Goal: Task Accomplishment & Management: Manage account settings

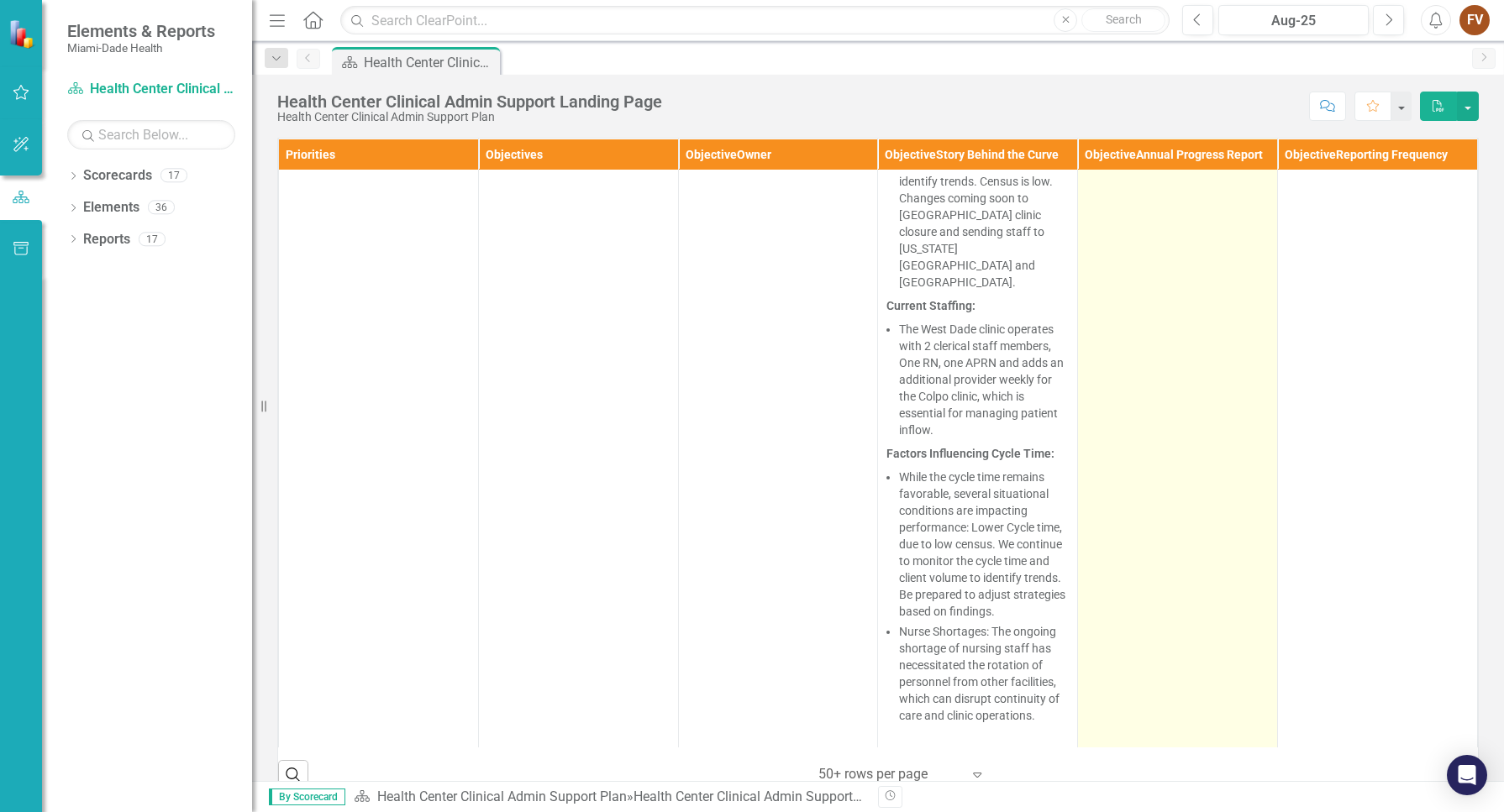
scroll to position [8293, 0]
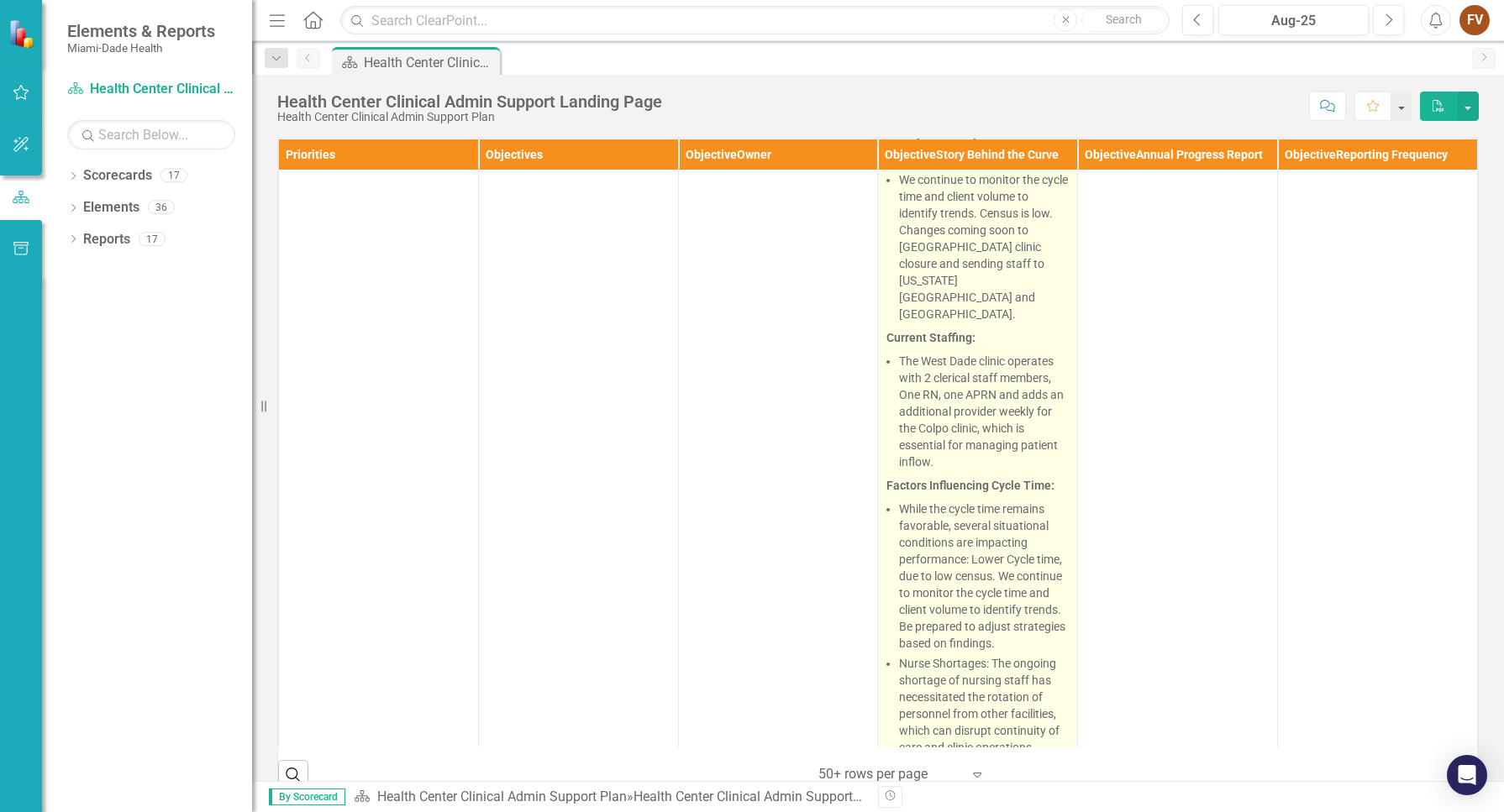
drag, startPoint x: 885, startPoint y: 517, endPoint x: 981, endPoint y: 567, distance: 108.2
click at [980, 565] on span "West Dade Clinic Overview – August 2025 Key Metrics: APRN Cycle Time: 13% RN Cy…" at bounding box center [978, 583] width 183 height 1112
click at [899, 323] on li "We continue to monitor the cycle time and client volume to identify trends. Cen…" at bounding box center [984, 247] width 169 height 151
drag, startPoint x: 888, startPoint y: 514, endPoint x: 947, endPoint y: 581, distance: 89.3
click at [942, 323] on li "We continue to monitor the cycle time and client volume to identify trends. Cen…" at bounding box center [984, 247] width 169 height 151
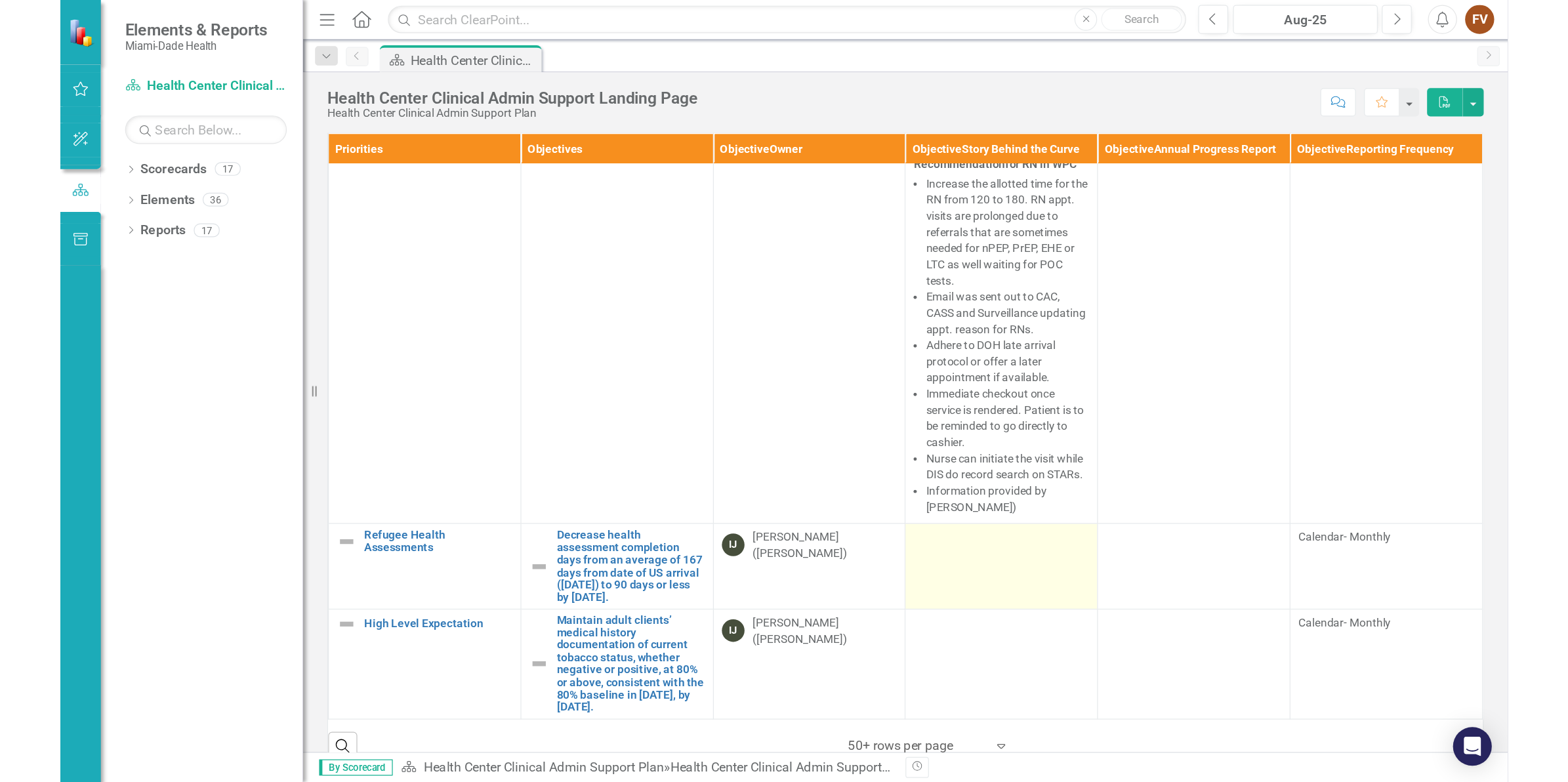
scroll to position [82, 0]
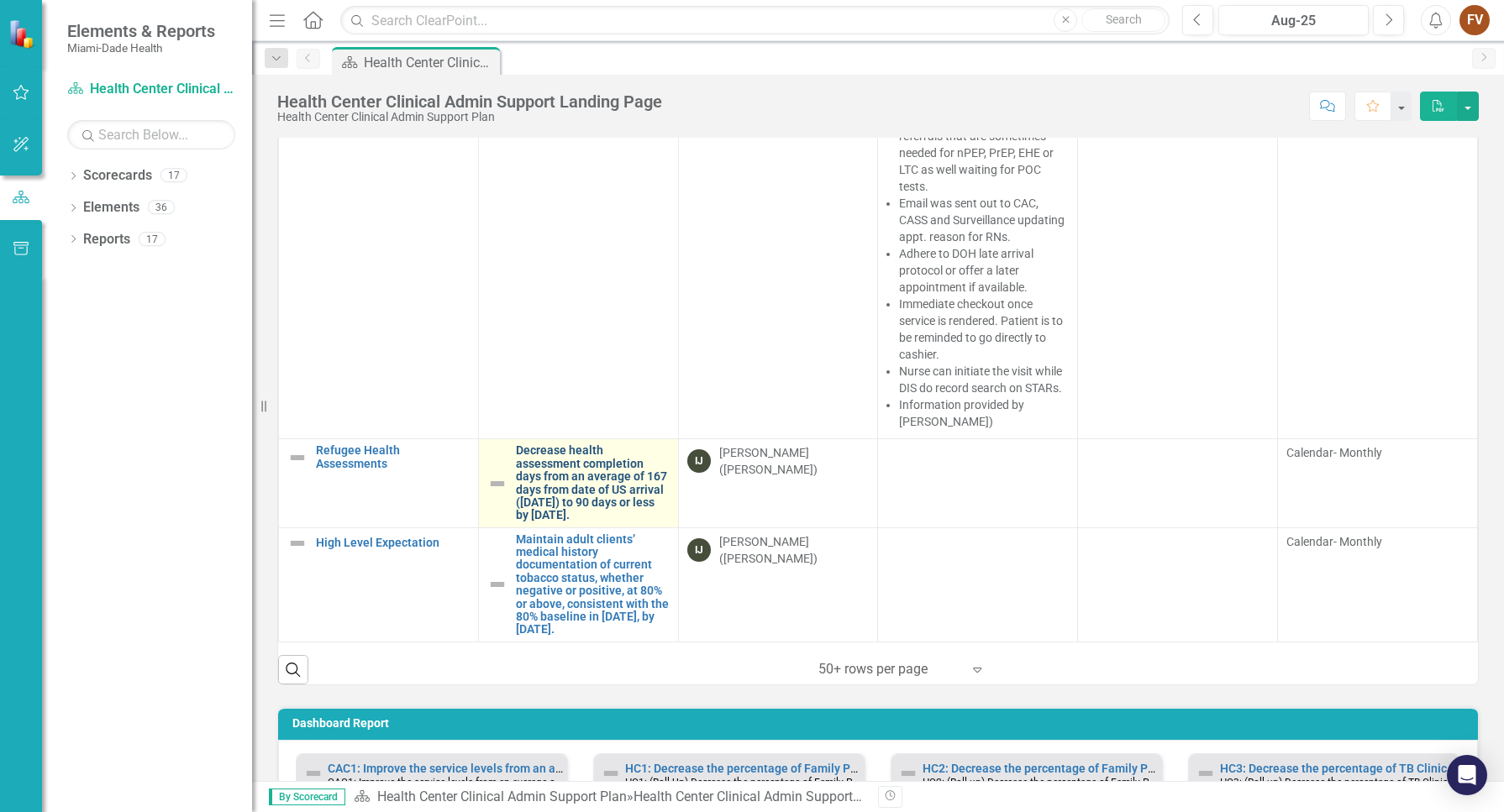
click at [569, 474] on link "Decrease health assessment completion days from an average of 167 days from dat…" at bounding box center [592, 483] width 153 height 77
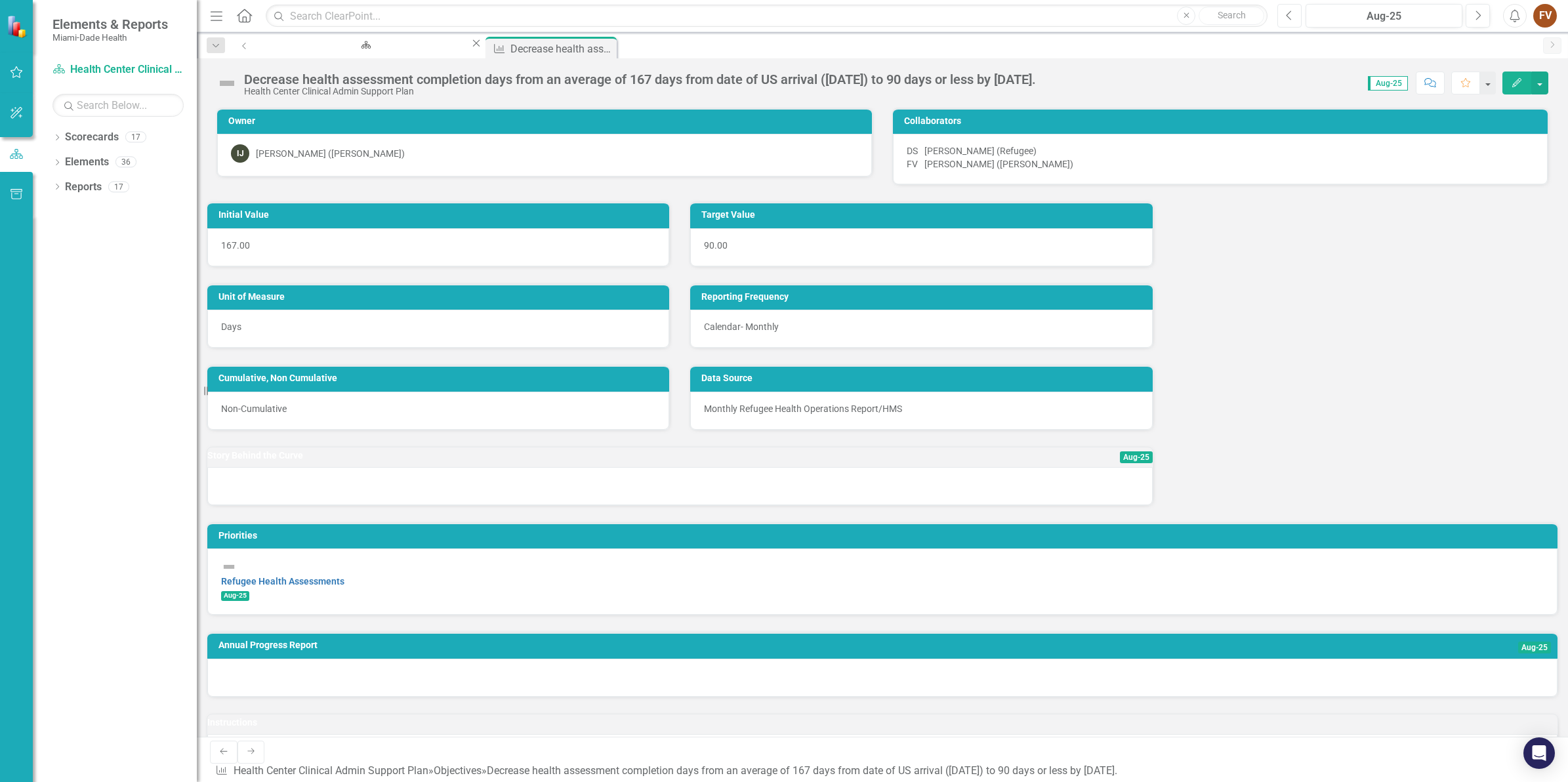
click at [1174, 18] on icon "Previous" at bounding box center [1289, 15] width 7 height 12
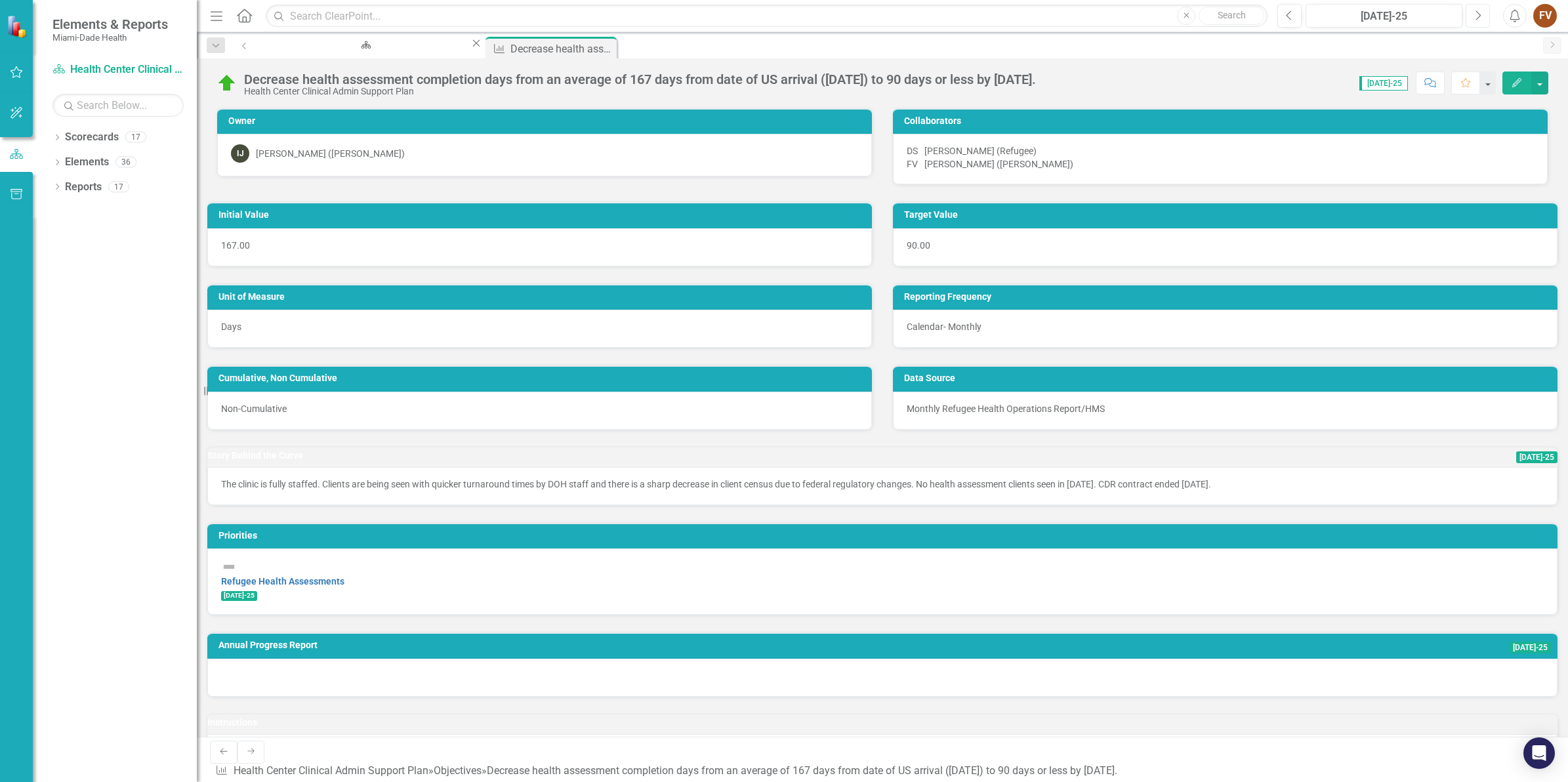
click at [1174, 17] on button "Next" at bounding box center [1478, 15] width 24 height 24
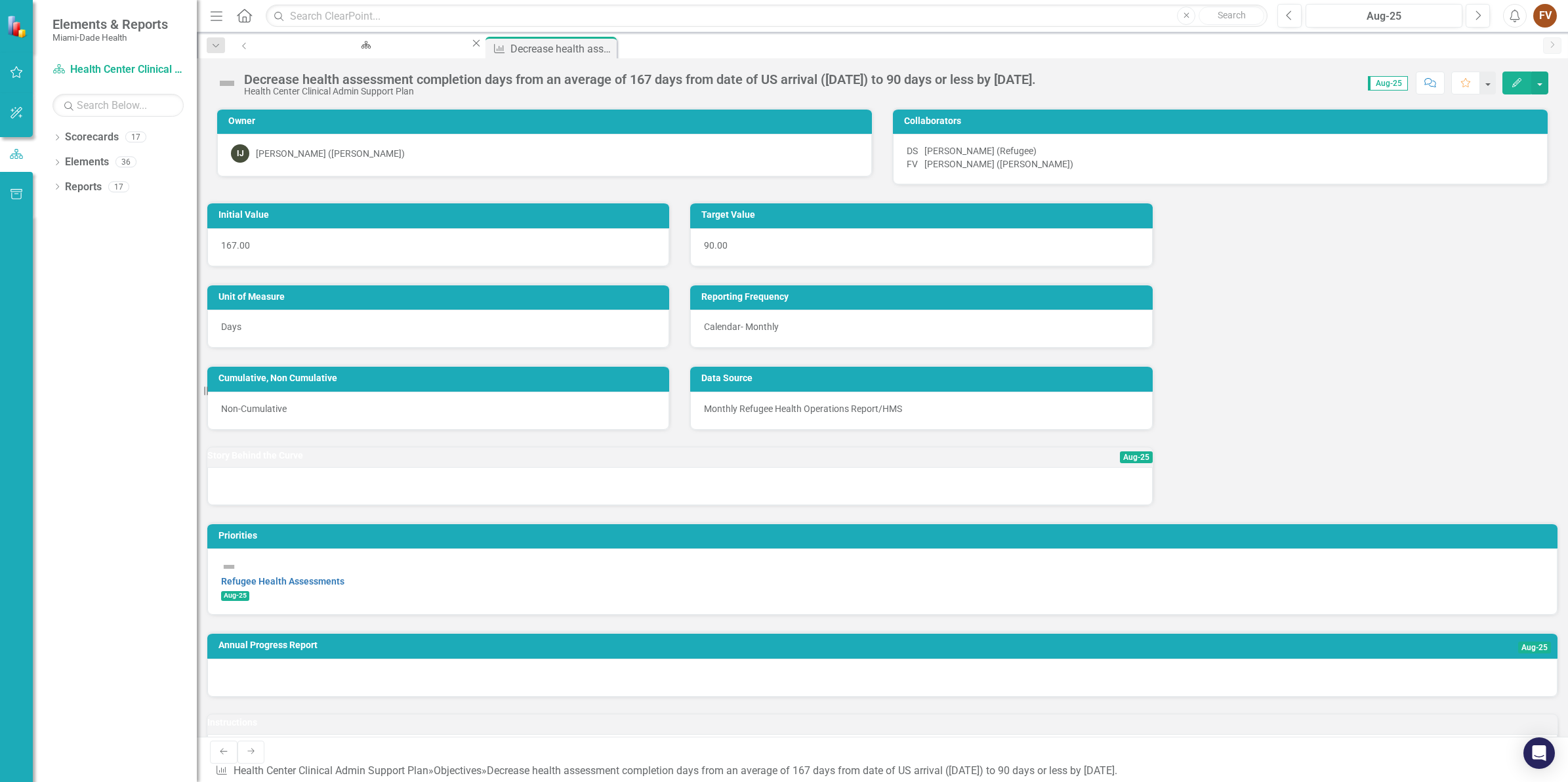
click at [601, 505] on div at bounding box center [680, 486] width 945 height 38
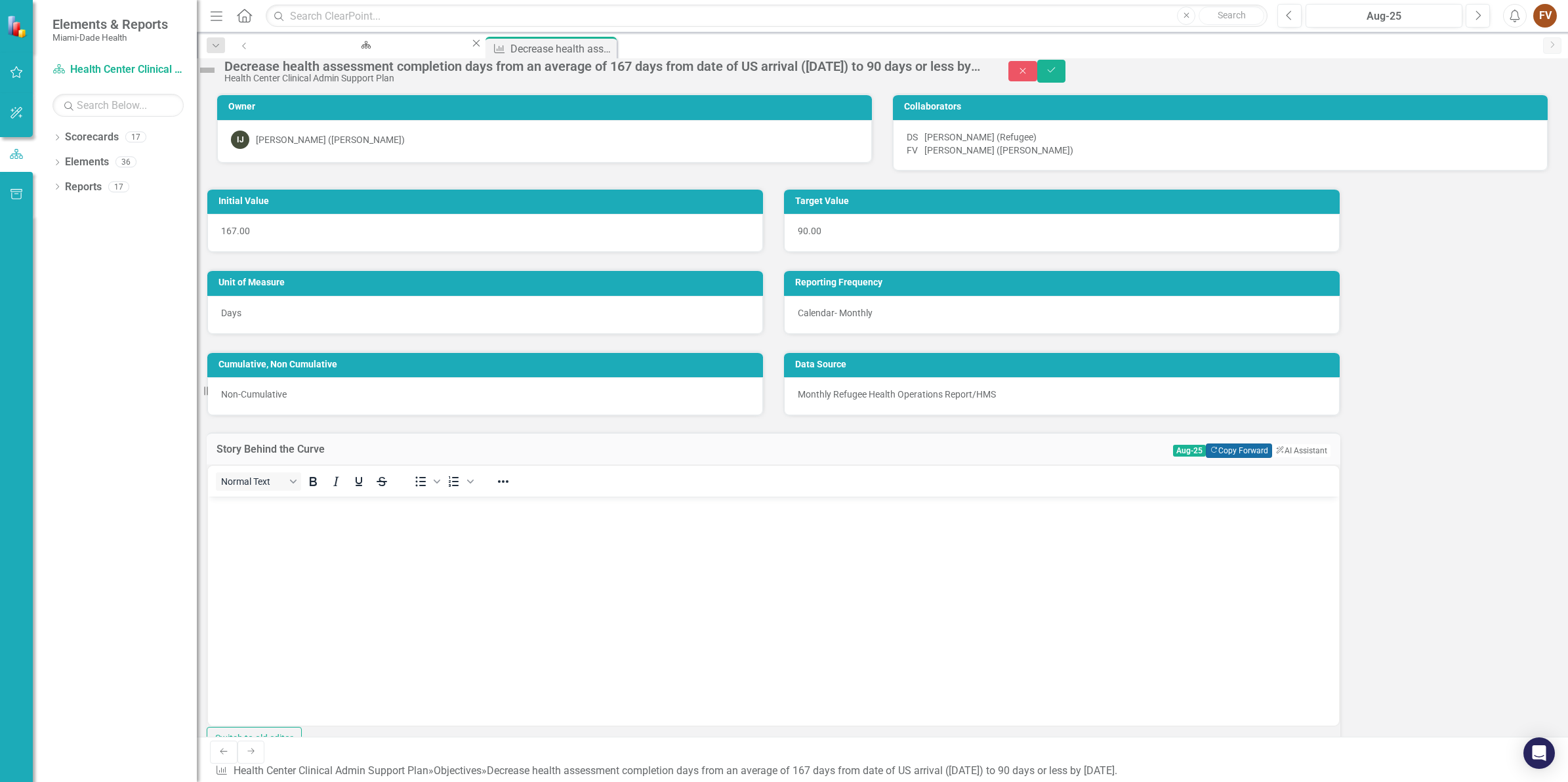
click at [1174, 458] on button "Copy Forward Copy Forward" at bounding box center [1239, 451] width 66 height 15
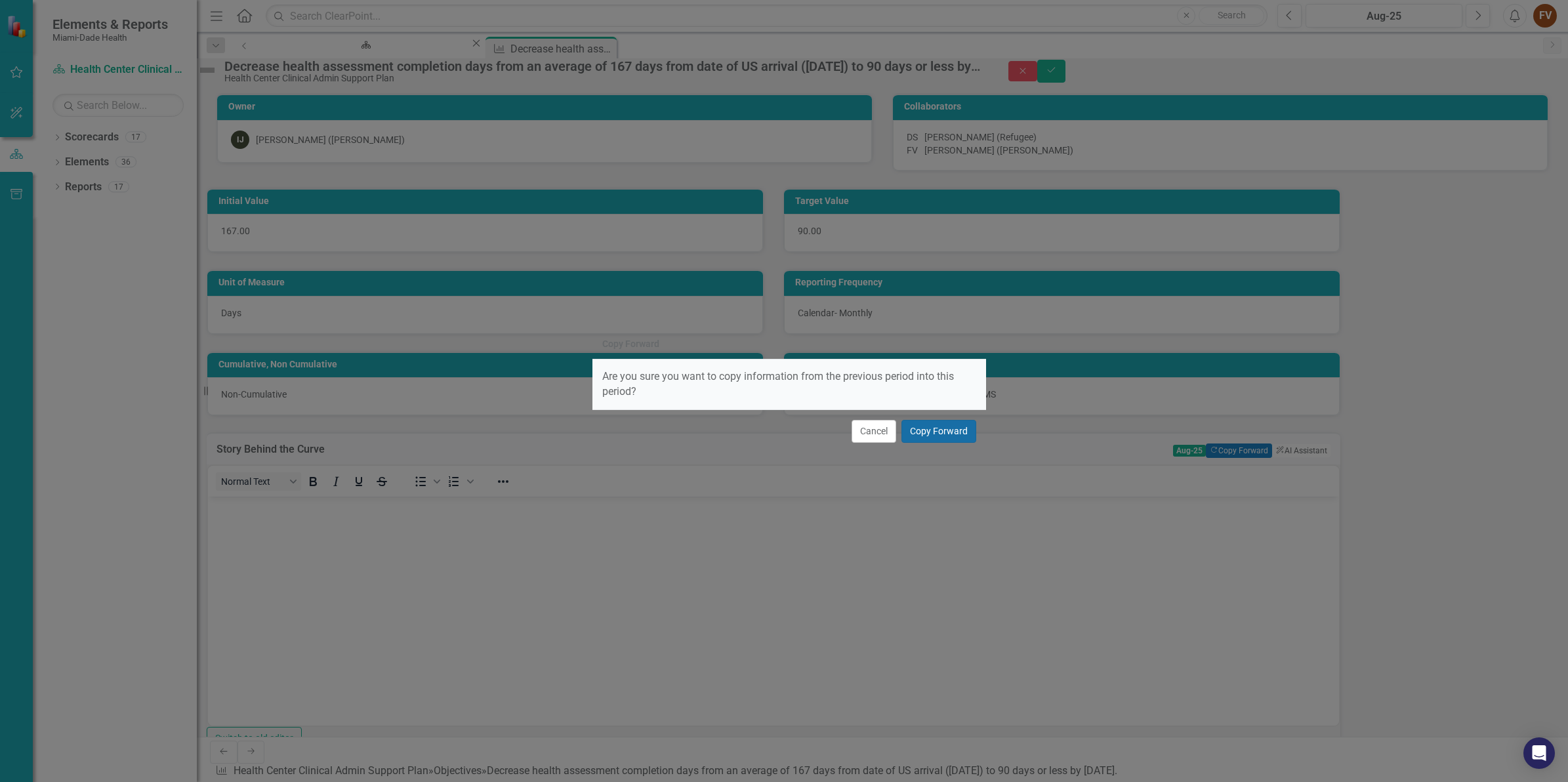
click at [917, 428] on button "Copy Forward" at bounding box center [939, 431] width 75 height 23
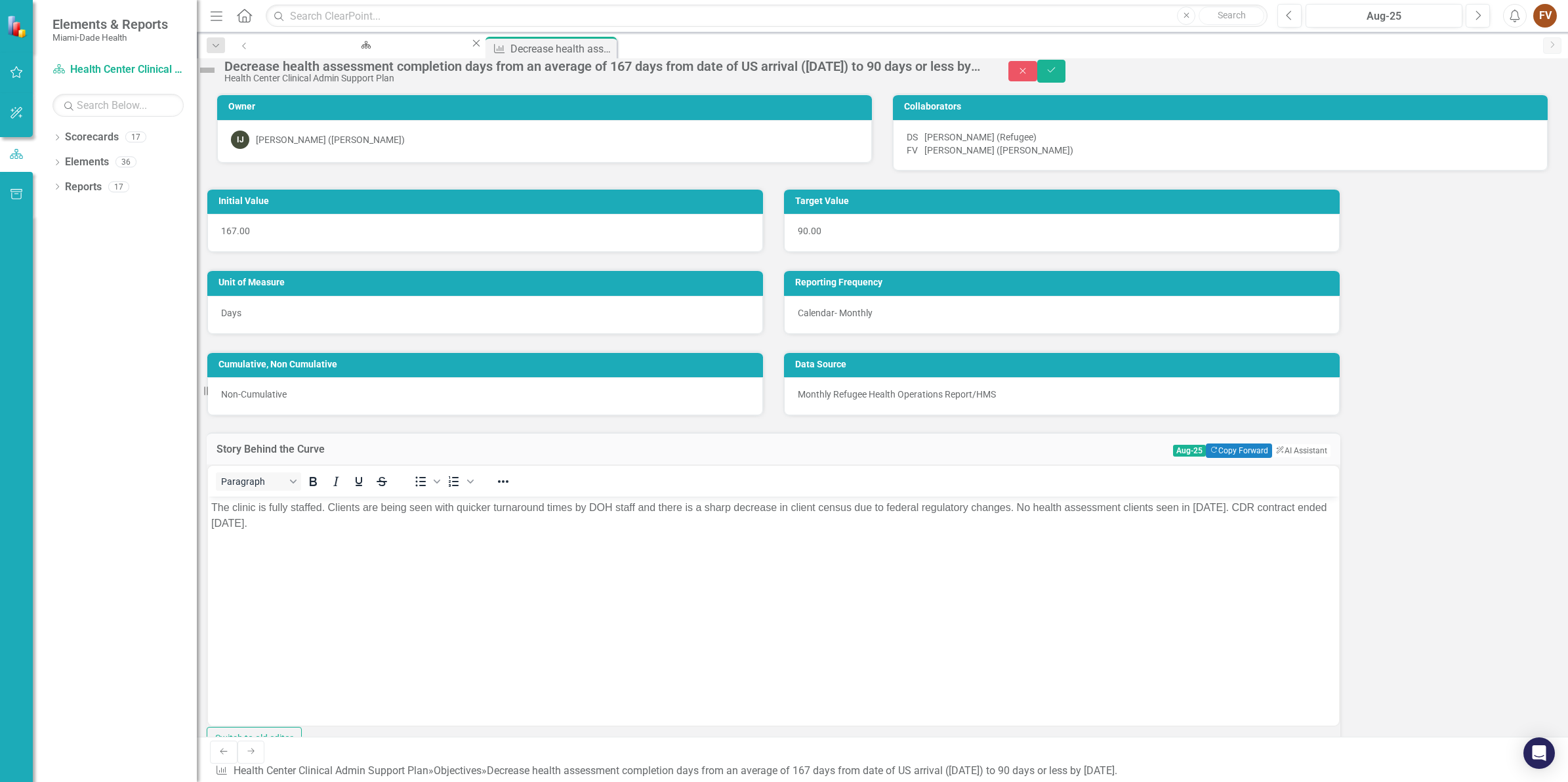
click at [395, 507] on p "The clinic is fully staffed. Clients are being seen with quicker turnaround tim…" at bounding box center [773, 514] width 1125 height 32
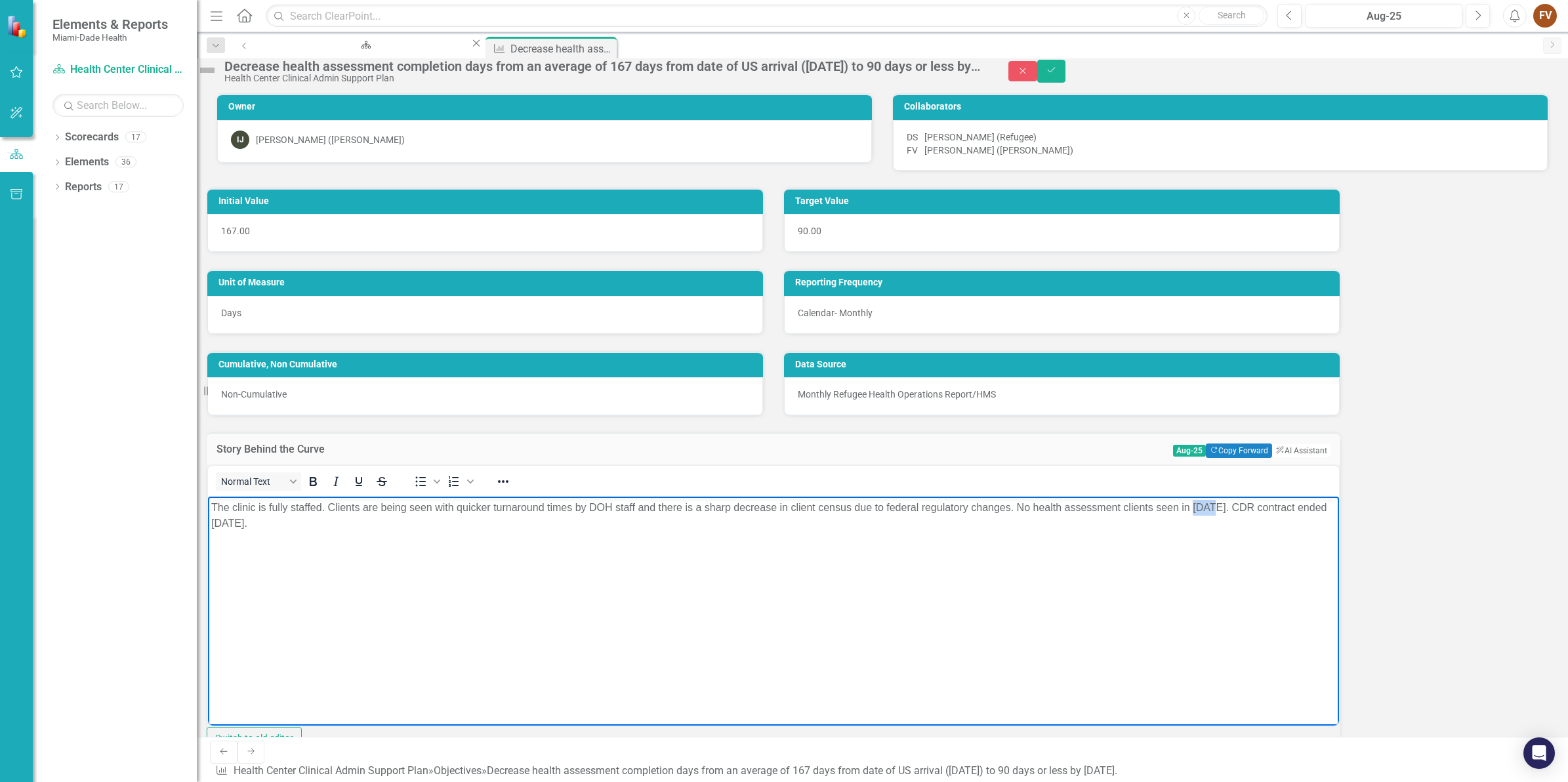
drag, startPoint x: 604, startPoint y: 520, endPoint x: 587, endPoint y: 517, distance: 17.3
click at [587, 517] on p "The clinic is fully staffed. Clients are being seen with quicker turnaround tim…" at bounding box center [773, 514] width 1125 height 32
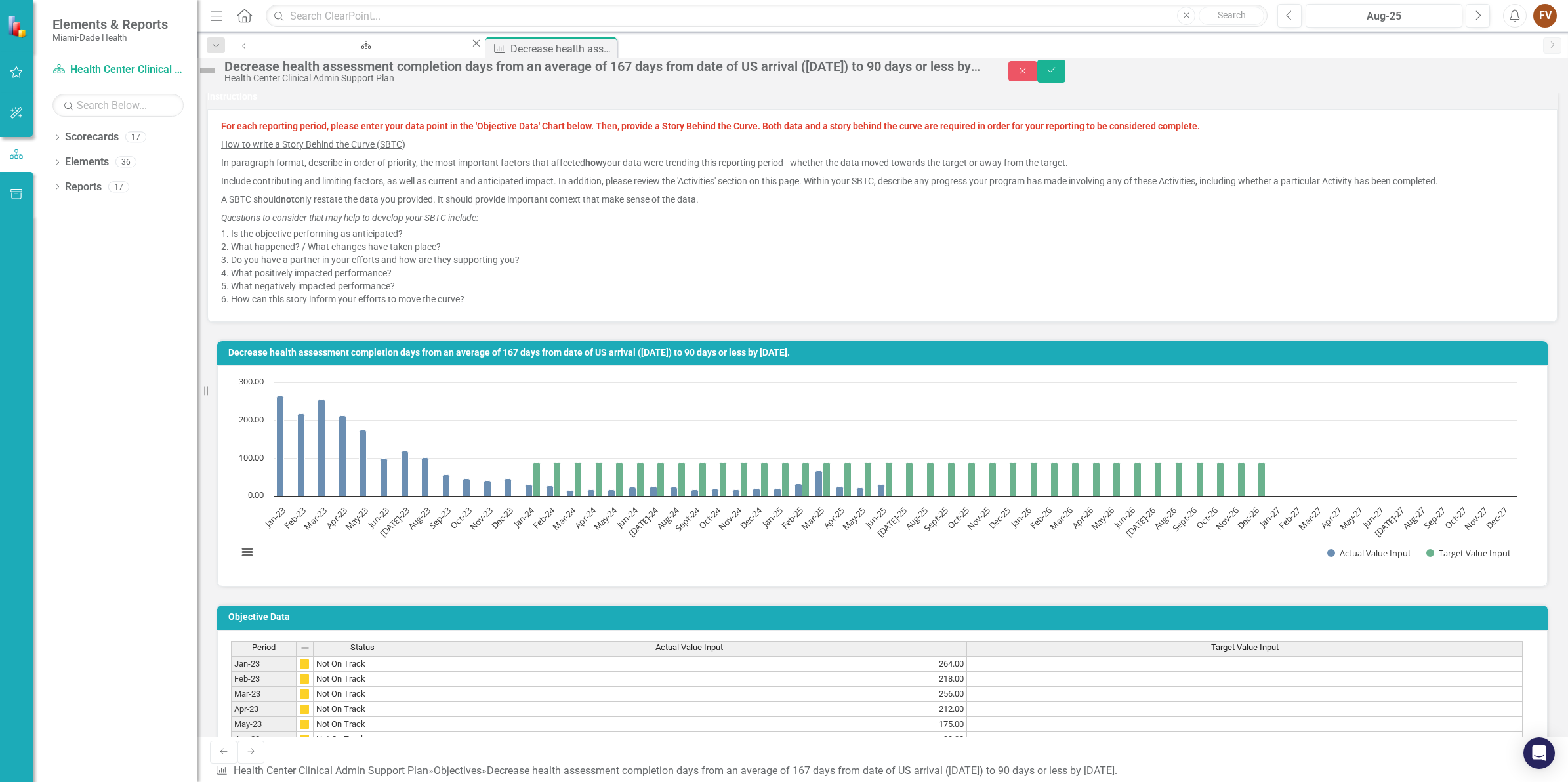
scroll to position [984, 0]
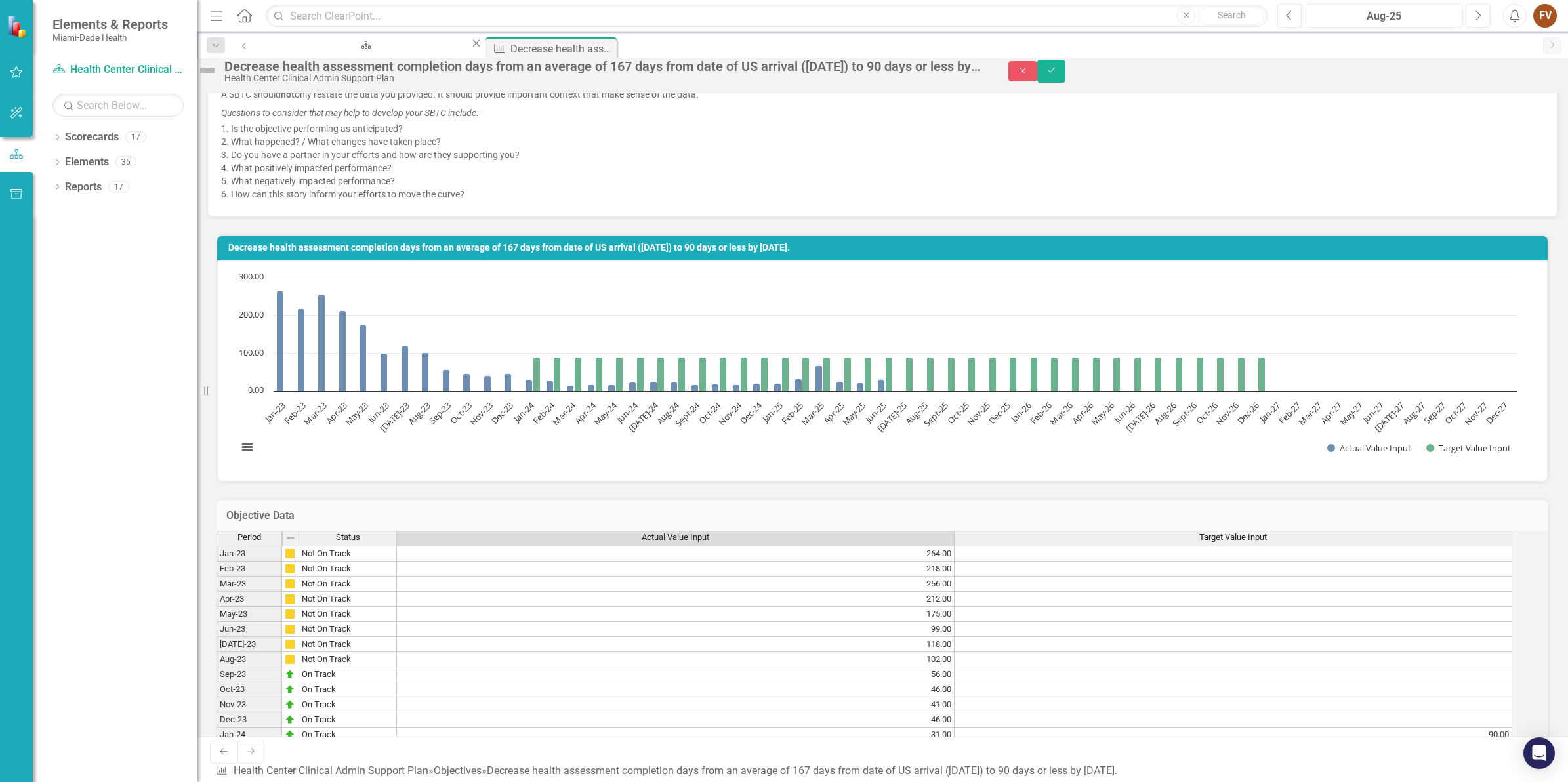
type textarea "1"
type textarea "0.00"
click at [1058, 72] on icon "Save" at bounding box center [1052, 70] width 12 height 9
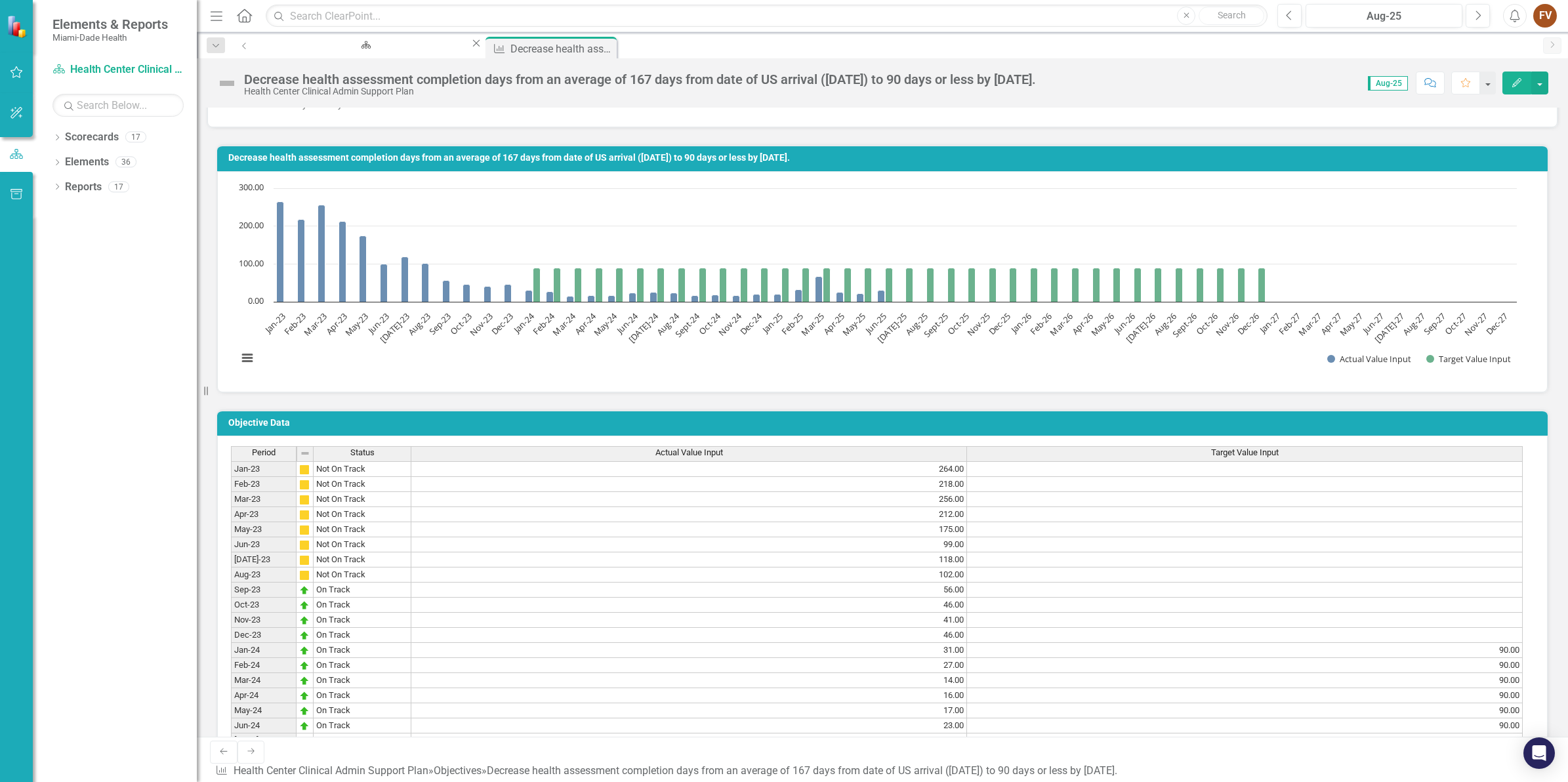
scroll to position [10, 0]
click at [57, 140] on icon at bounding box center [57, 137] width 3 height 6
click at [49, 157] on icon "Dropdown" at bounding box center [44, 161] width 10 height 8
click at [49, 211] on icon "Dropdown" at bounding box center [44, 207] width 10 height 8
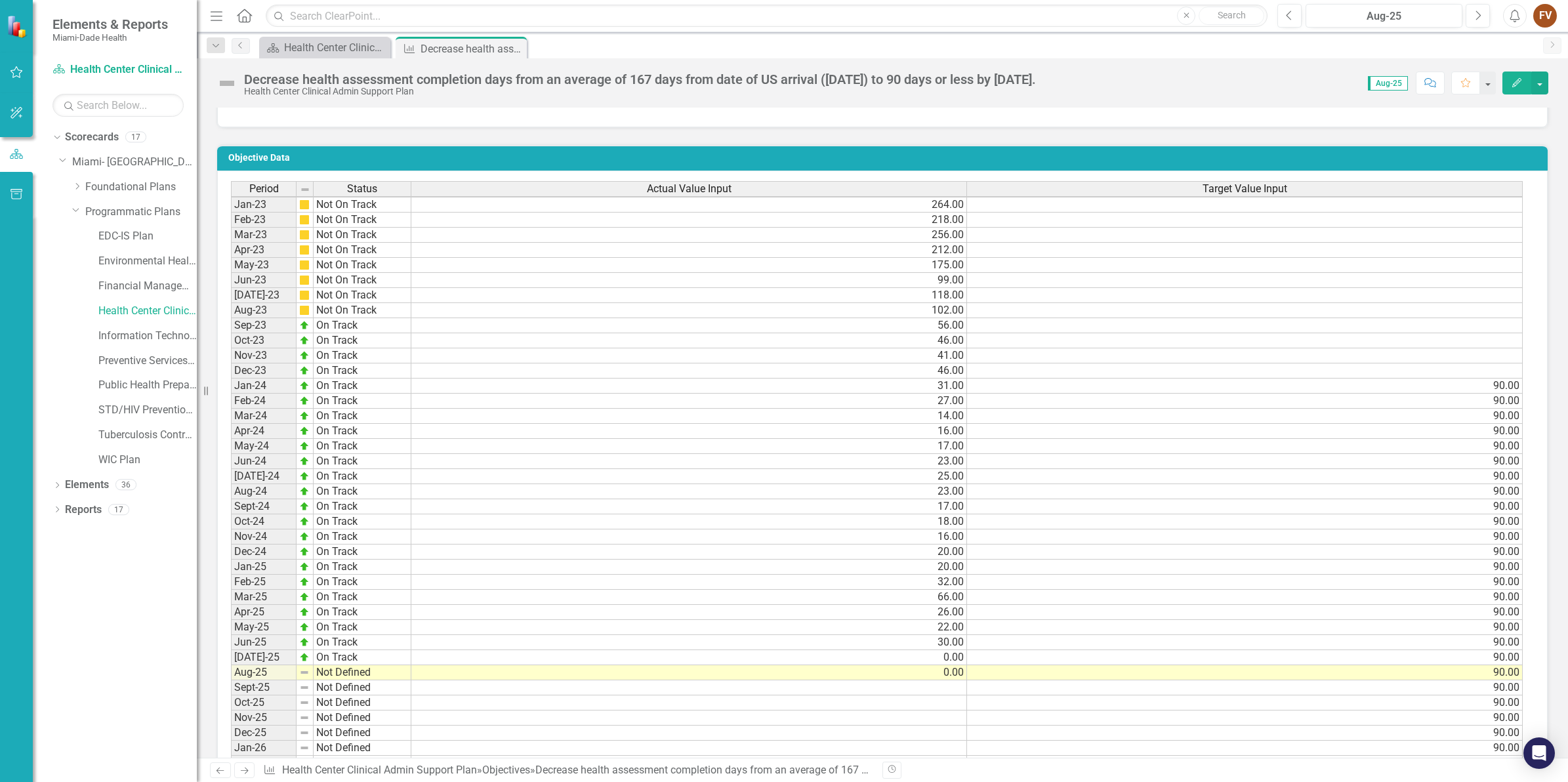
scroll to position [10, 0]
click at [132, 306] on link "Health Center Clinical Admin Support Plan" at bounding box center [148, 311] width 99 height 15
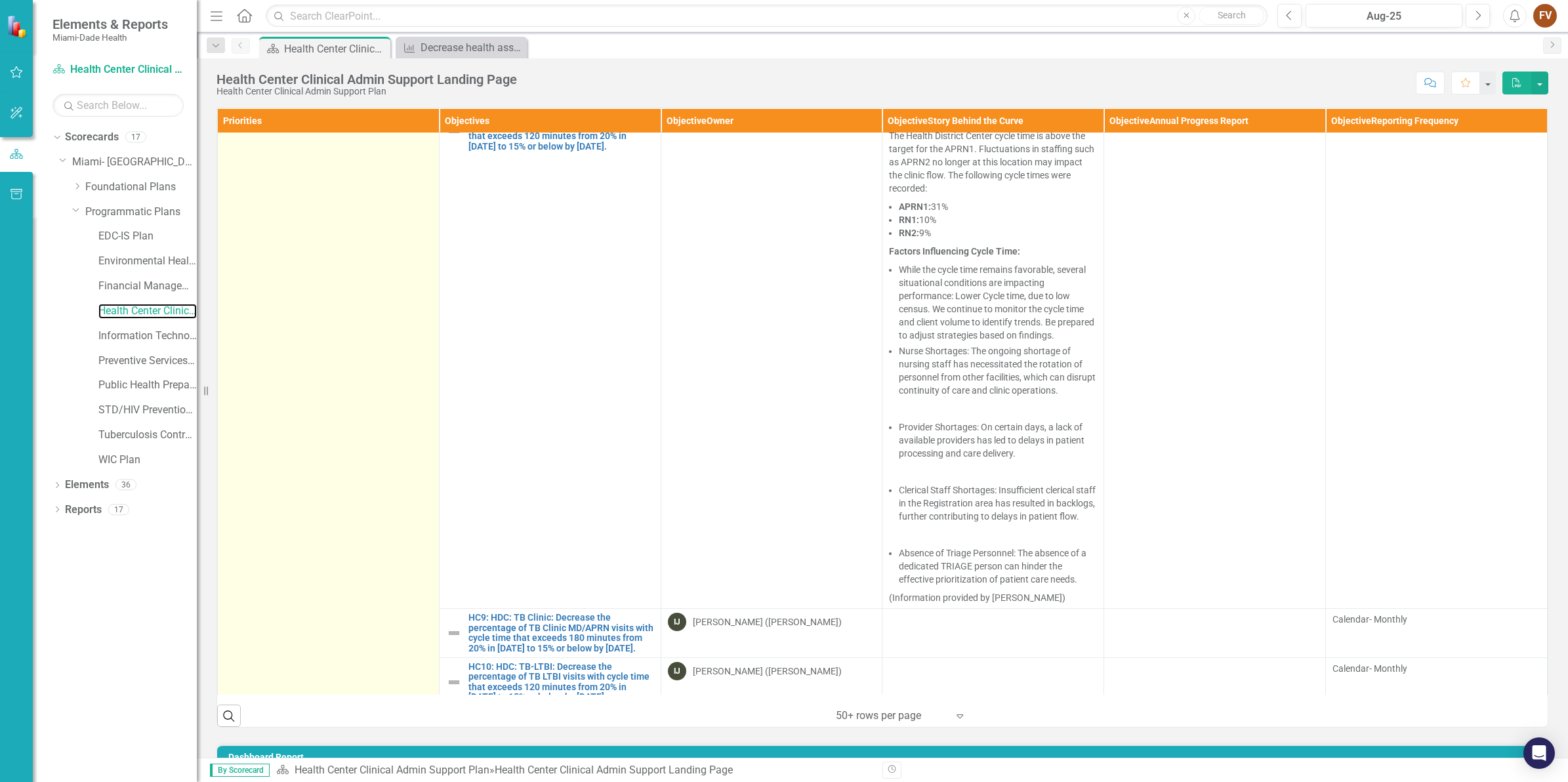
scroll to position [902, 0]
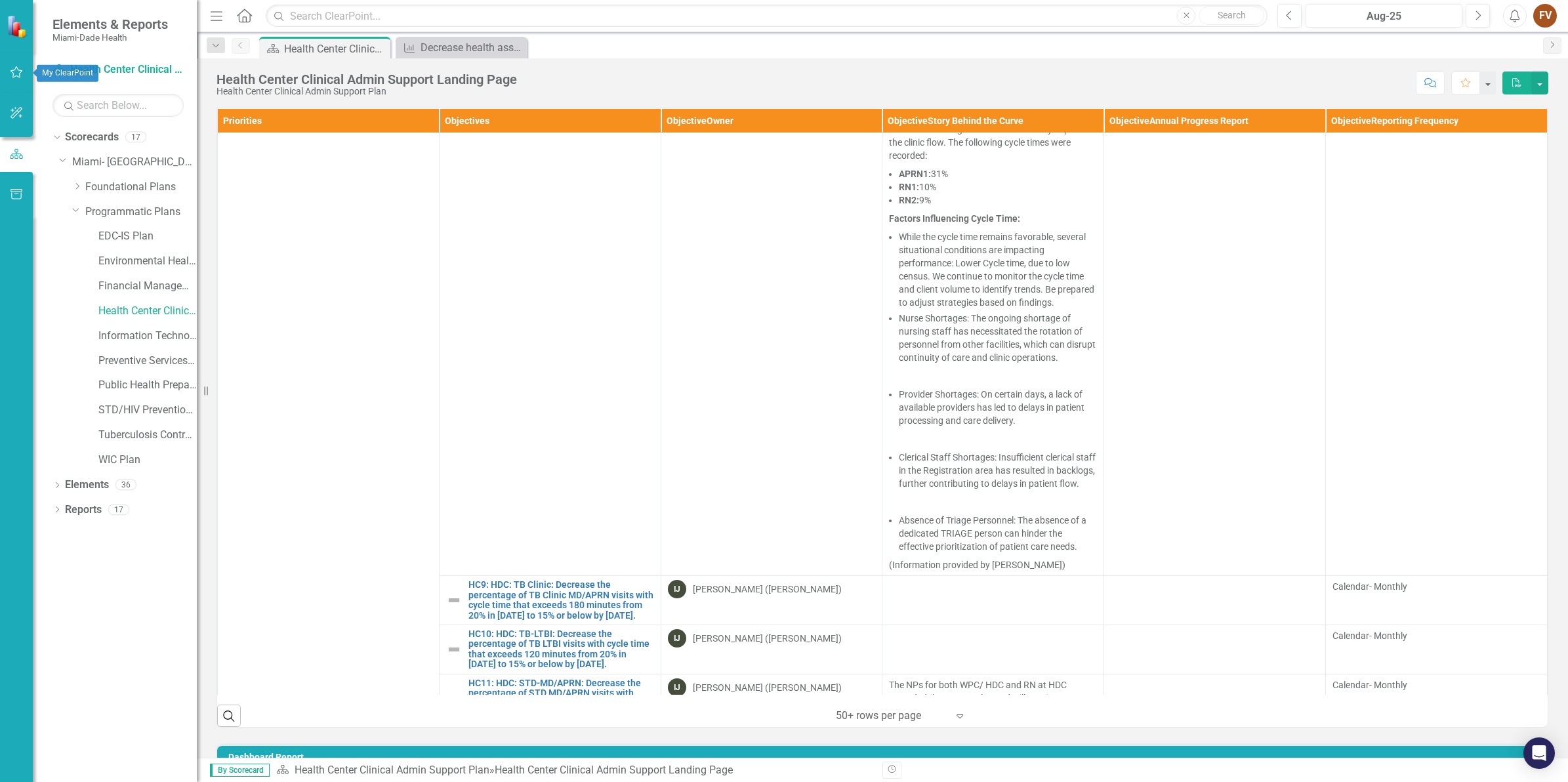
click at [0, 70] on html "Elements & Reports Miami-Dade Health Scorecard Health Center Clinical Admin Sup…" at bounding box center [784, 391] width 1568 height 782
click at [24, 74] on button "button" at bounding box center [17, 72] width 29 height 27
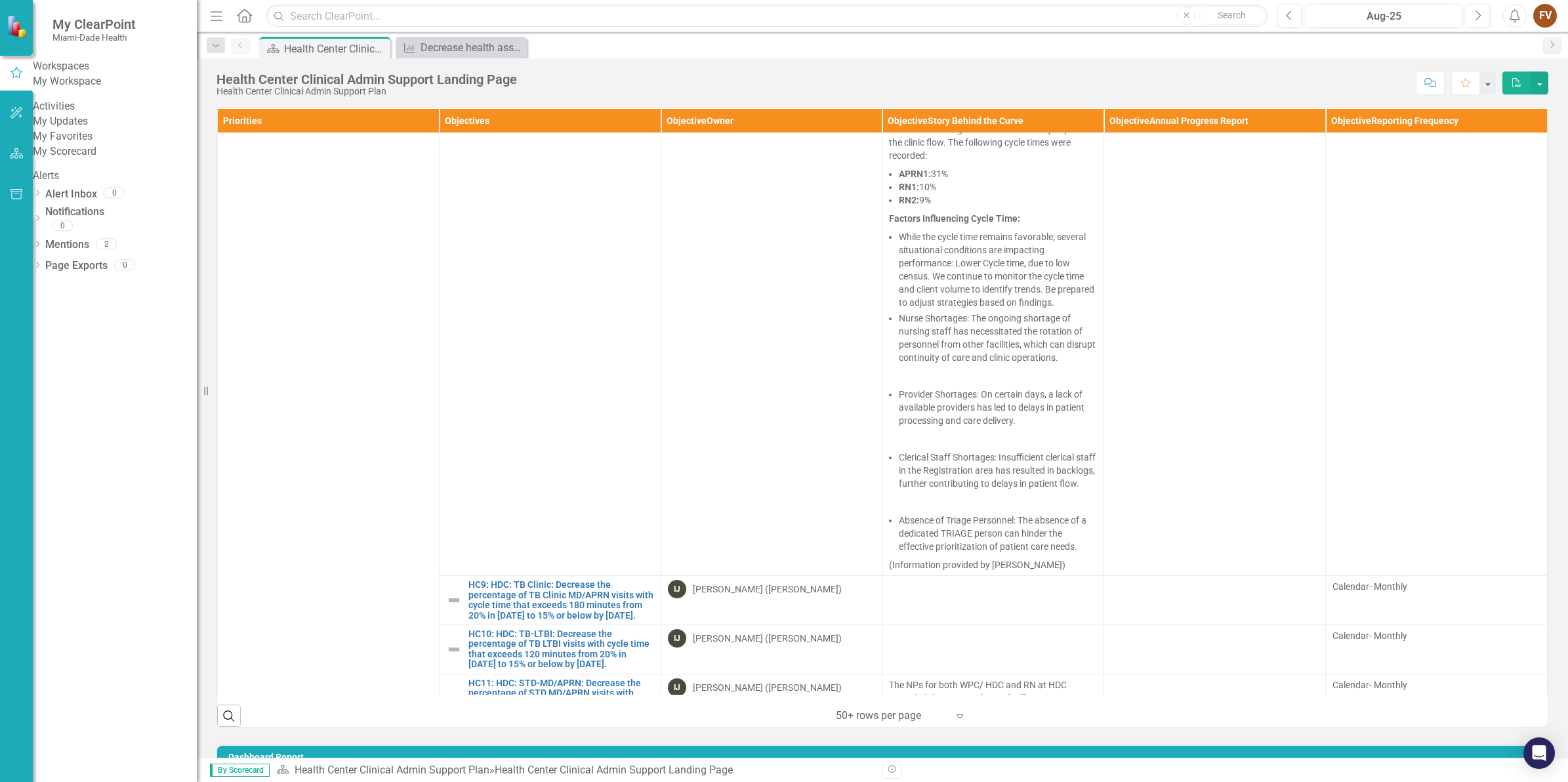
click at [80, 129] on link "My Updates" at bounding box center [115, 121] width 164 height 15
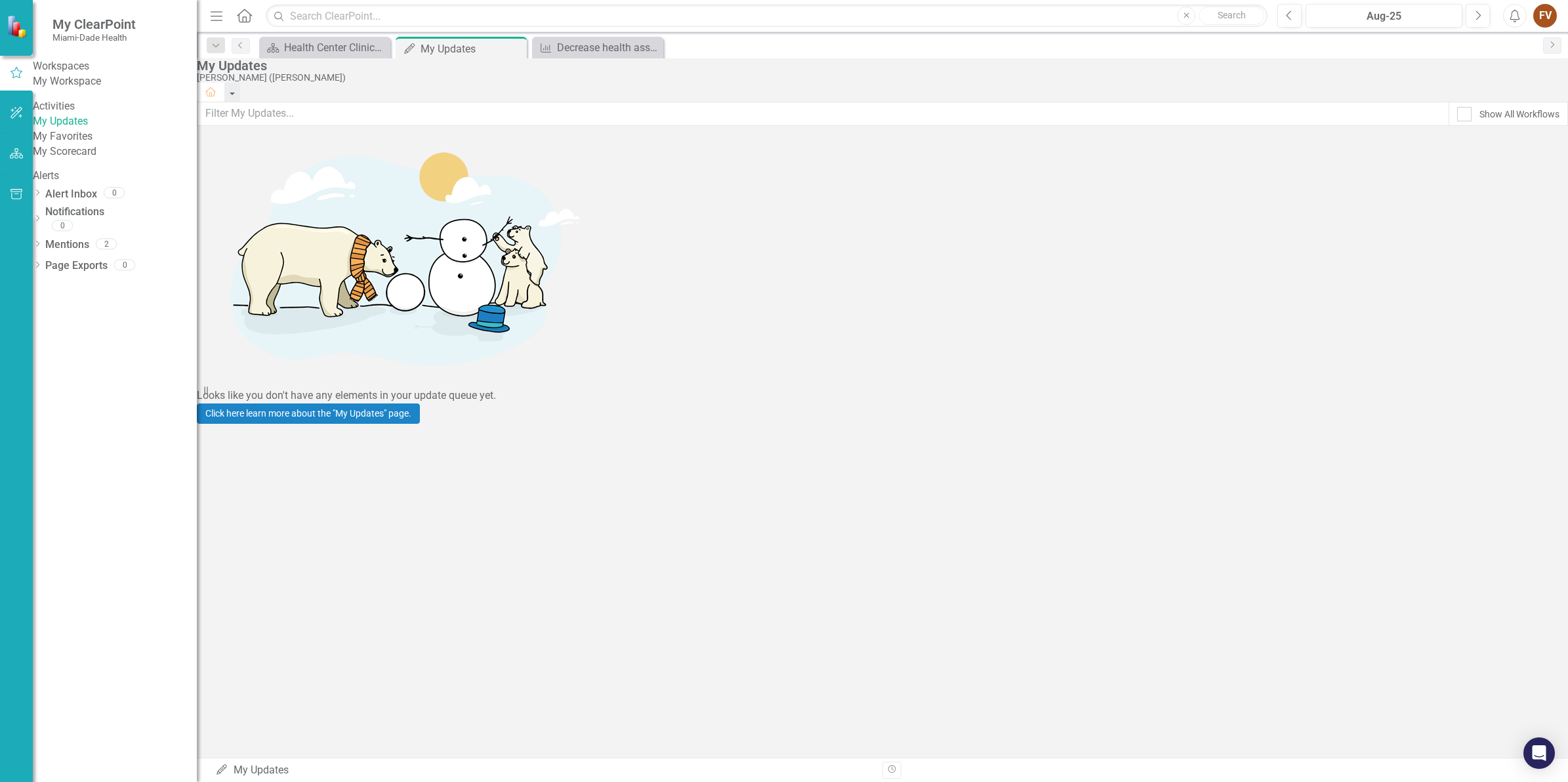
click at [81, 159] on link "My Scorecard" at bounding box center [115, 151] width 164 height 15
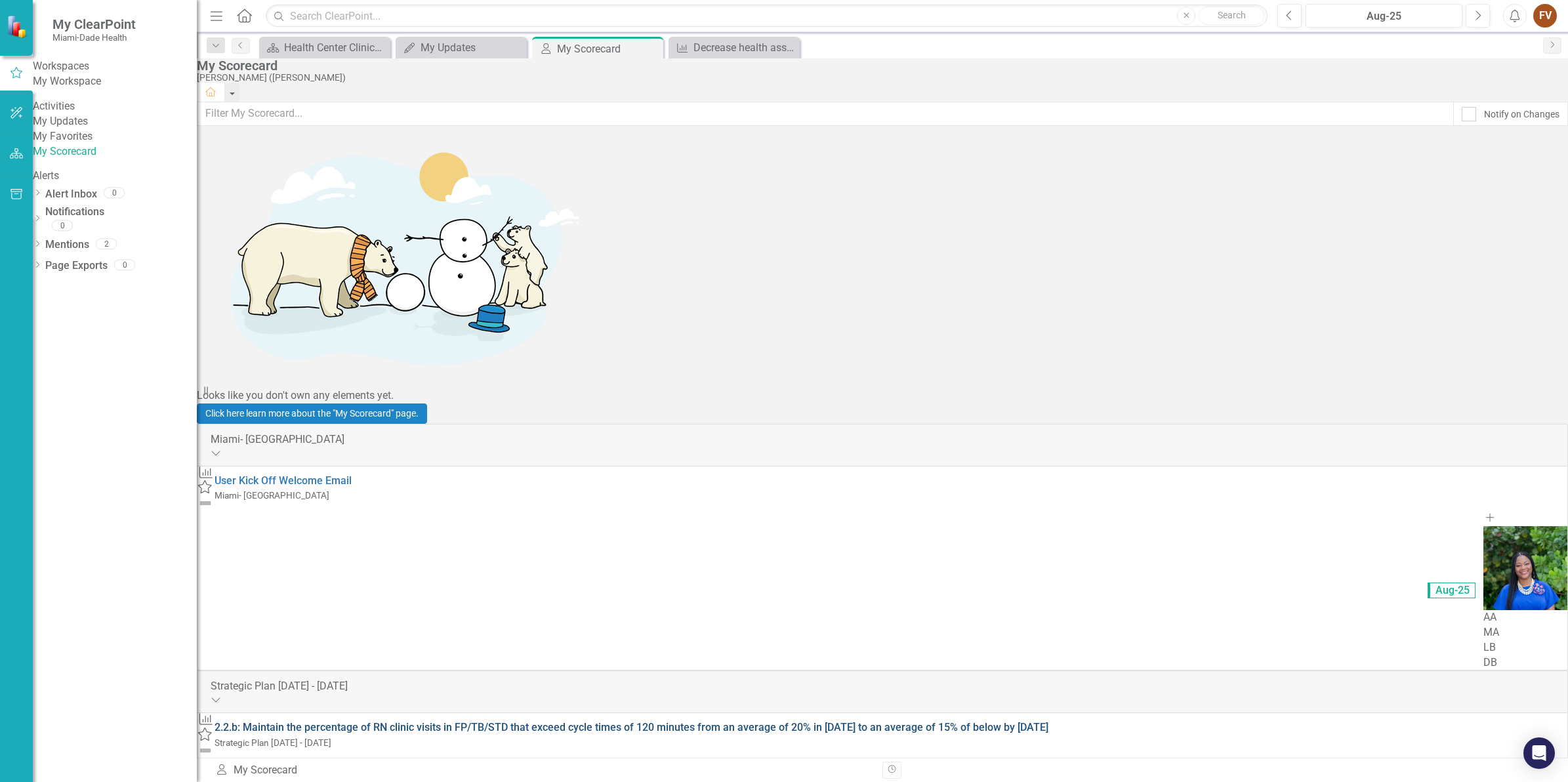
click at [559, 721] on link "2.2.b: Maintain the percentage of RN clinic visits in FP/TB/STD that exceed cyc…" at bounding box center [631, 727] width 834 height 12
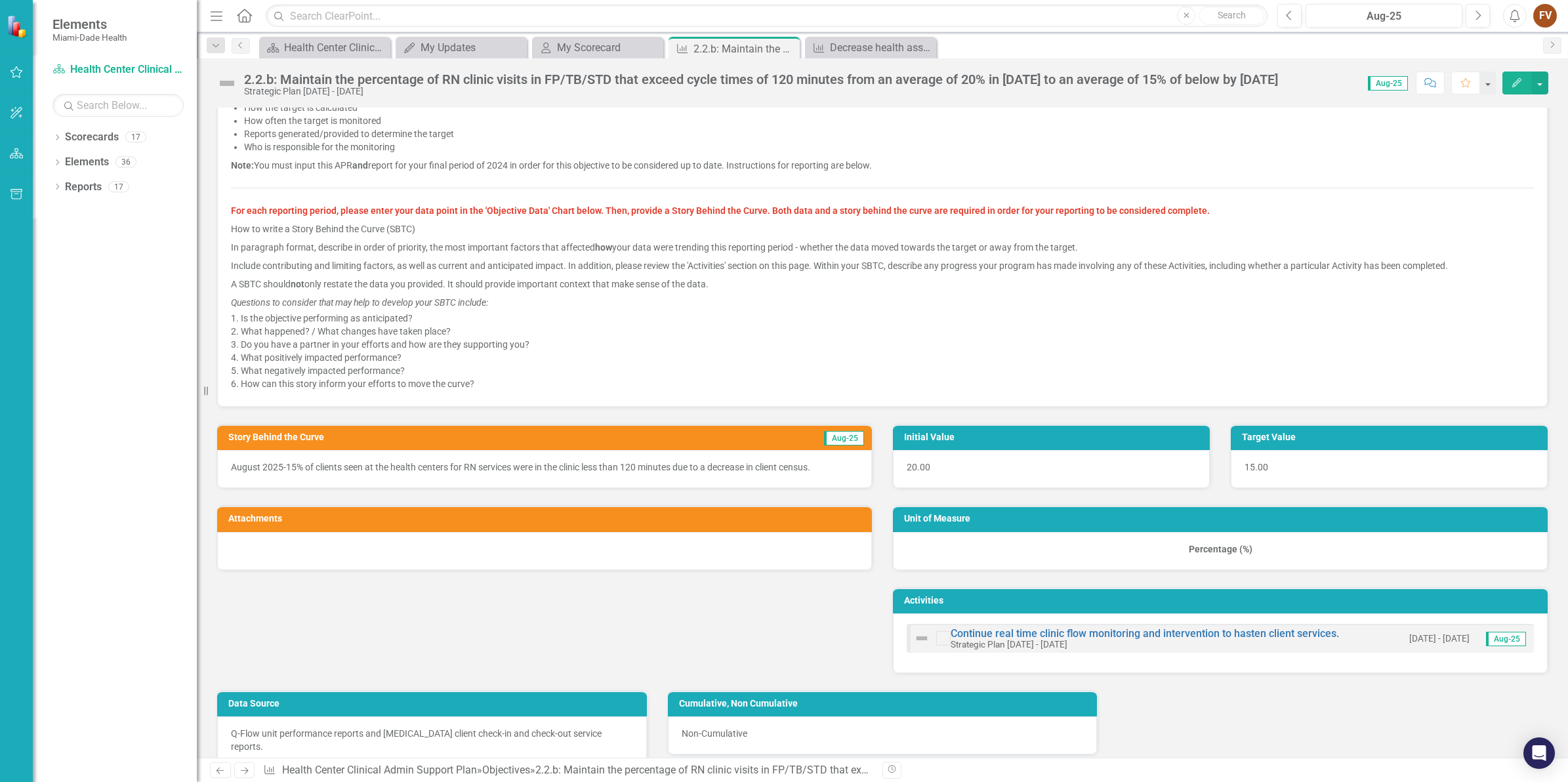
scroll to position [410, 0]
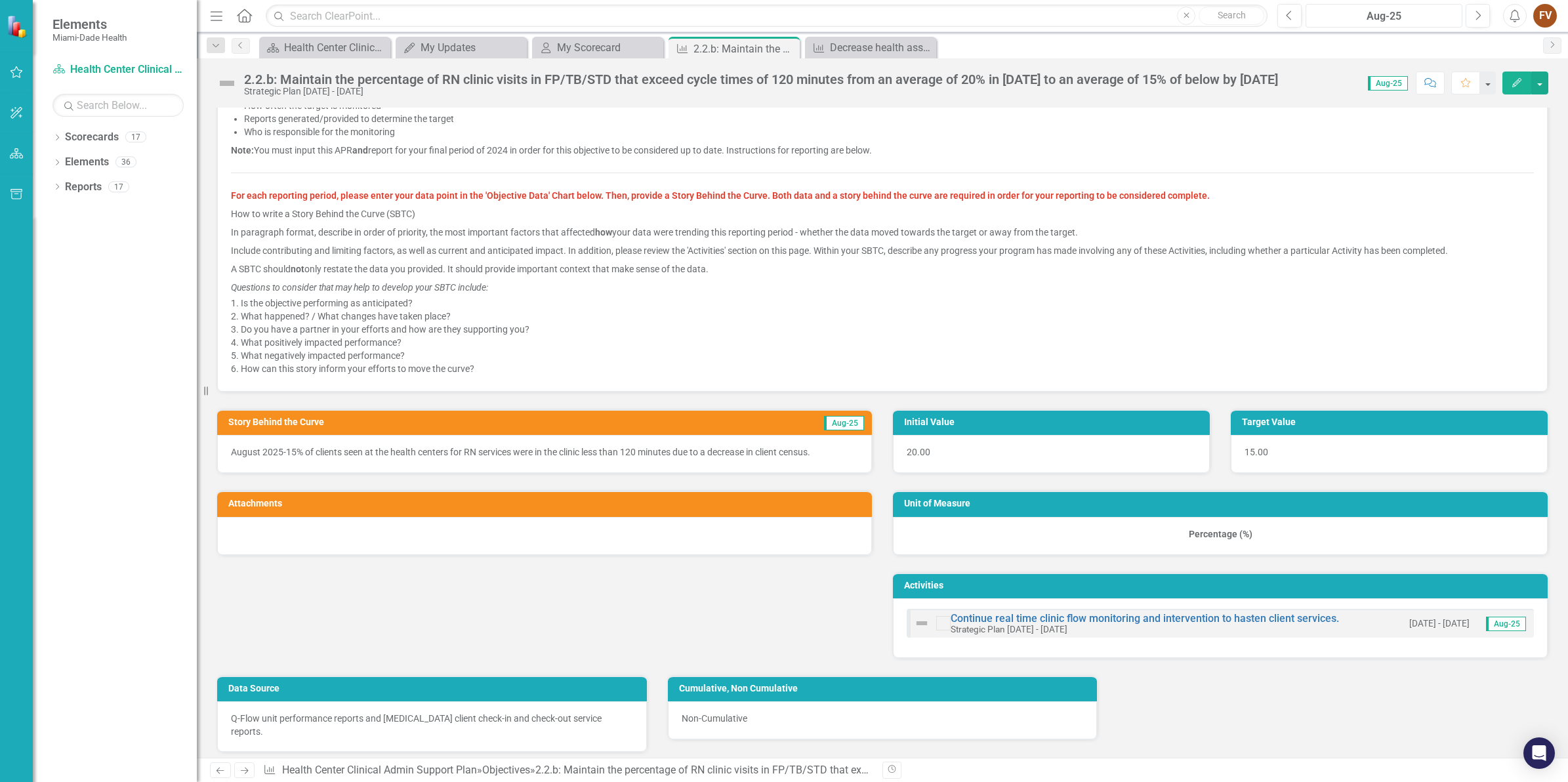
click at [1370, 17] on div "Aug-25" at bounding box center [1383, 16] width 148 height 15
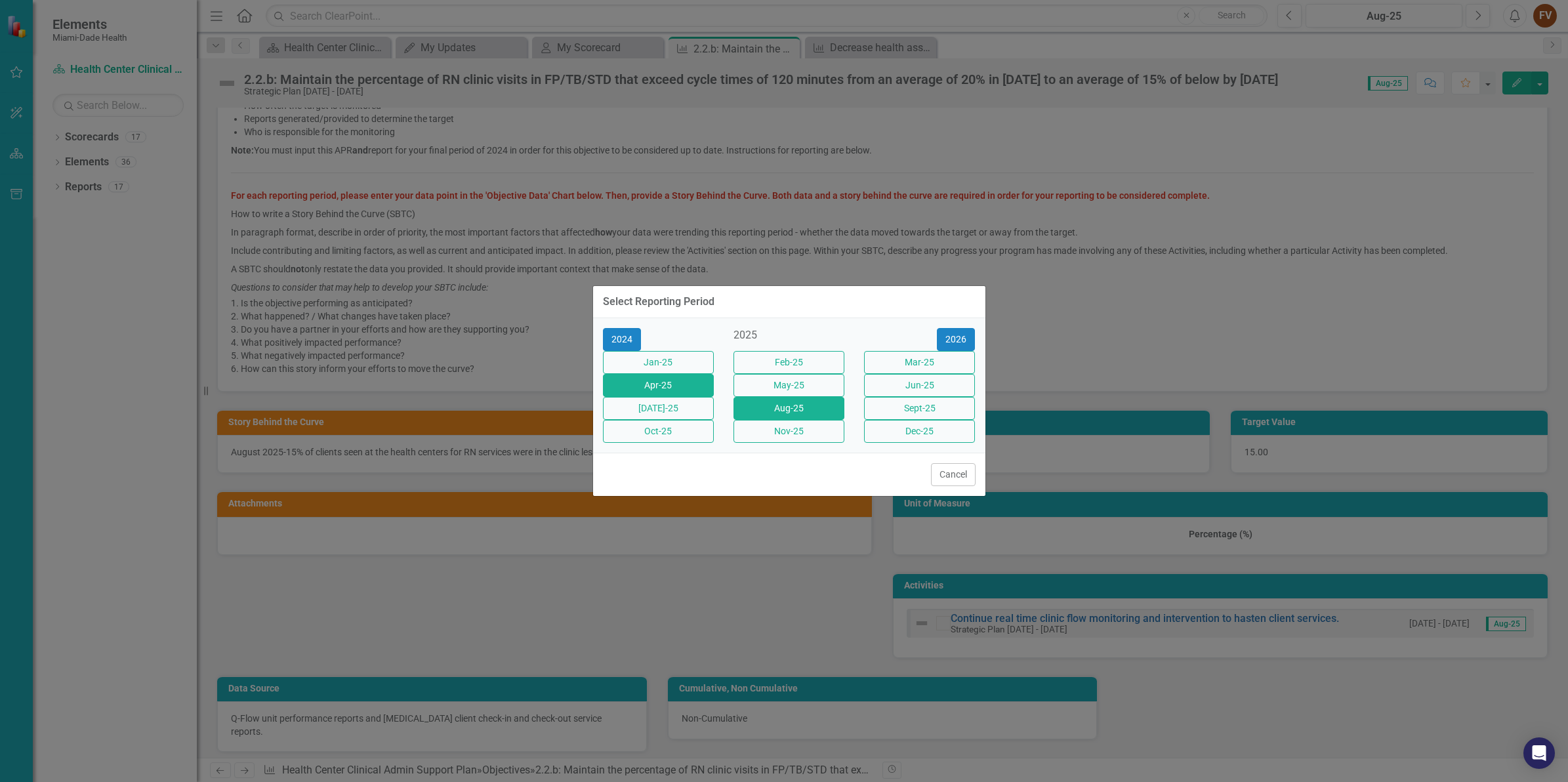
click at [670, 381] on button "Apr-25" at bounding box center [658, 385] width 111 height 23
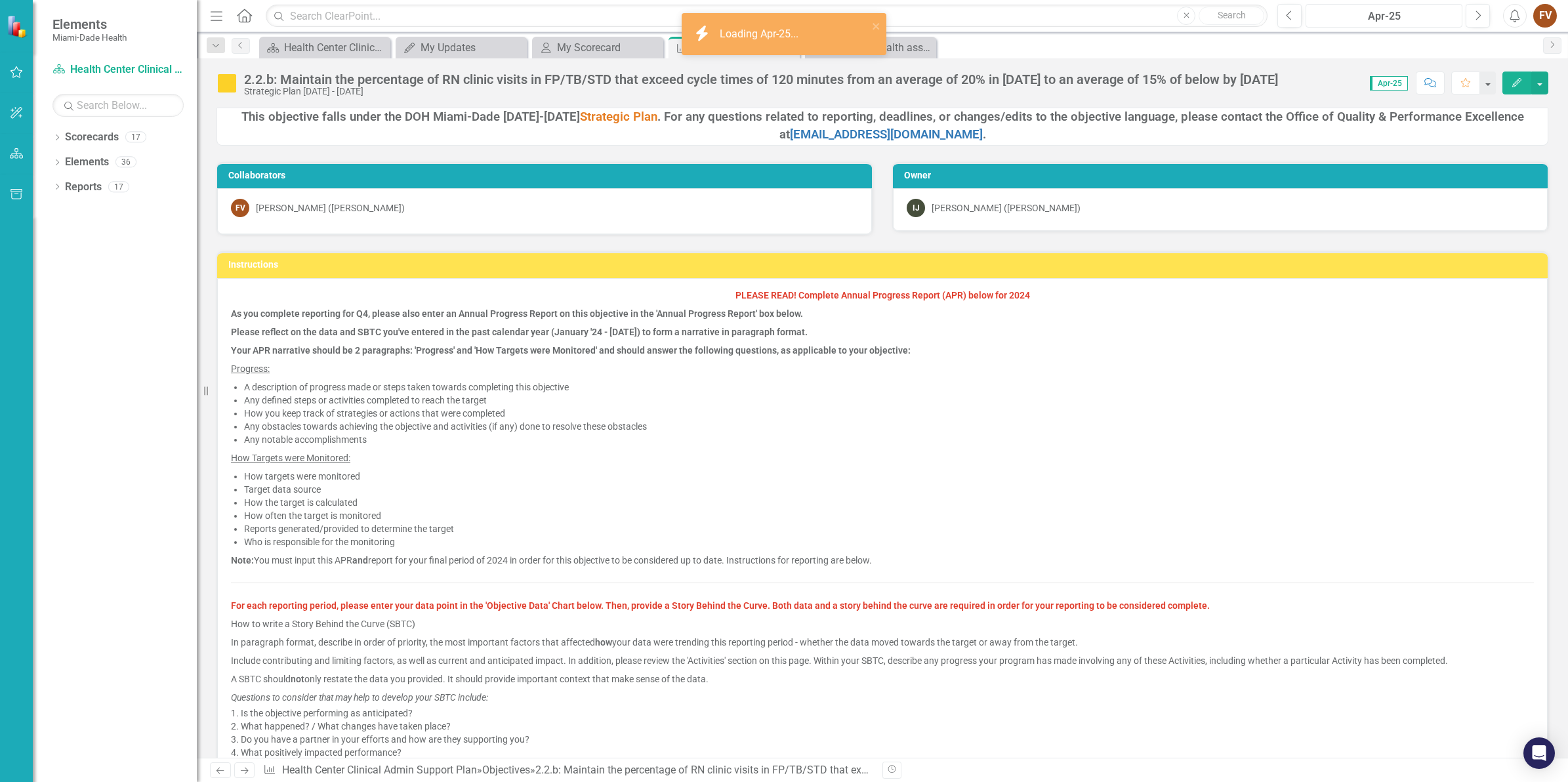
scroll to position [328, 0]
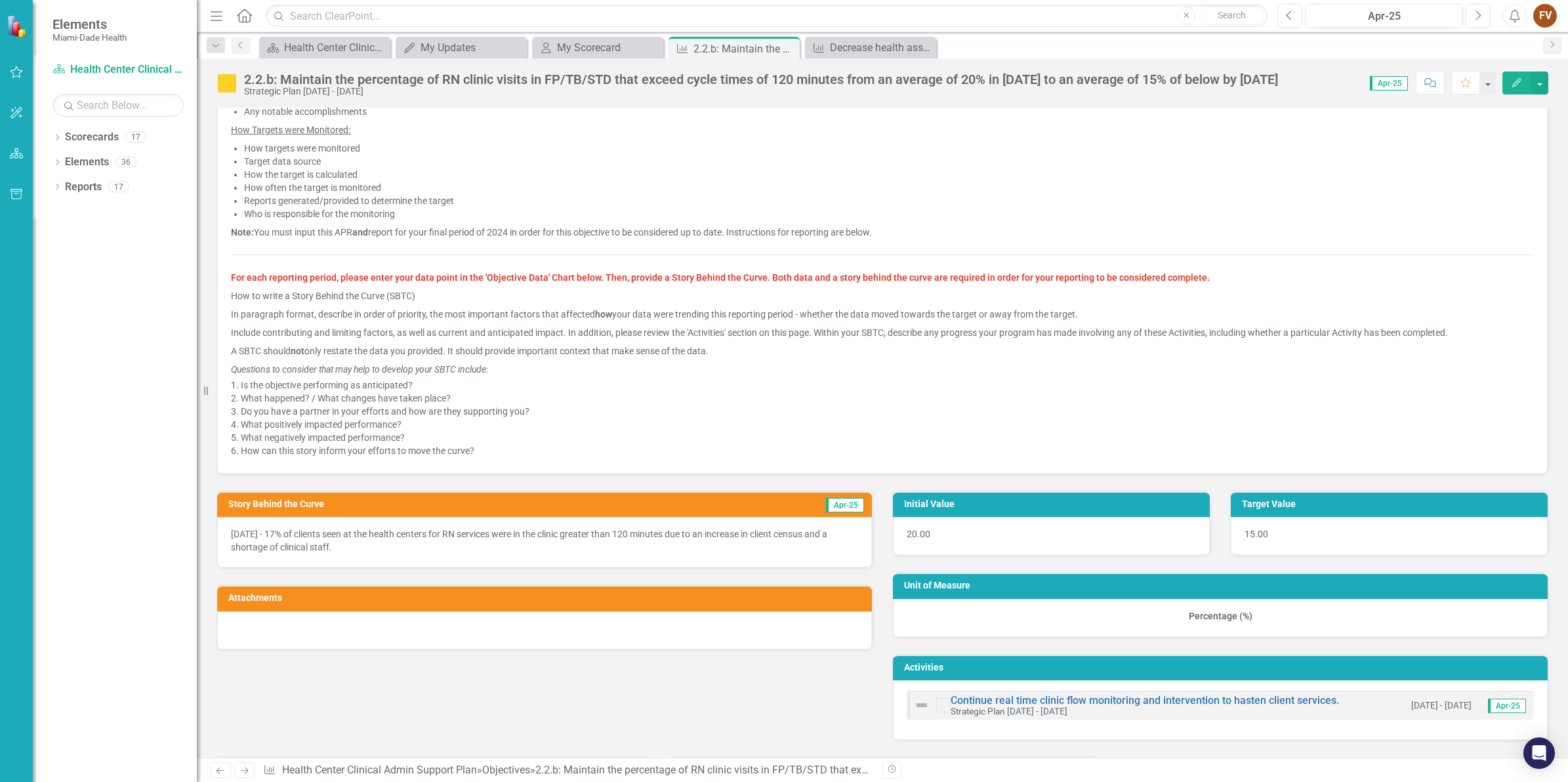
click at [736, 536] on p "April 2025 - 17% of clients seen at the health centers for RN services were in …" at bounding box center [544, 541] width 627 height 26
drag, startPoint x: 794, startPoint y: 528, endPoint x: 828, endPoint y: 545, distance: 38.0
click at [828, 545] on p "April 2025 - 17% of clients seen at the health centers for RN services were in …" at bounding box center [544, 541] width 627 height 26
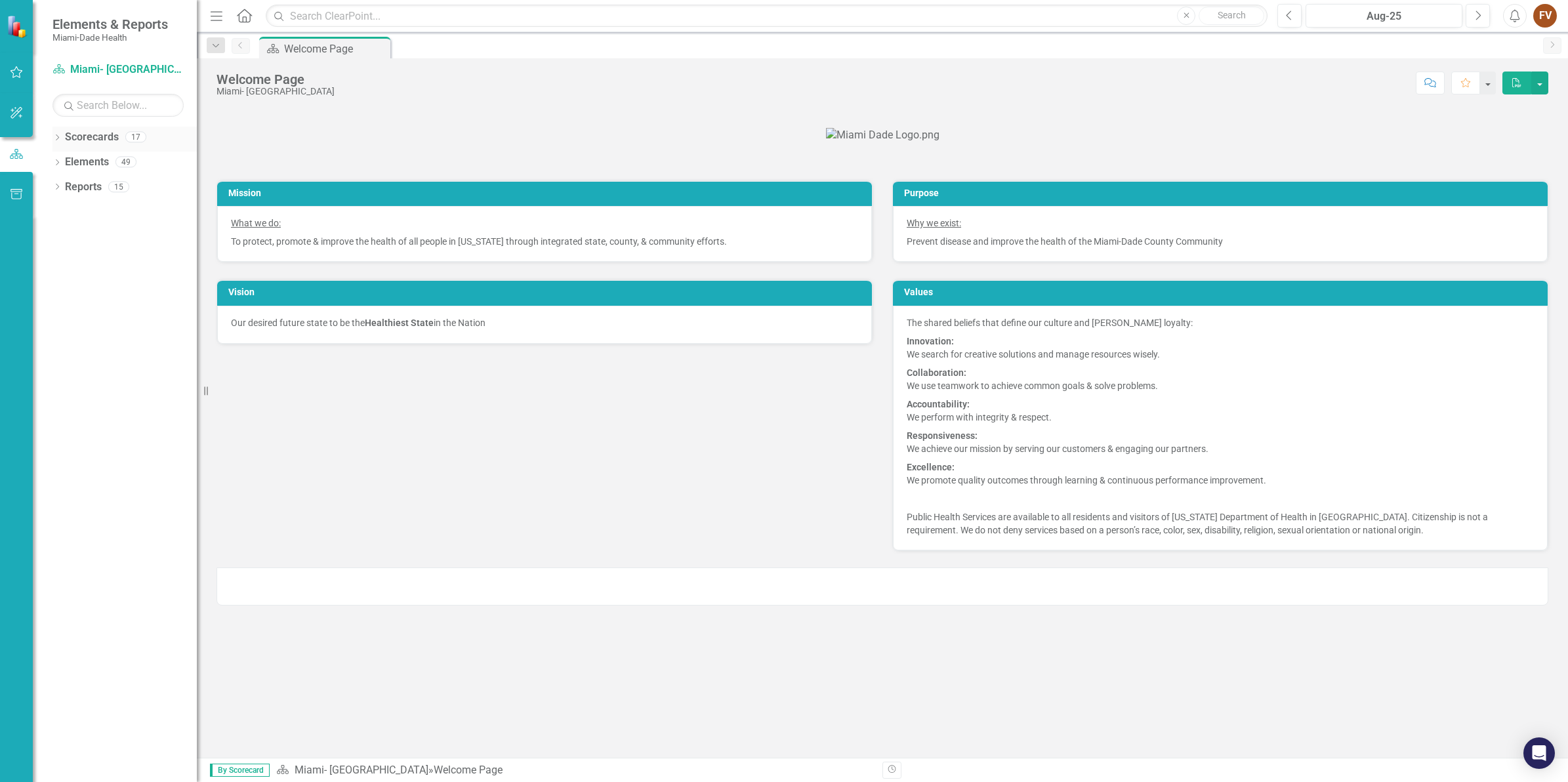
click at [56, 144] on div "Dropdown" at bounding box center [57, 138] width 9 height 11
click at [61, 162] on icon "Dropdown" at bounding box center [63, 161] width 10 height 8
click at [141, 207] on link "Programmatic Plans" at bounding box center [141, 212] width 112 height 15
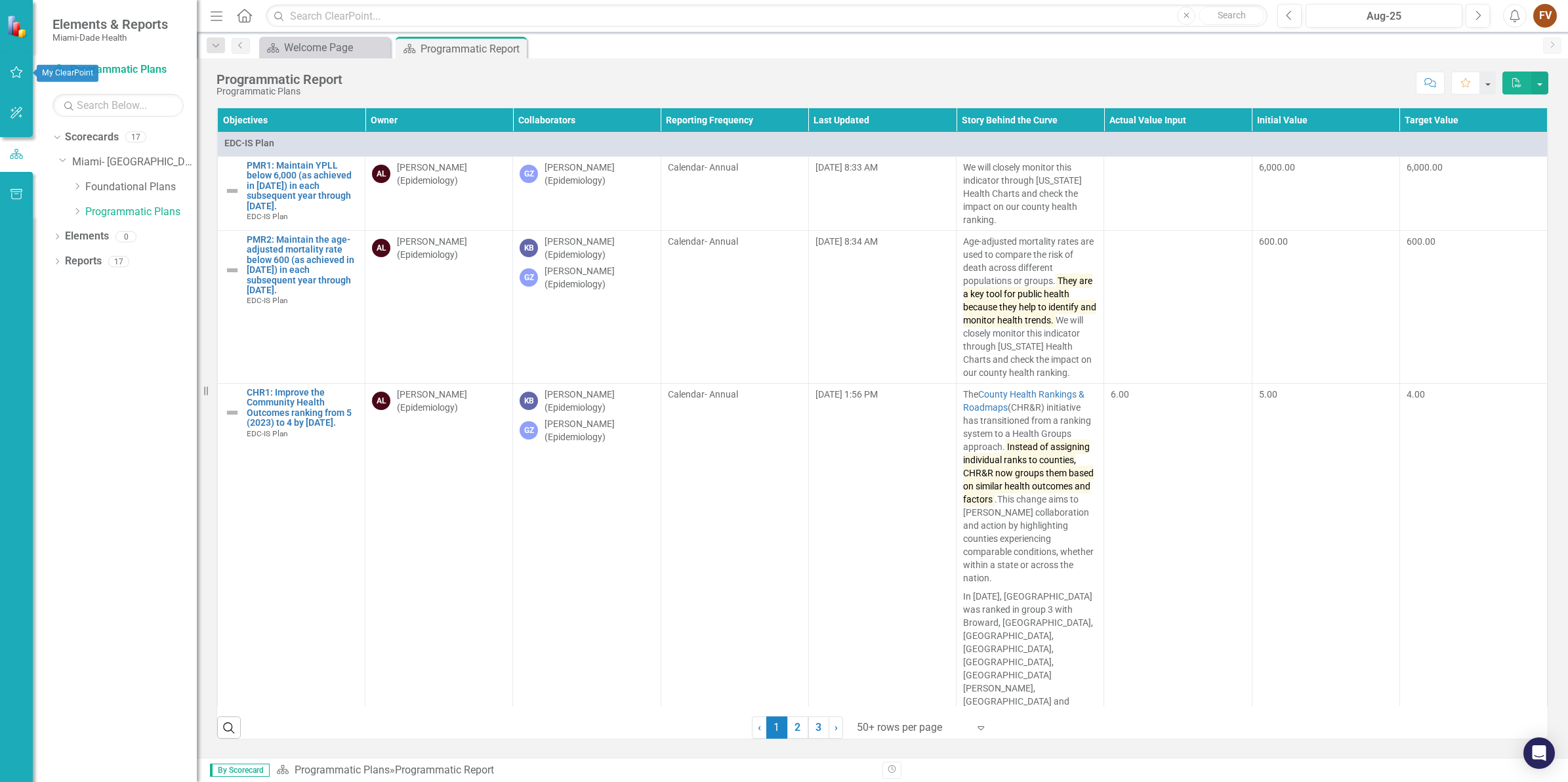
click at [23, 64] on button "button" at bounding box center [17, 72] width 29 height 27
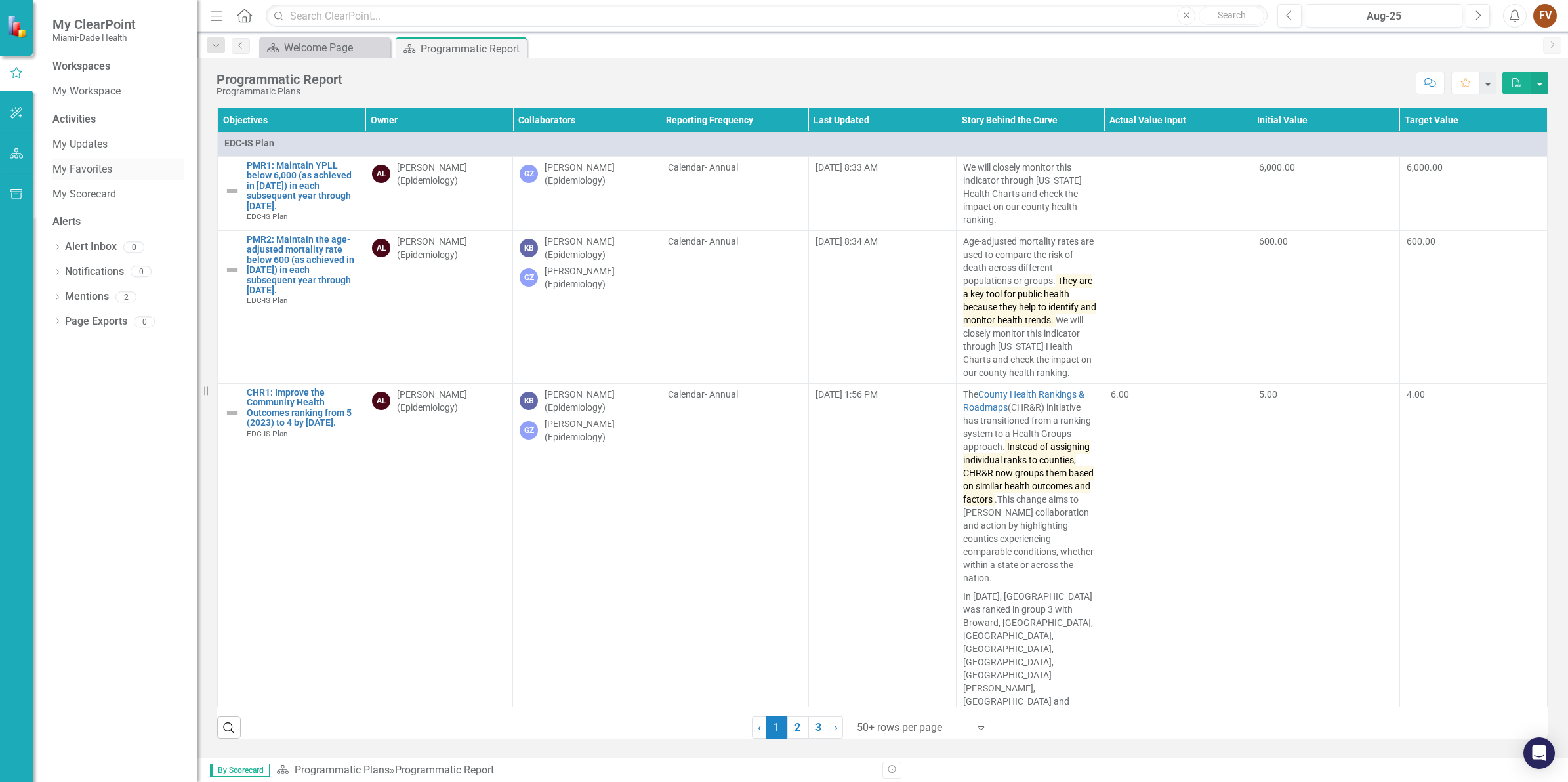
click at [85, 169] on link "My Favorites" at bounding box center [118, 169] width 132 height 15
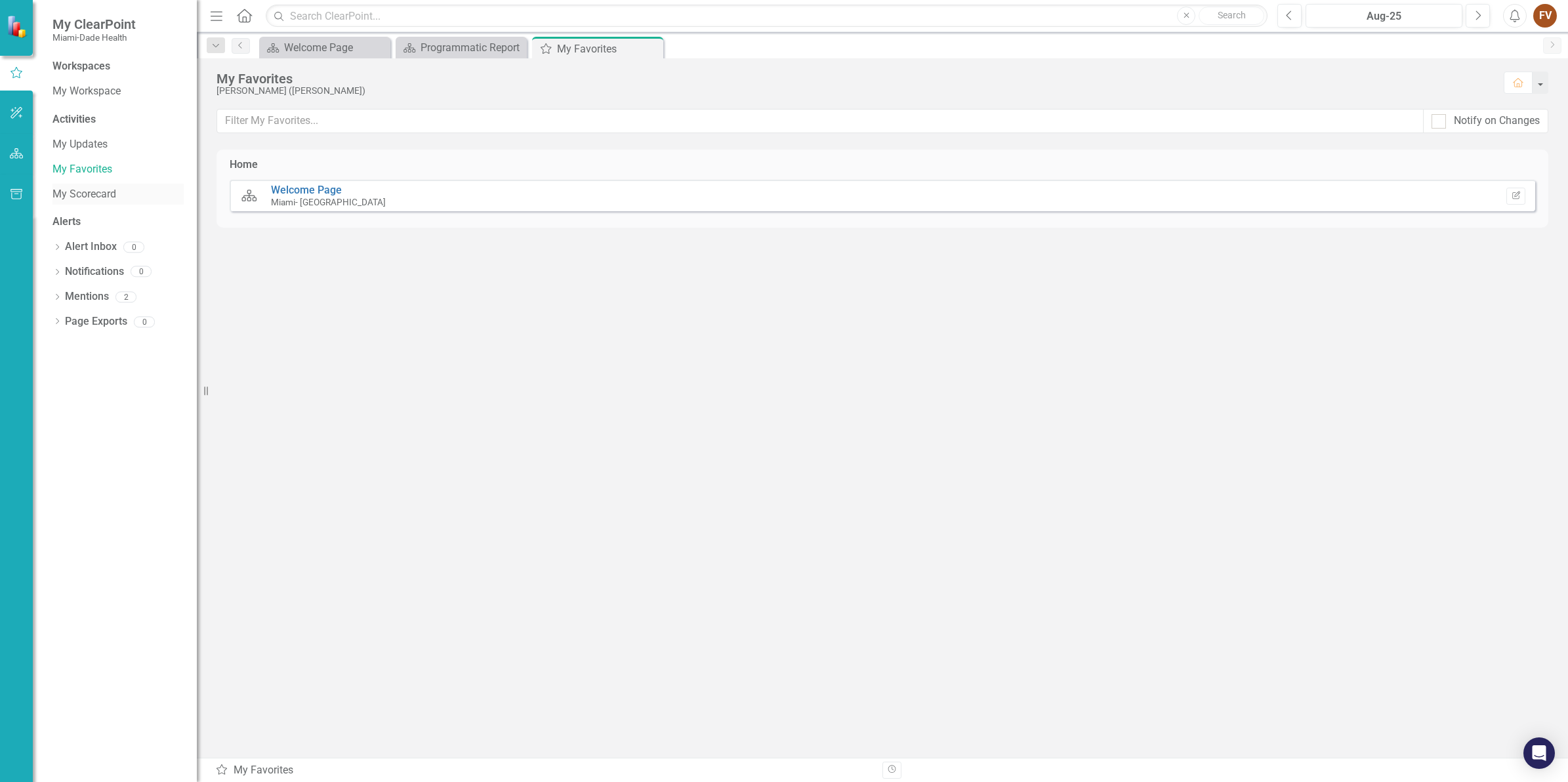
click at [53, 201] on link "My Scorecard" at bounding box center [118, 194] width 132 height 15
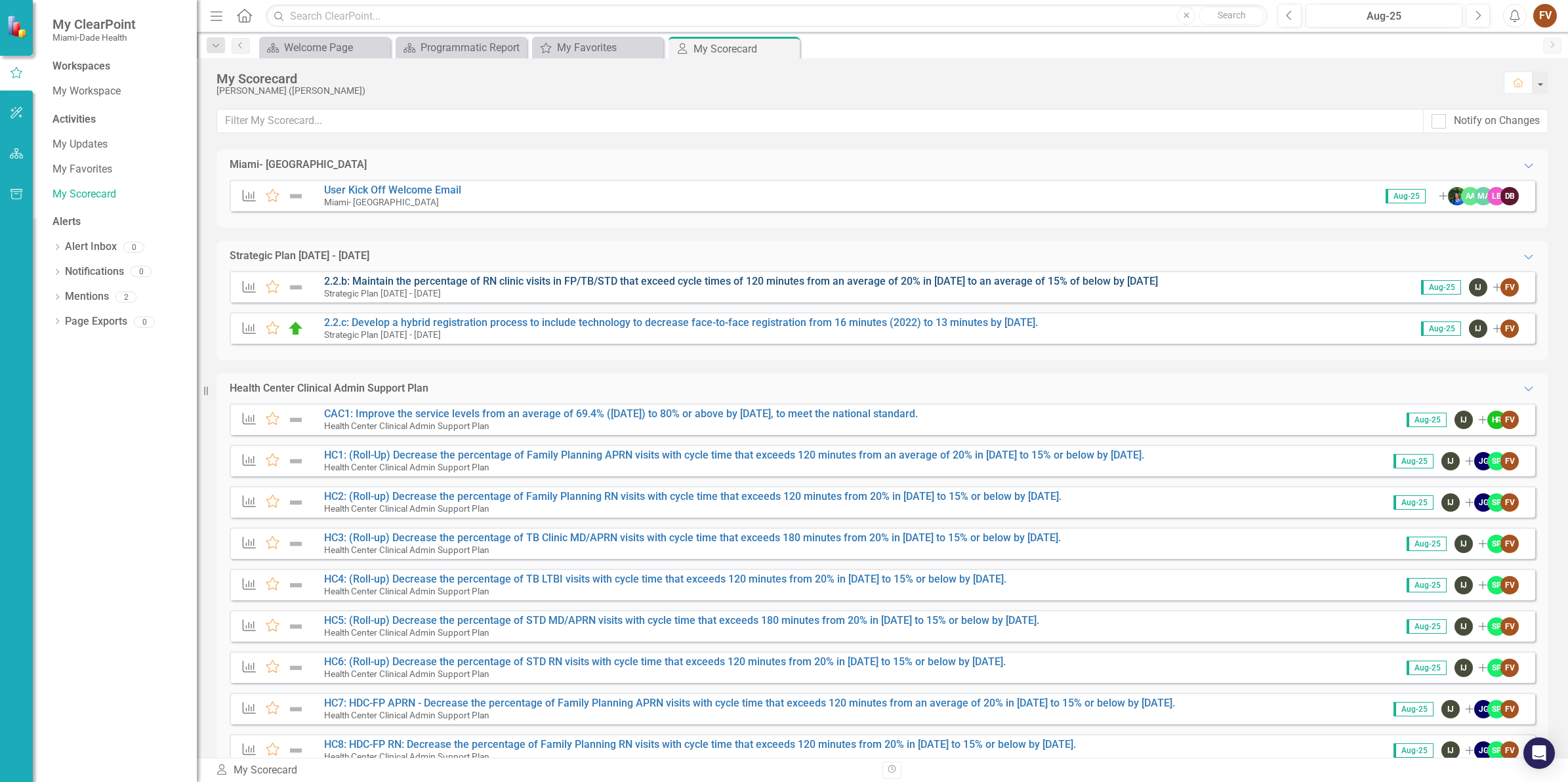
click at [507, 284] on link "2.2.b: Maintain the percentage of RN clinic visits in FP/TB/STD that exceed cyc…" at bounding box center [741, 281] width 834 height 12
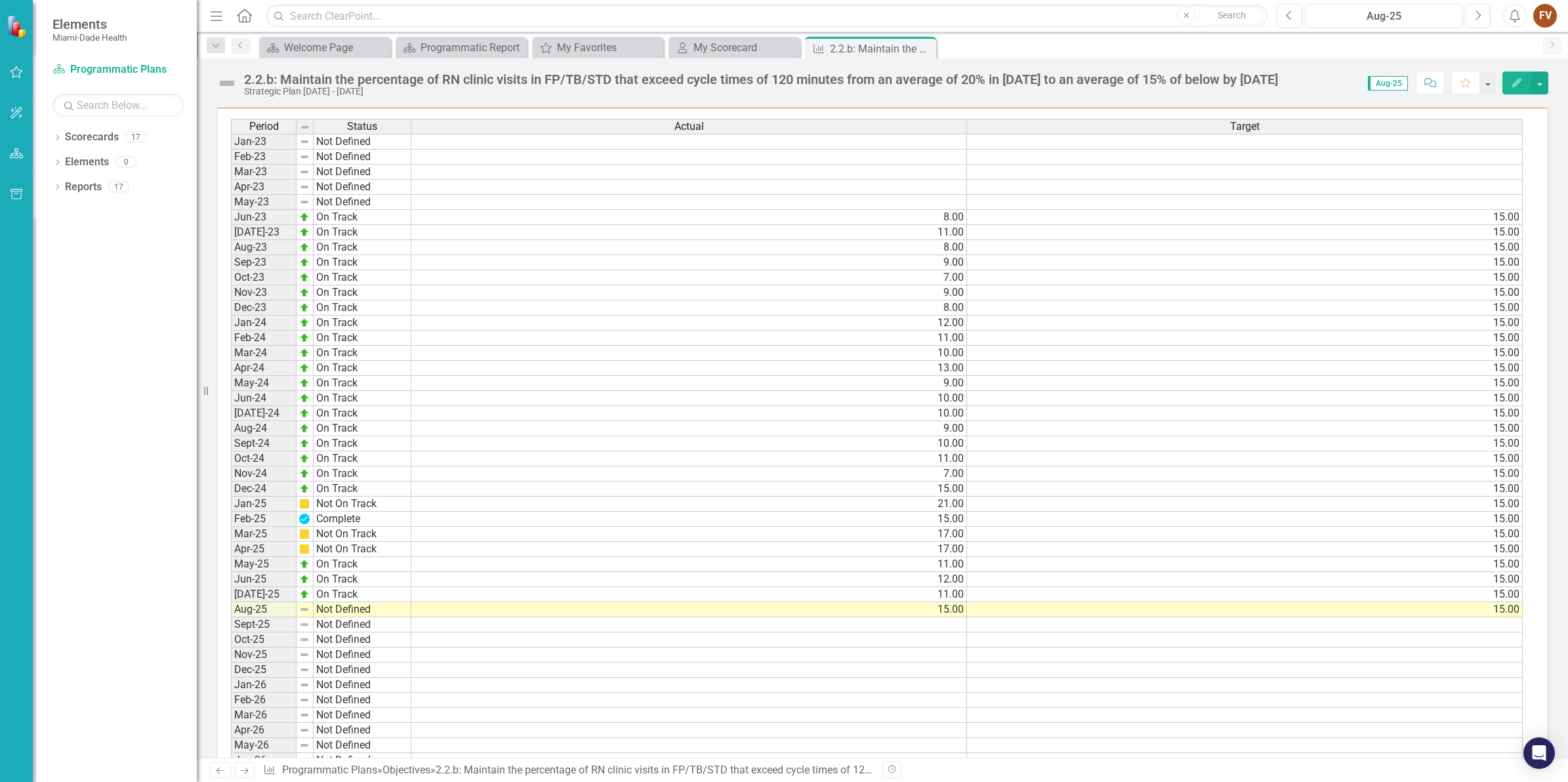
scroll to position [1148, 0]
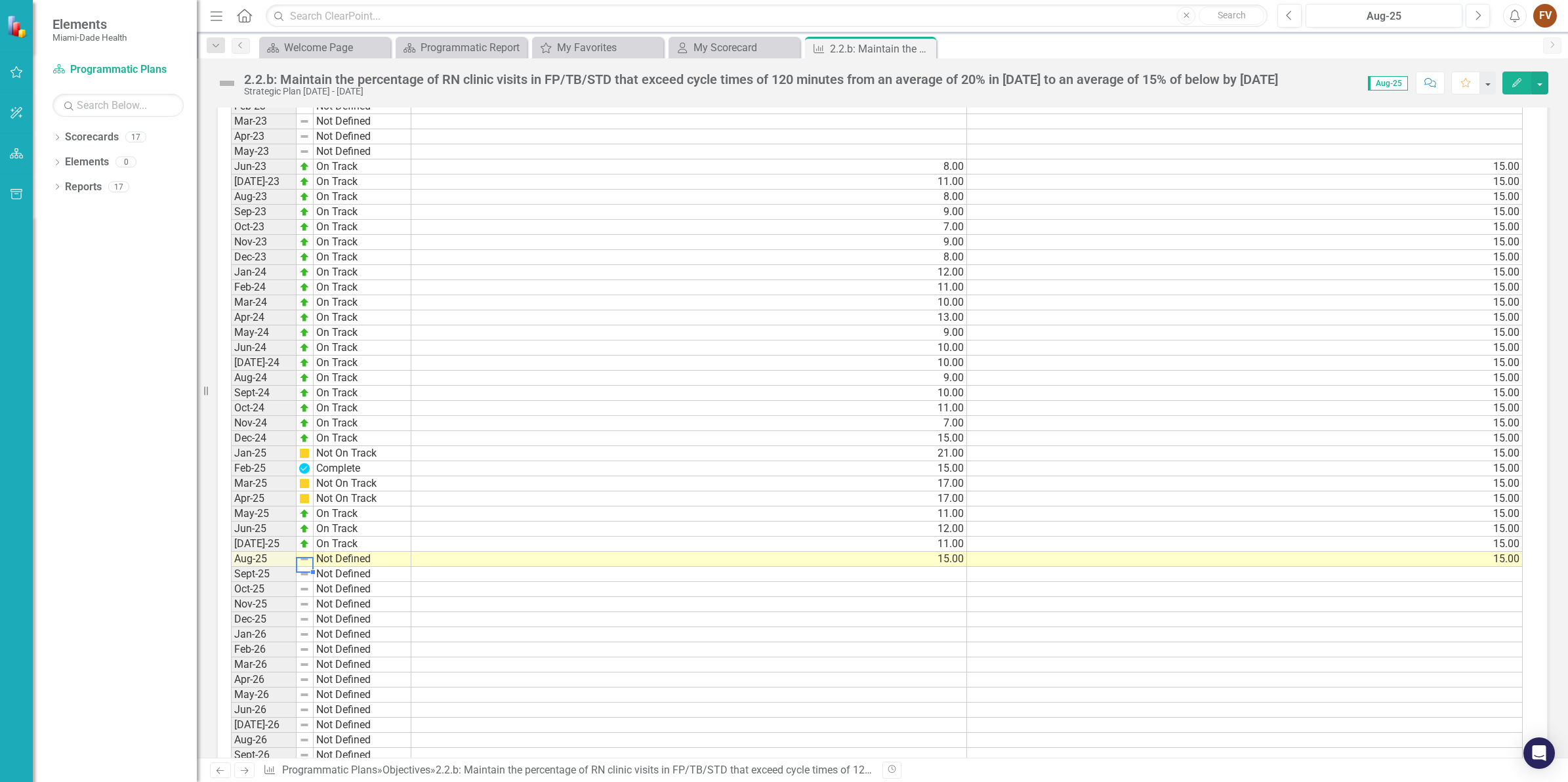
click at [326, 552] on td "Not Defined" at bounding box center [362, 559] width 98 height 15
click at [411, 557] on div at bounding box center [411, 564] width 1 height 15
click at [394, 553] on td "Not Defined" at bounding box center [362, 559] width 98 height 15
click at [394, 557] on textarea at bounding box center [362, 564] width 99 height 15
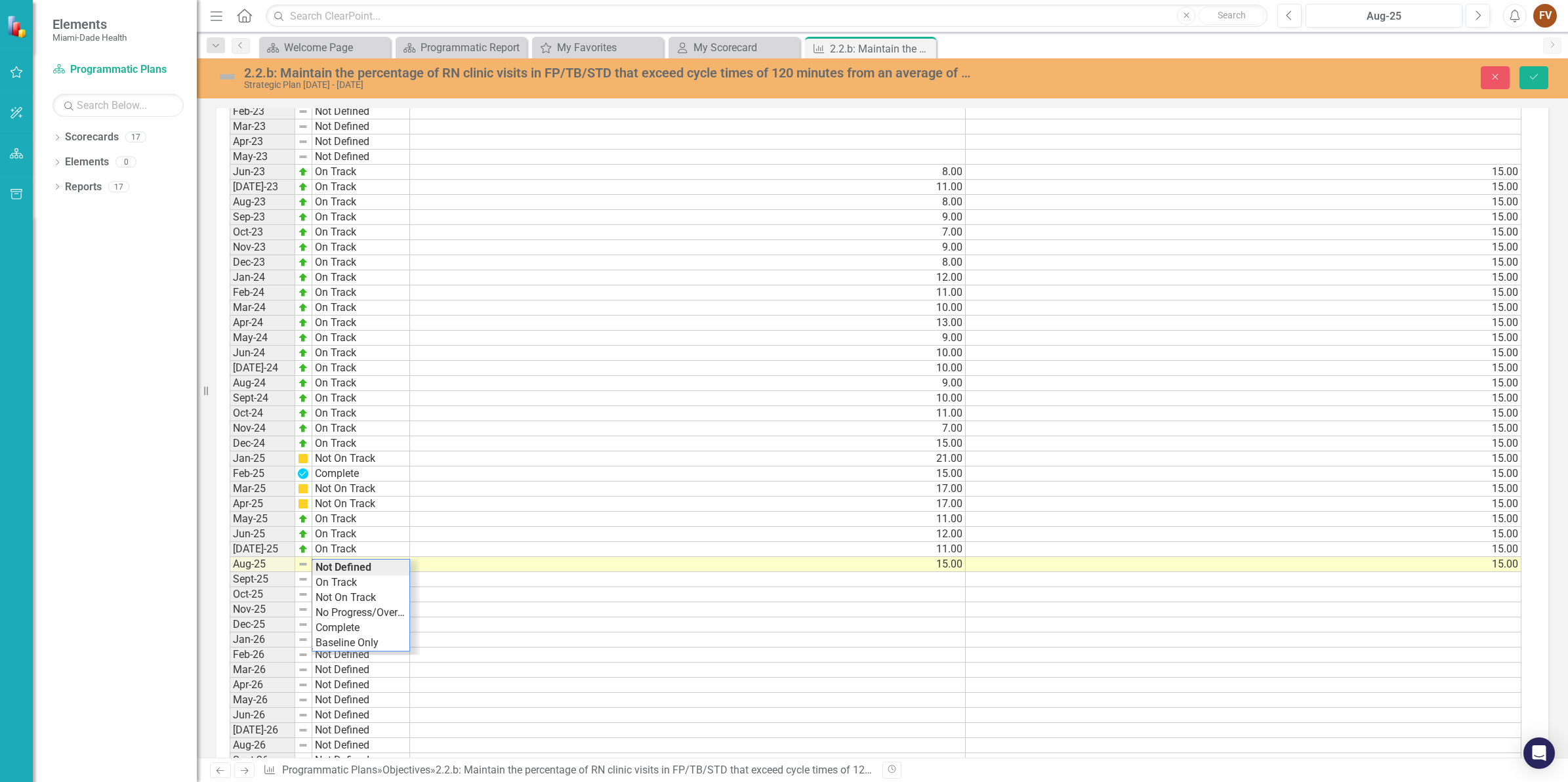
click at [407, 555] on div "Period Status Actual Target Jan-23 Not Defined Feb-23 Not Defined Mar-23 Not De…" at bounding box center [876, 534] width 1292 height 922
click at [407, 555] on td "Not Defined" at bounding box center [361, 560] width 98 height 15
click at [385, 554] on div at bounding box center [365, 602] width 108 height 96
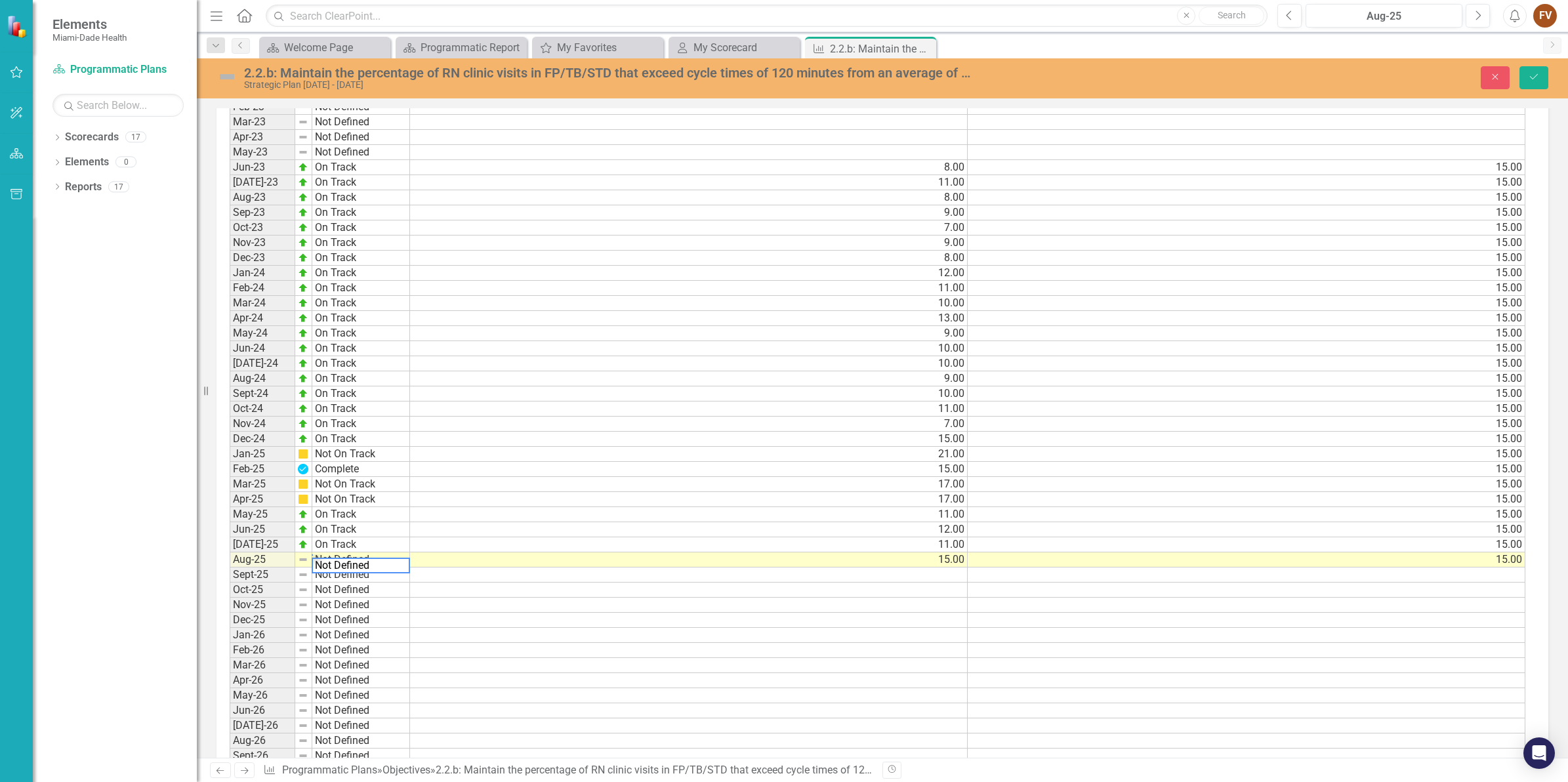
type textarea "On Track"
click at [362, 567] on td "Not Defined" at bounding box center [361, 575] width 98 height 15
click at [592, 507] on td "11.00" at bounding box center [689, 514] width 558 height 15
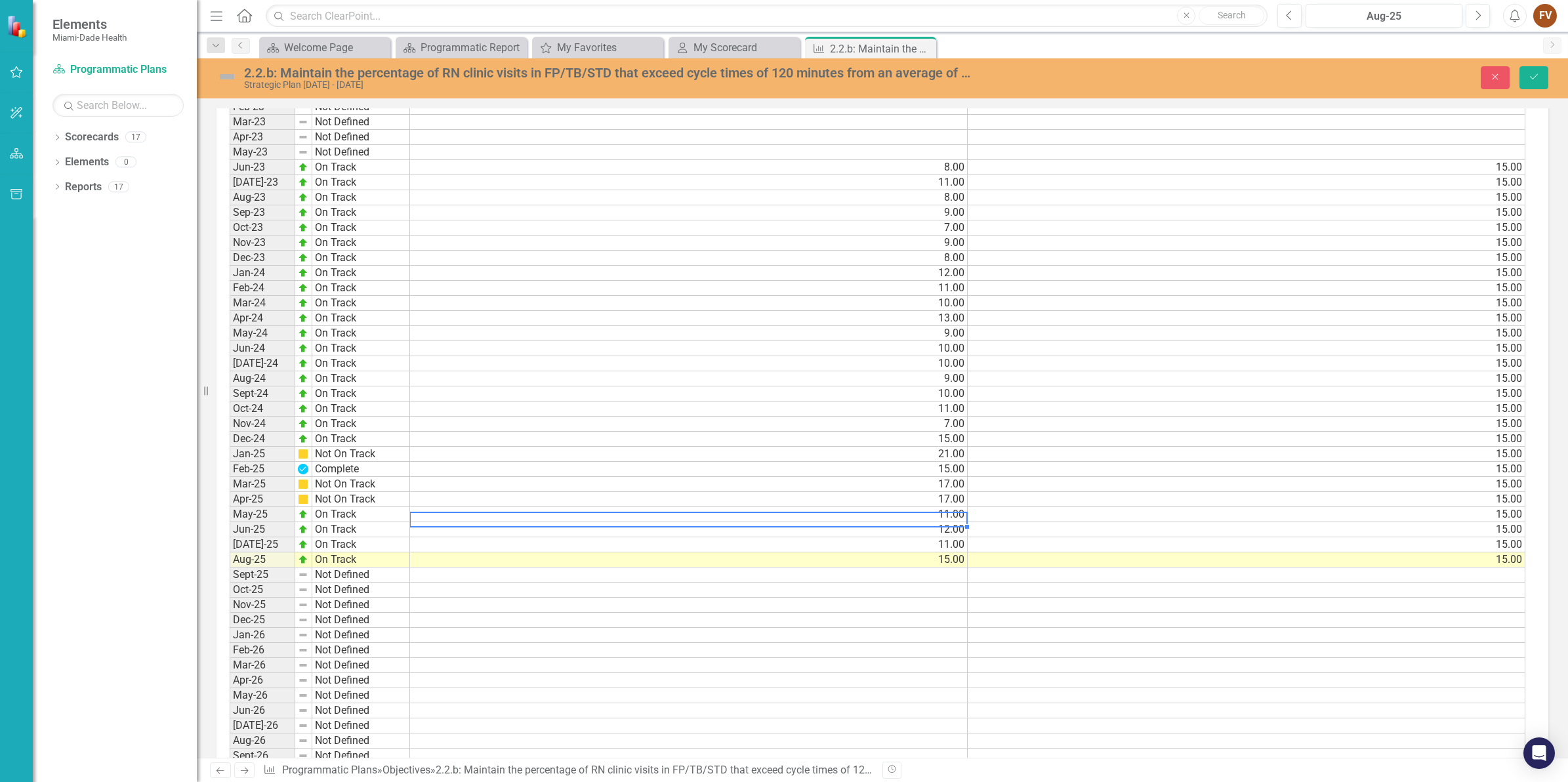
click at [229, 559] on div "Period Status Actual Target Jan-23 Not Defined Feb-23 Not Defined Mar-23 Not De…" at bounding box center [229, 529] width 0 height 921
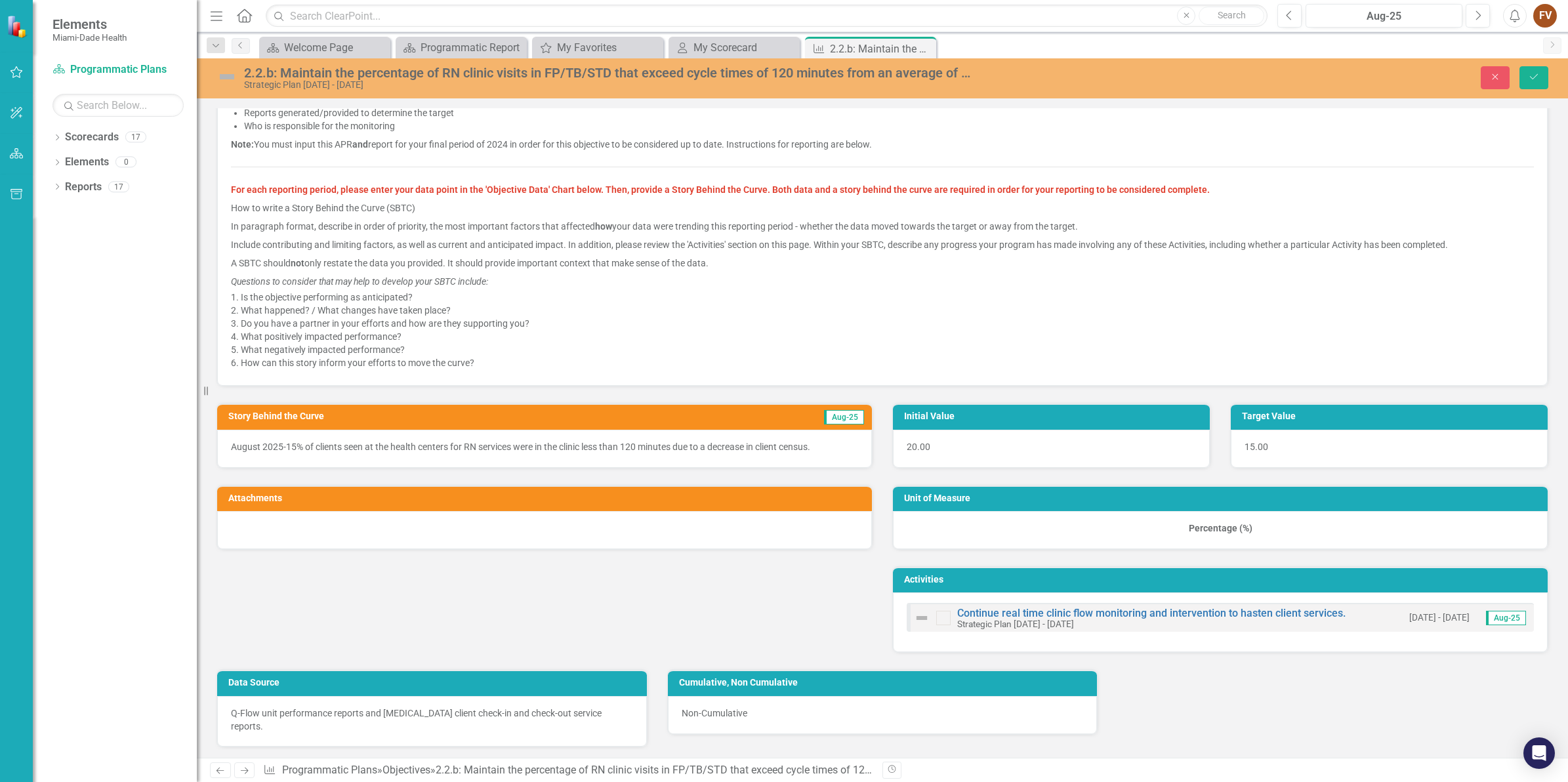
scroll to position [415, 0]
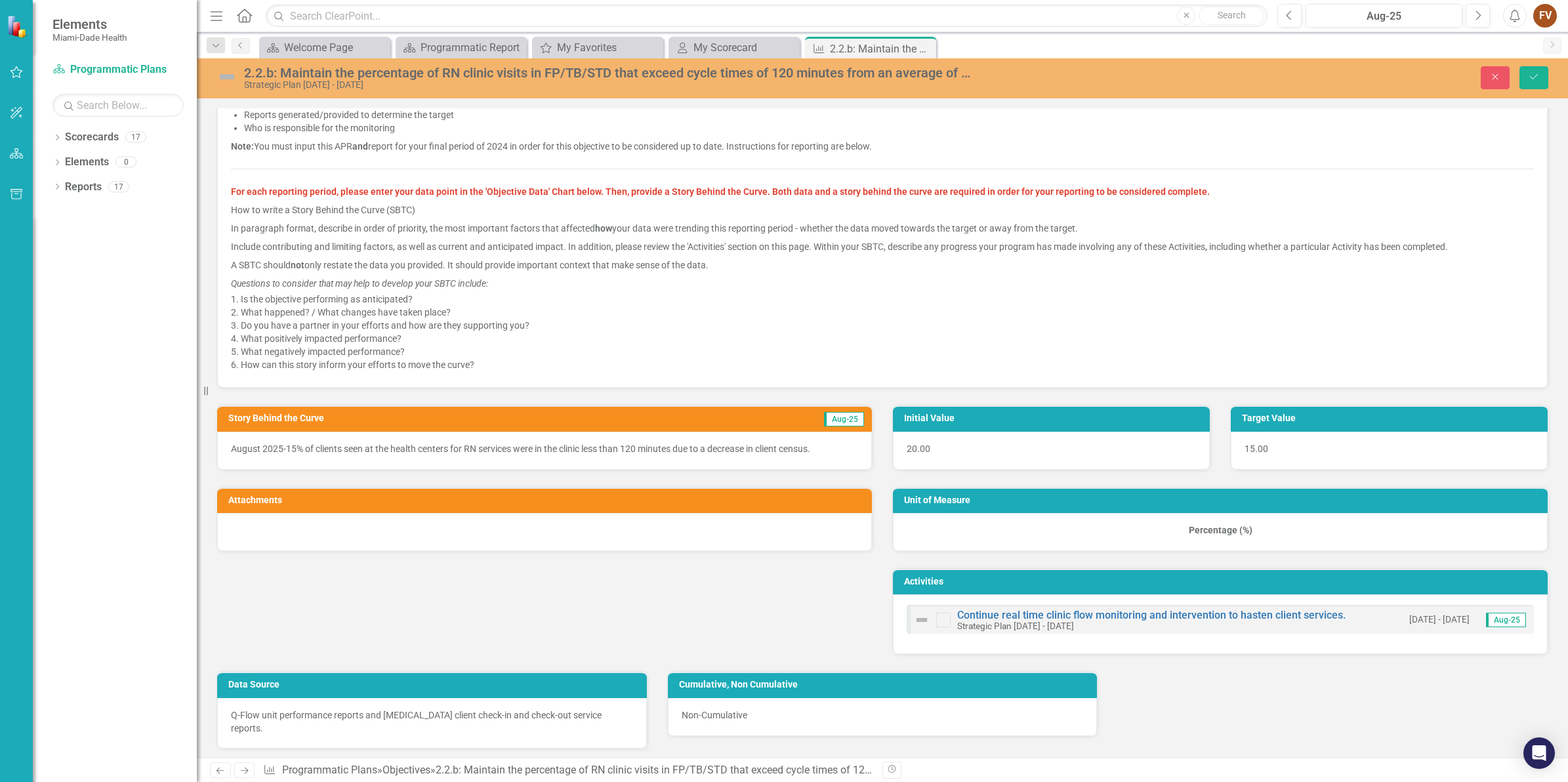
click at [742, 447] on p "August 2025-15% of clients seen at the health centers for RN services were in t…" at bounding box center [544, 449] width 627 height 13
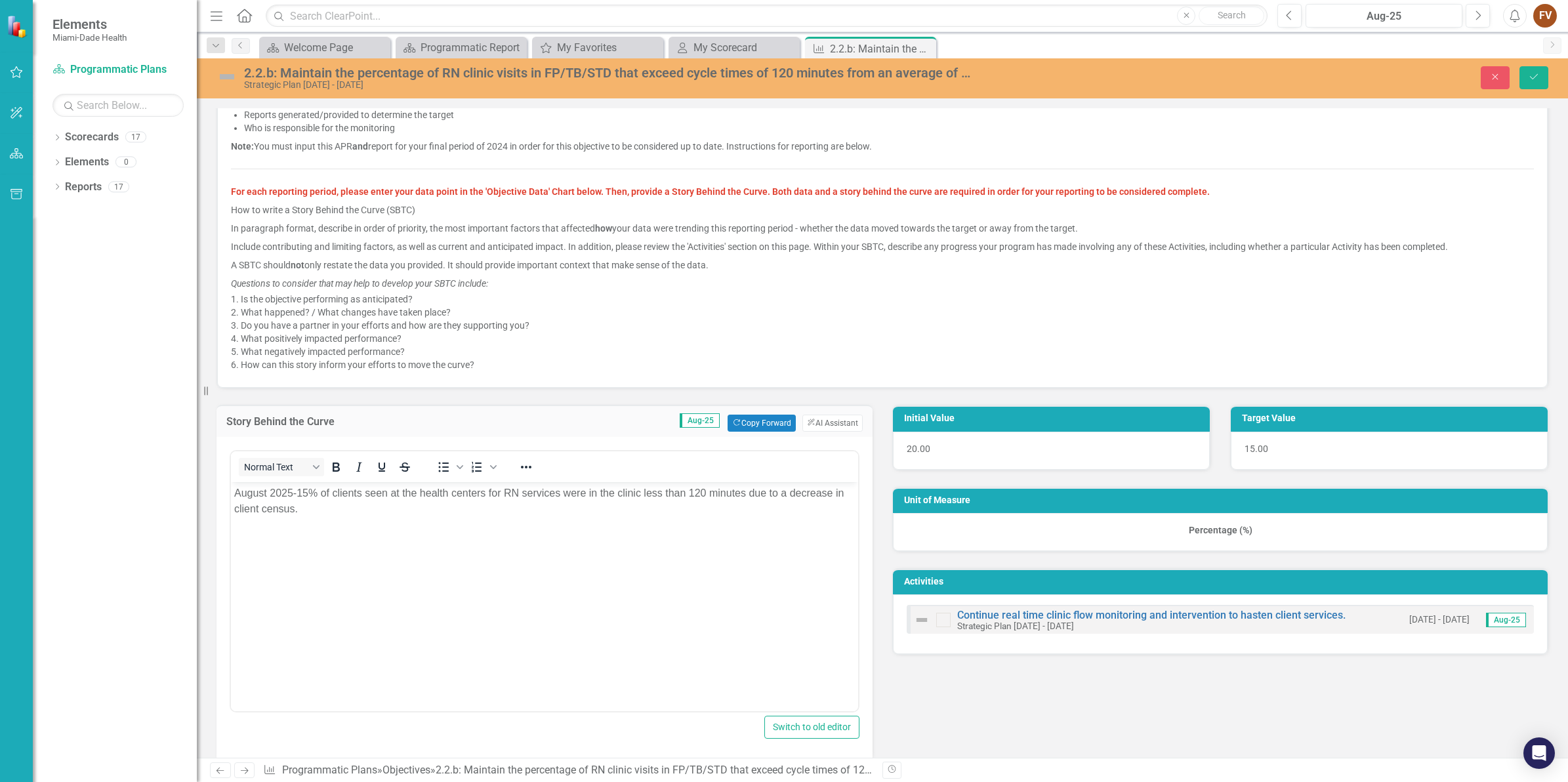
scroll to position [0, 0]
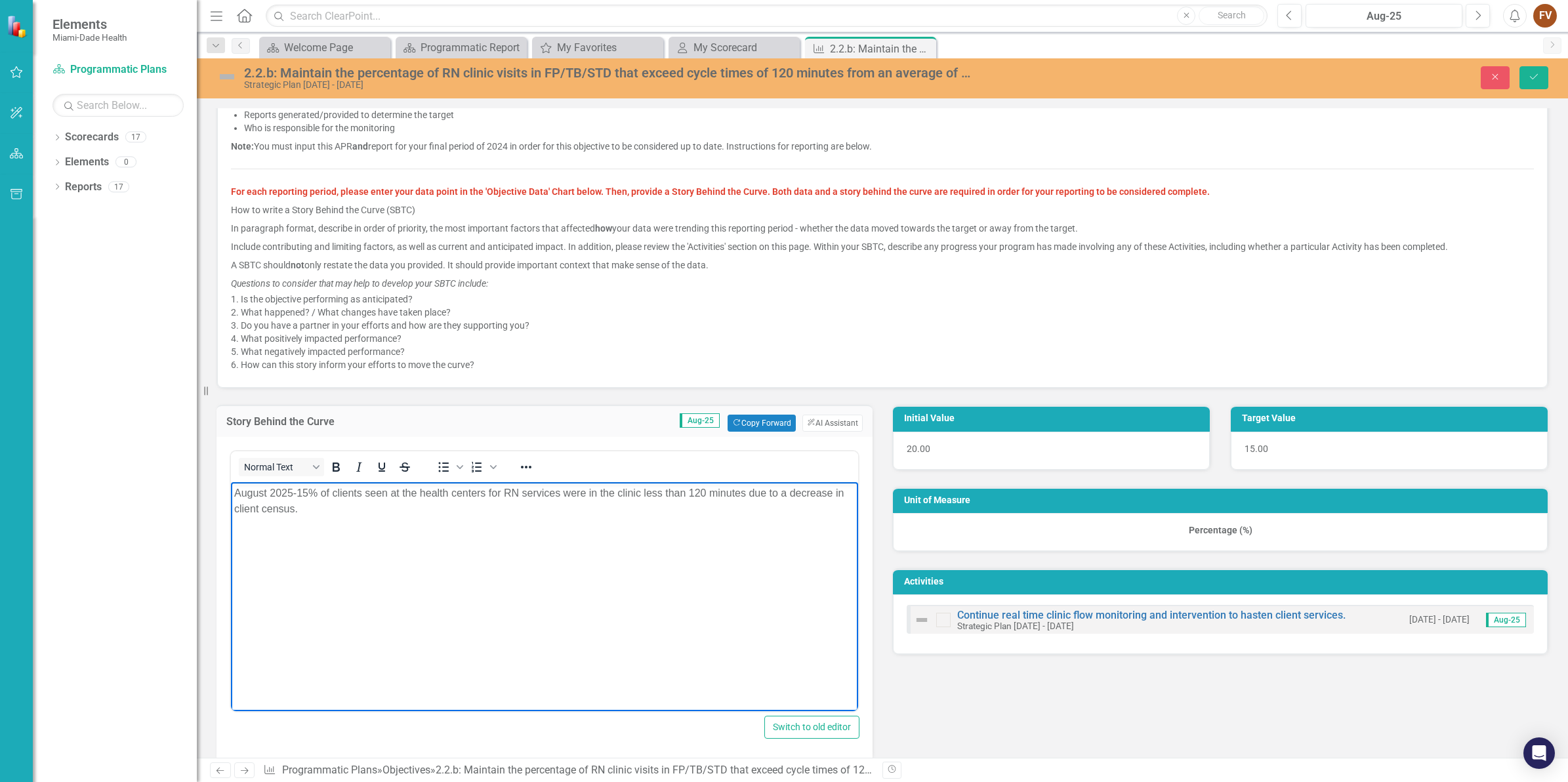
click at [304, 510] on p "August 2025-15% of clients seen at the health centers for RN services were in t…" at bounding box center [545, 501] width 620 height 32
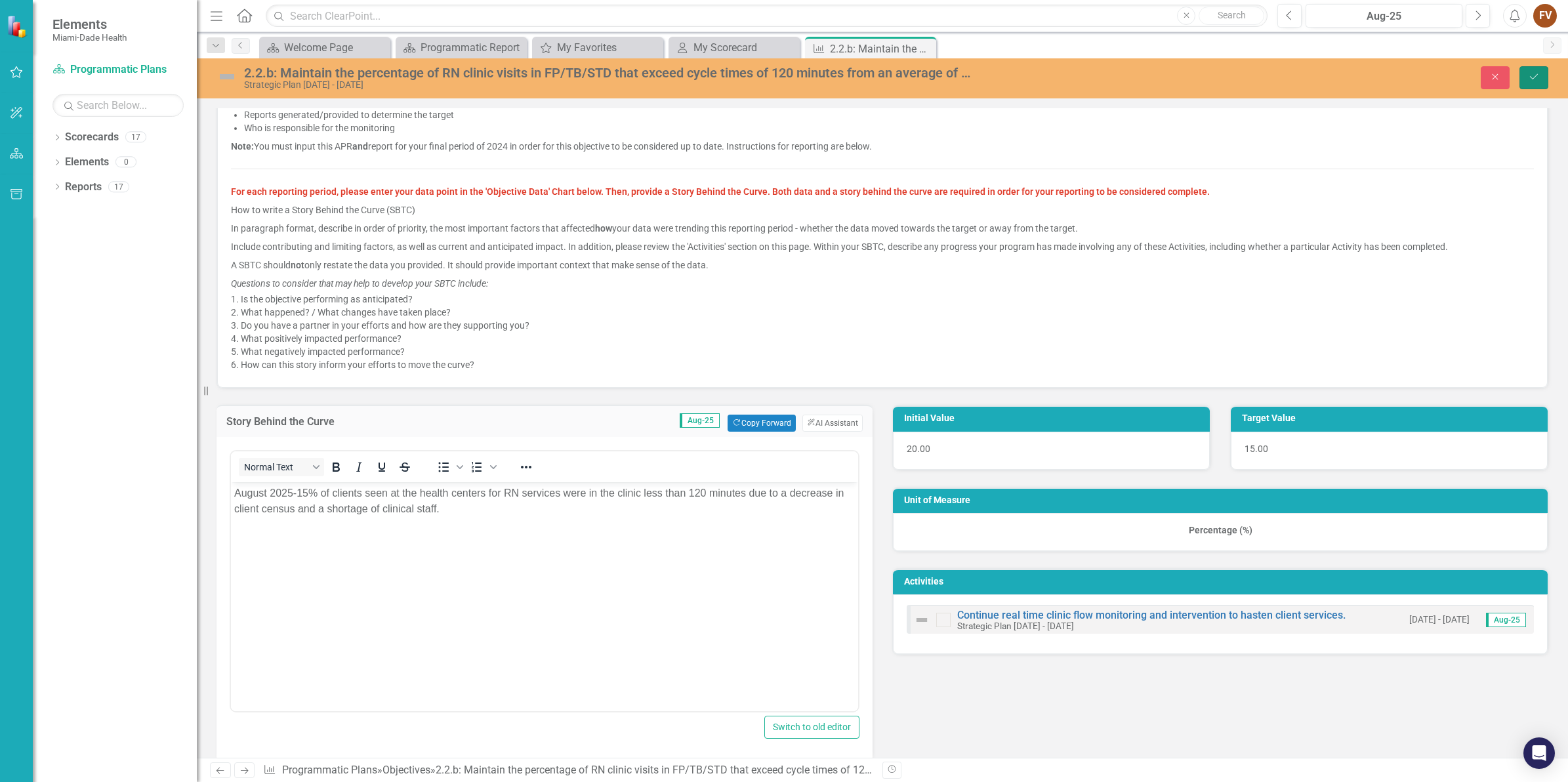
click at [1536, 71] on button "Save" at bounding box center [1533, 77] width 29 height 23
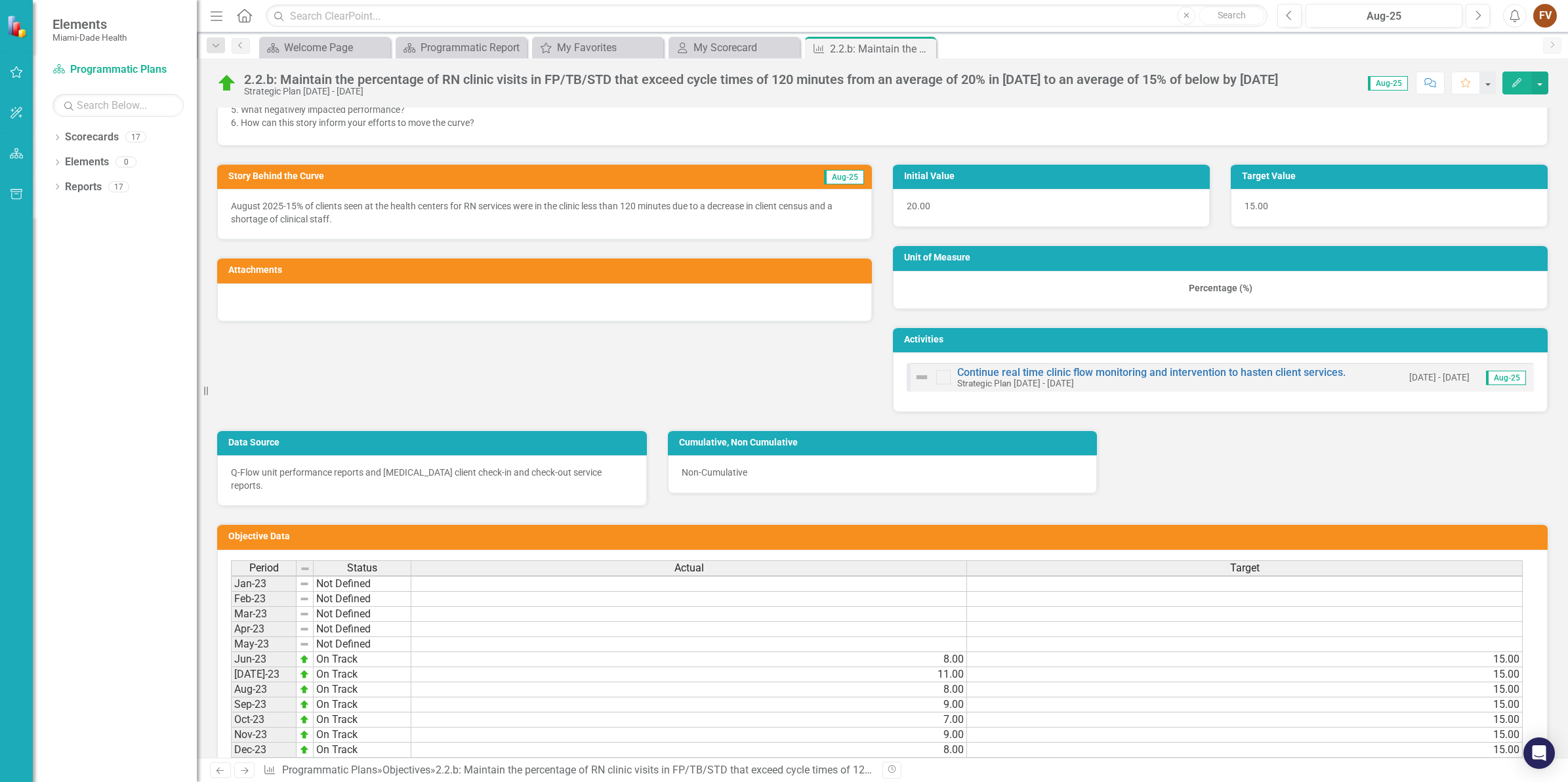
scroll to position [10, 0]
click at [14, 71] on icon "button" at bounding box center [16, 72] width 12 height 12
click at [82, 193] on link "My Scorecard" at bounding box center [118, 194] width 132 height 15
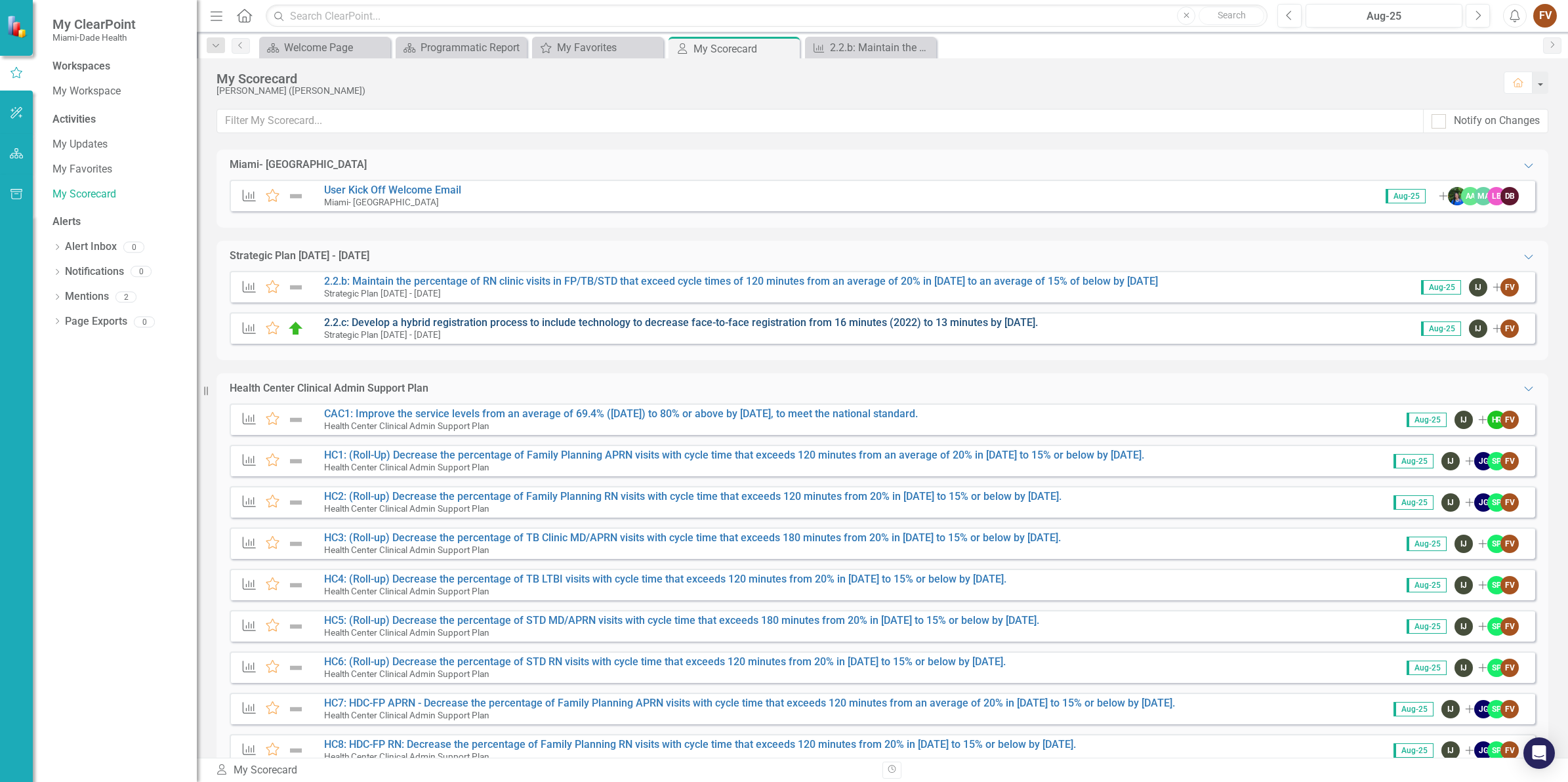
click at [562, 325] on link "2.2.c: Develop a hybrid registration process to include technology to decrease …" at bounding box center [681, 322] width 714 height 12
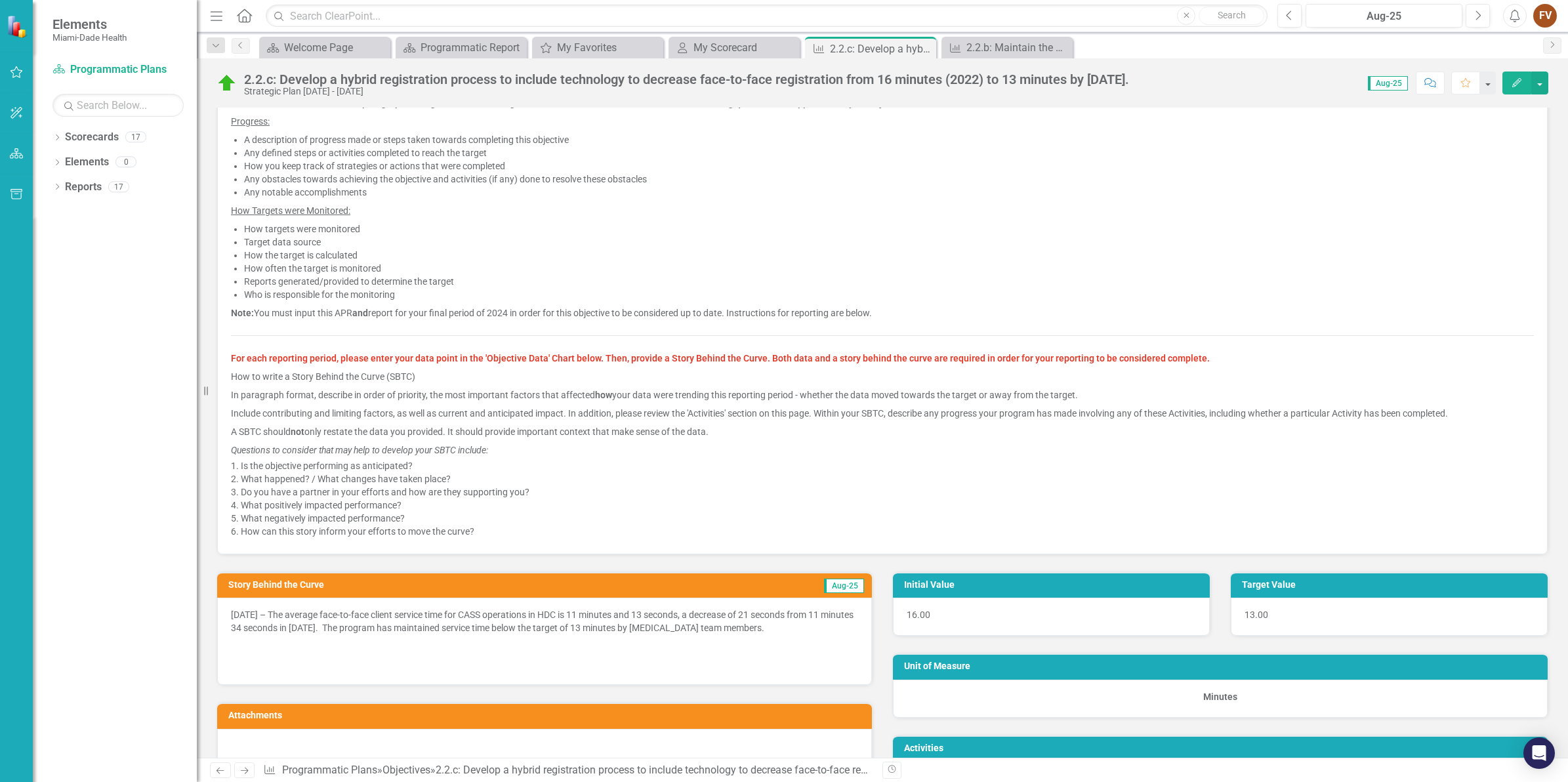
scroll to position [246, 0]
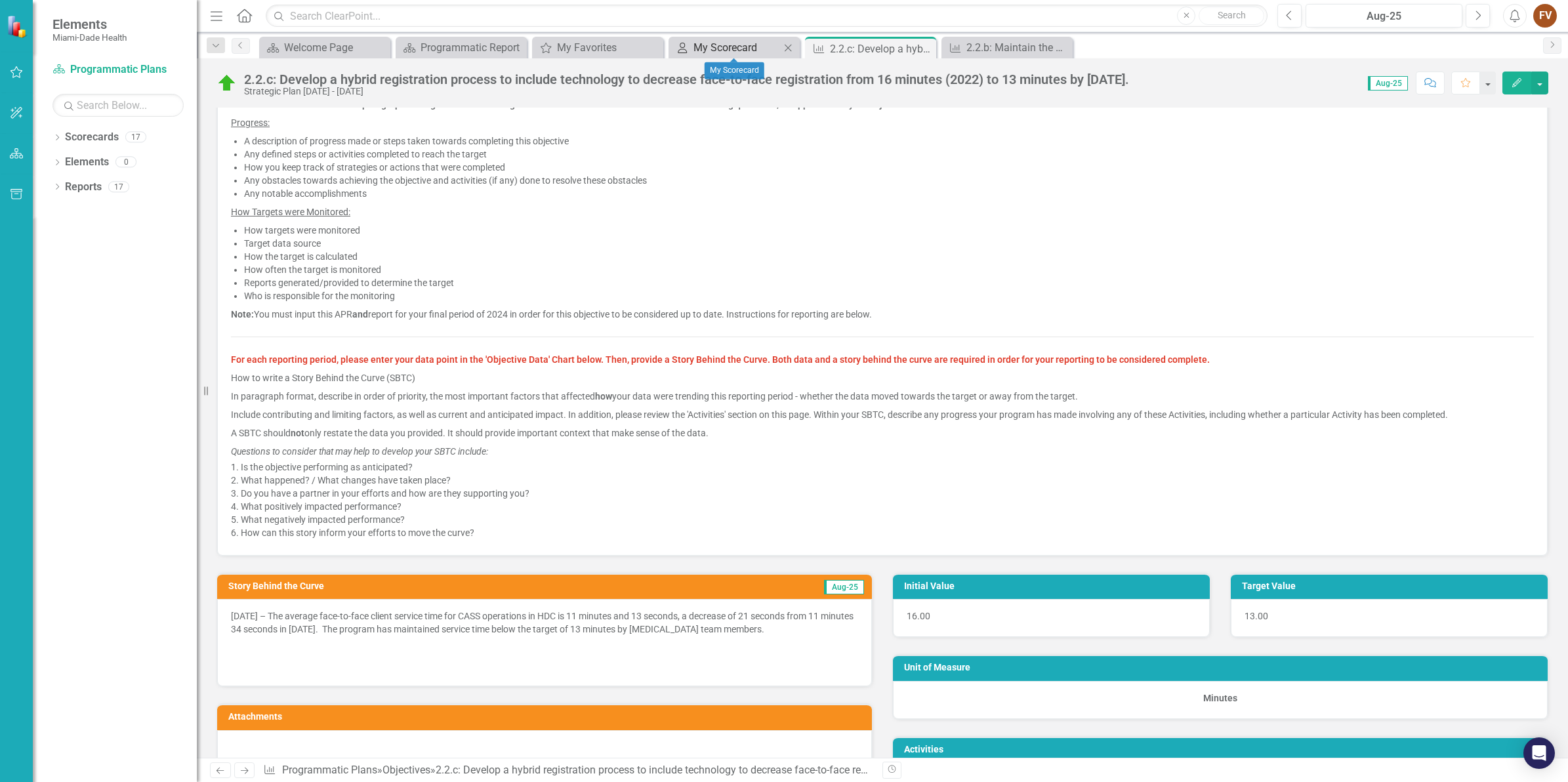
click at [702, 56] on div "My Scorecard" at bounding box center [737, 48] width 87 height 16
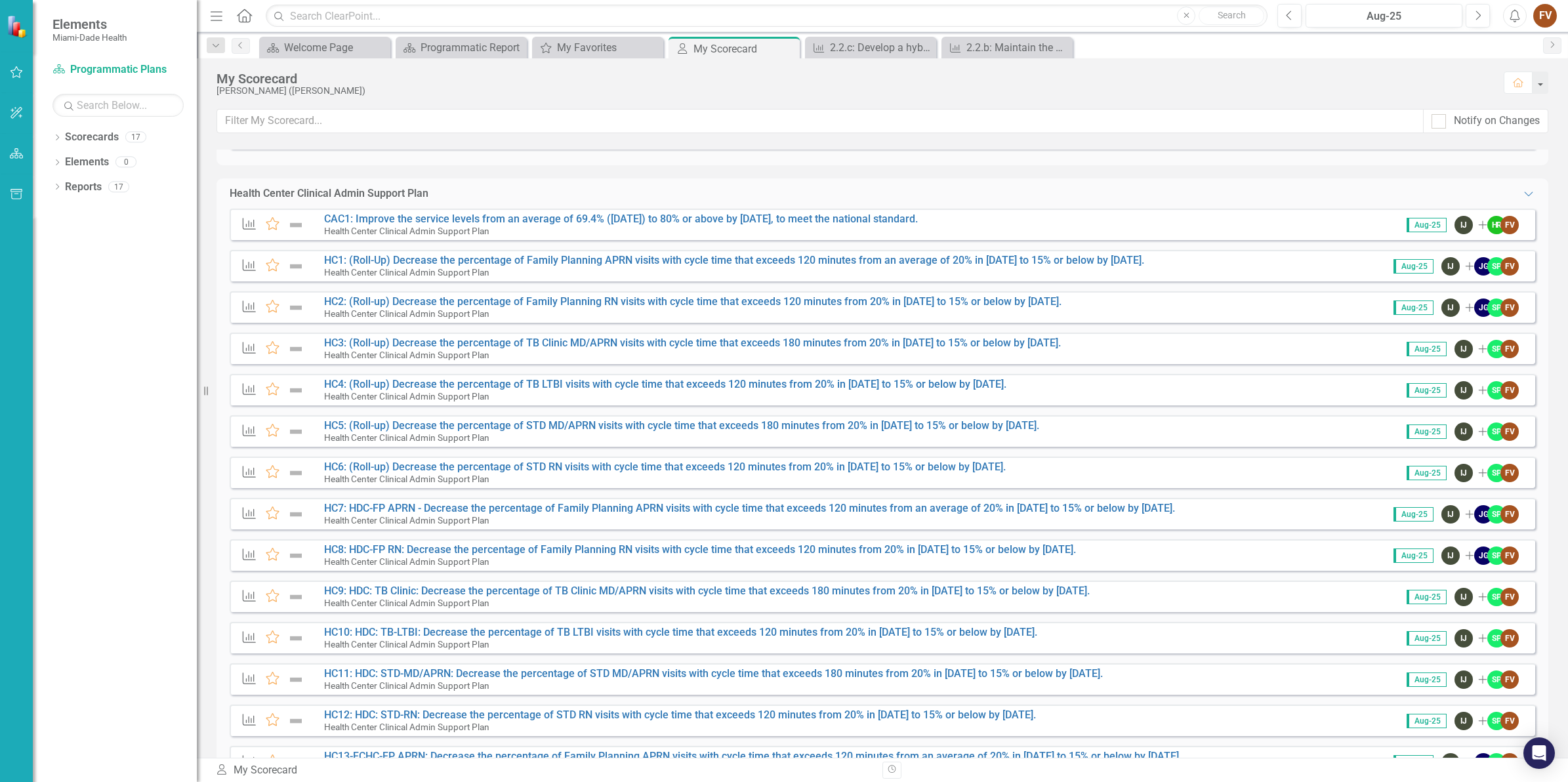
scroll to position [164, 0]
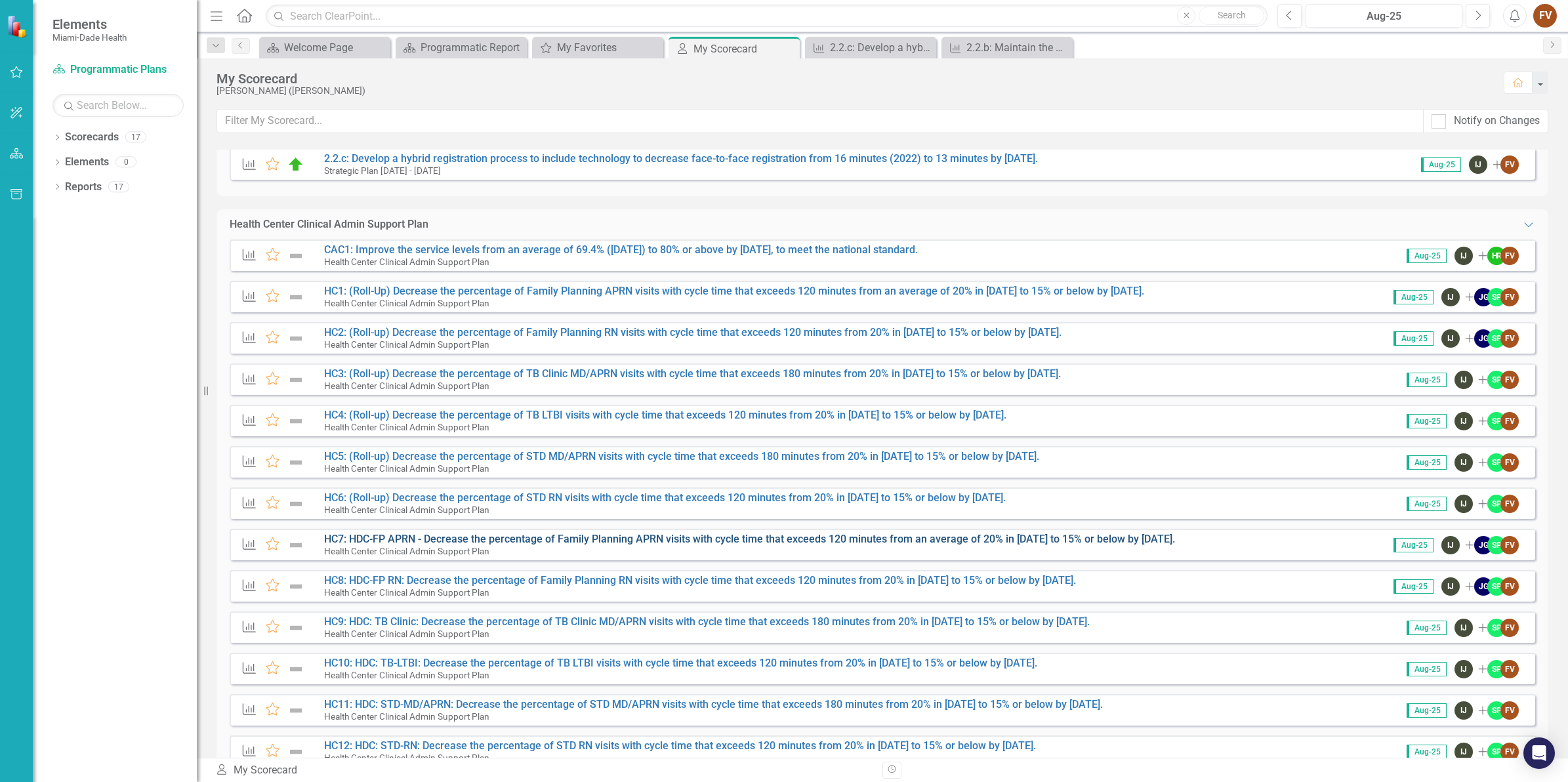
click at [565, 538] on link "HC7: HDC-FP APRN - Decrease the percentage of Family Planning APRN visits with …" at bounding box center [750, 539] width 851 height 12
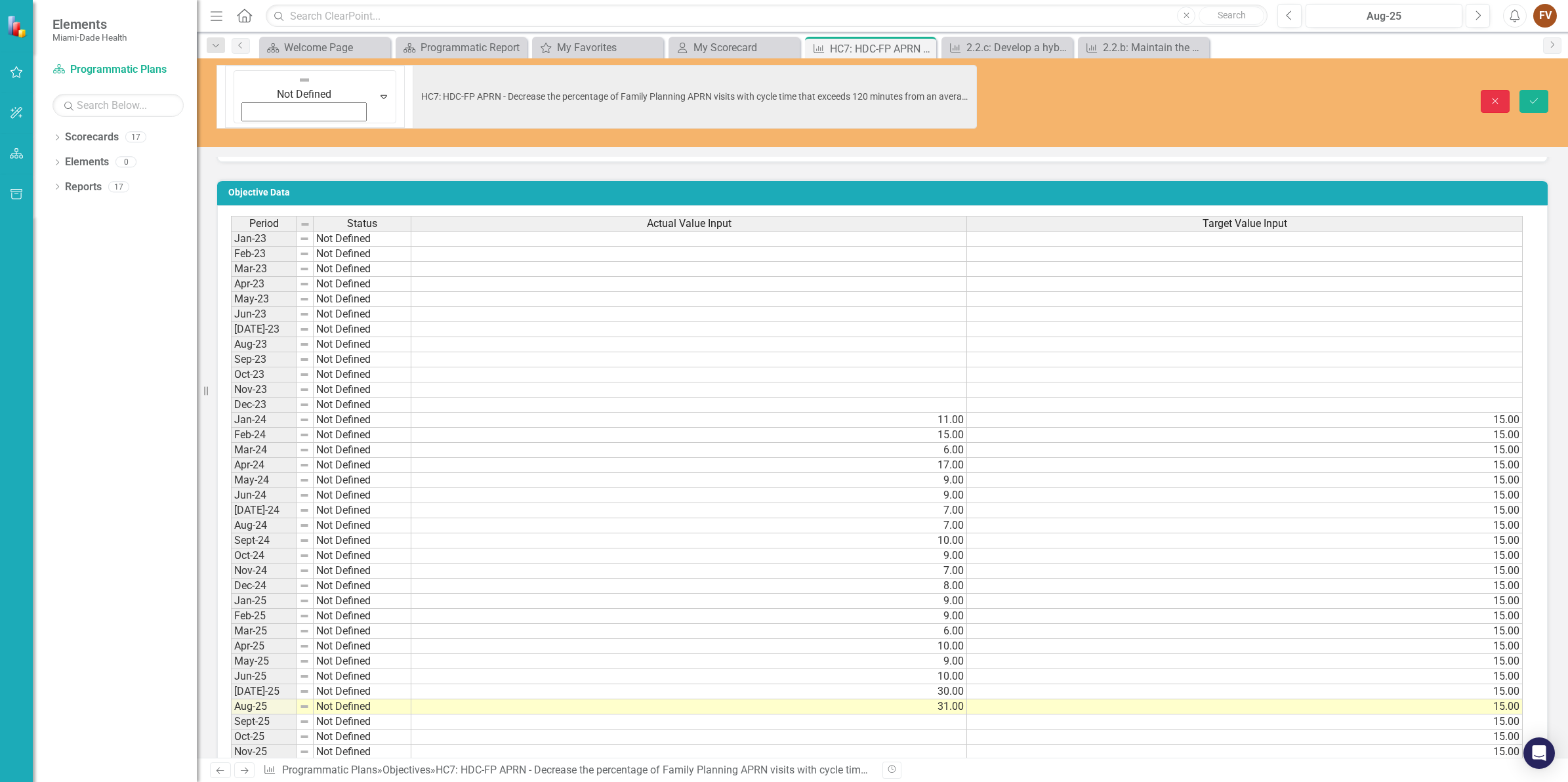
click at [1493, 96] on icon "Close" at bounding box center [1495, 101] width 12 height 9
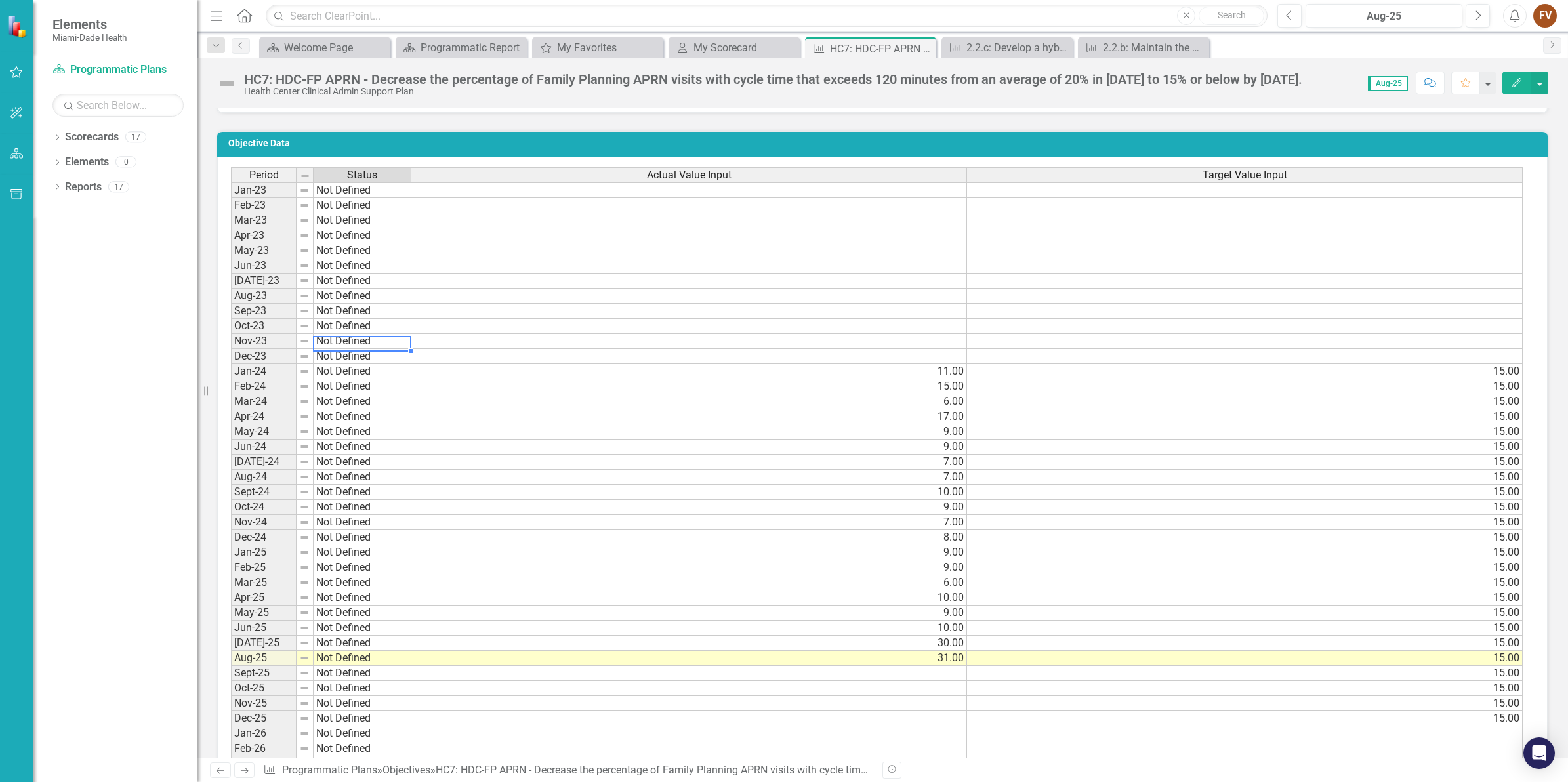
click at [338, 341] on td "Not Defined" at bounding box center [362, 341] width 98 height 15
click at [411, 346] on div at bounding box center [411, 343] width 1 height 15
click at [388, 343] on td "Not Defined" at bounding box center [362, 341] width 98 height 15
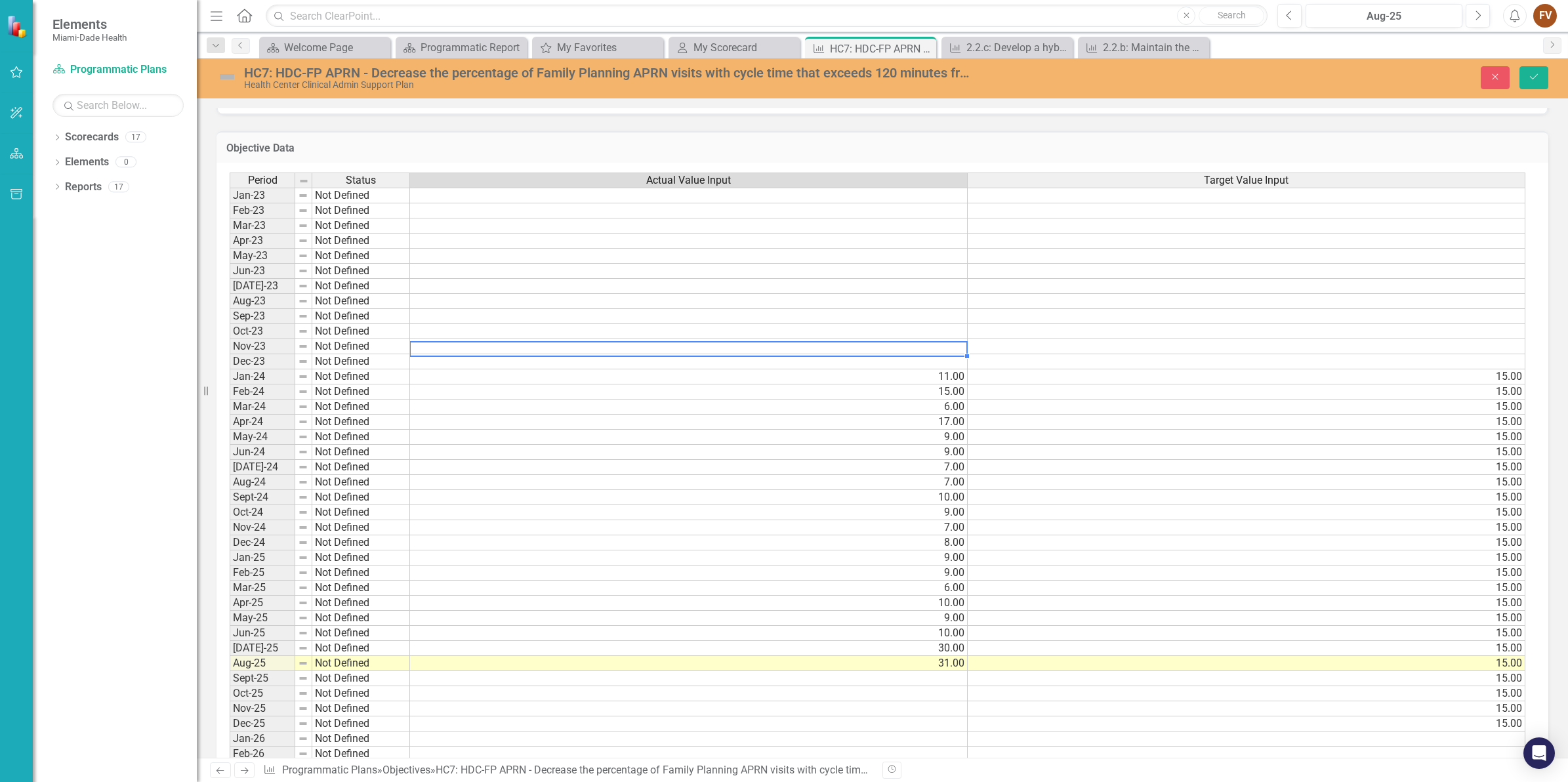
click at [742, 348] on td at bounding box center [689, 346] width 558 height 15
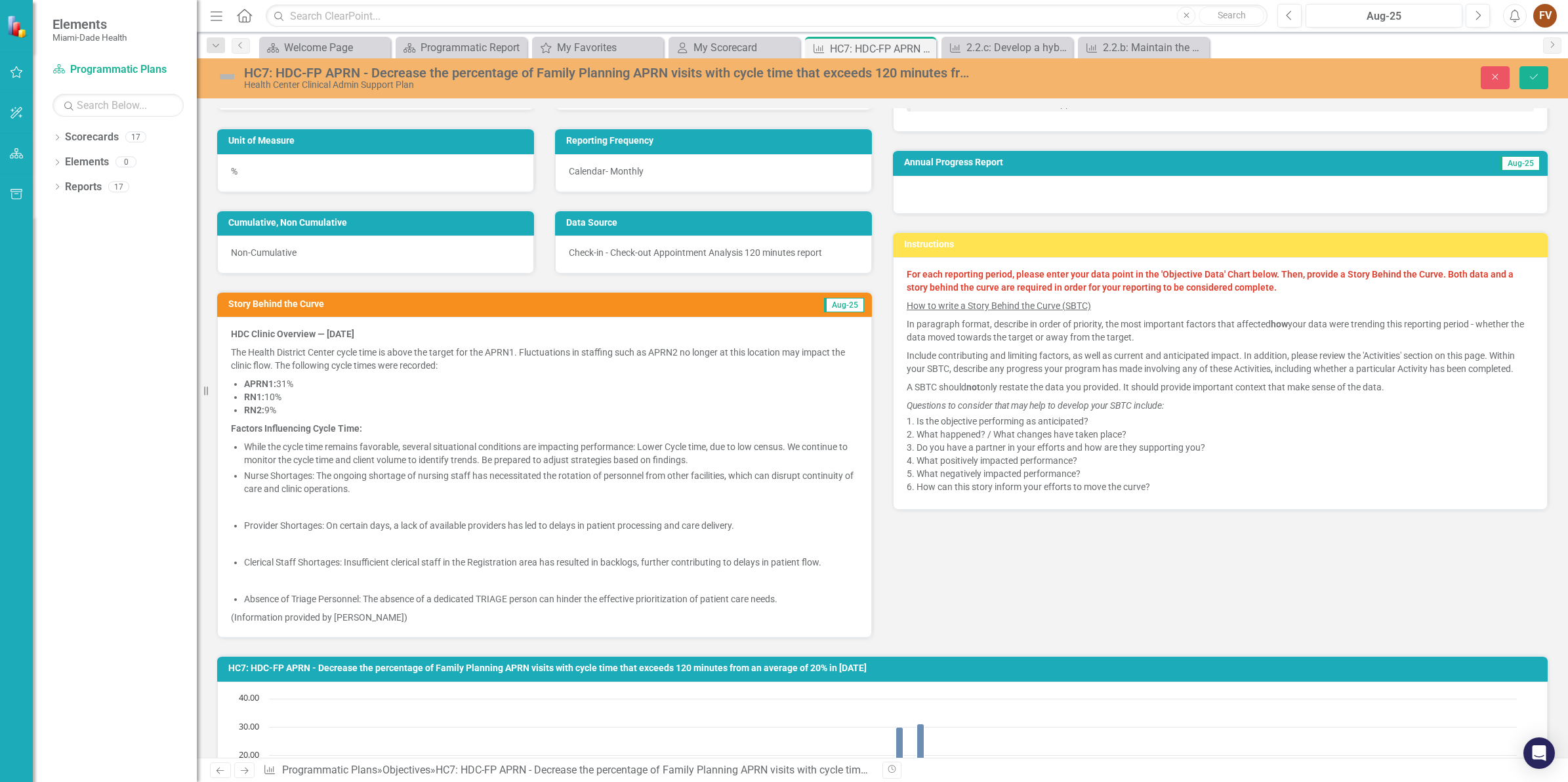
scroll to position [246, 0]
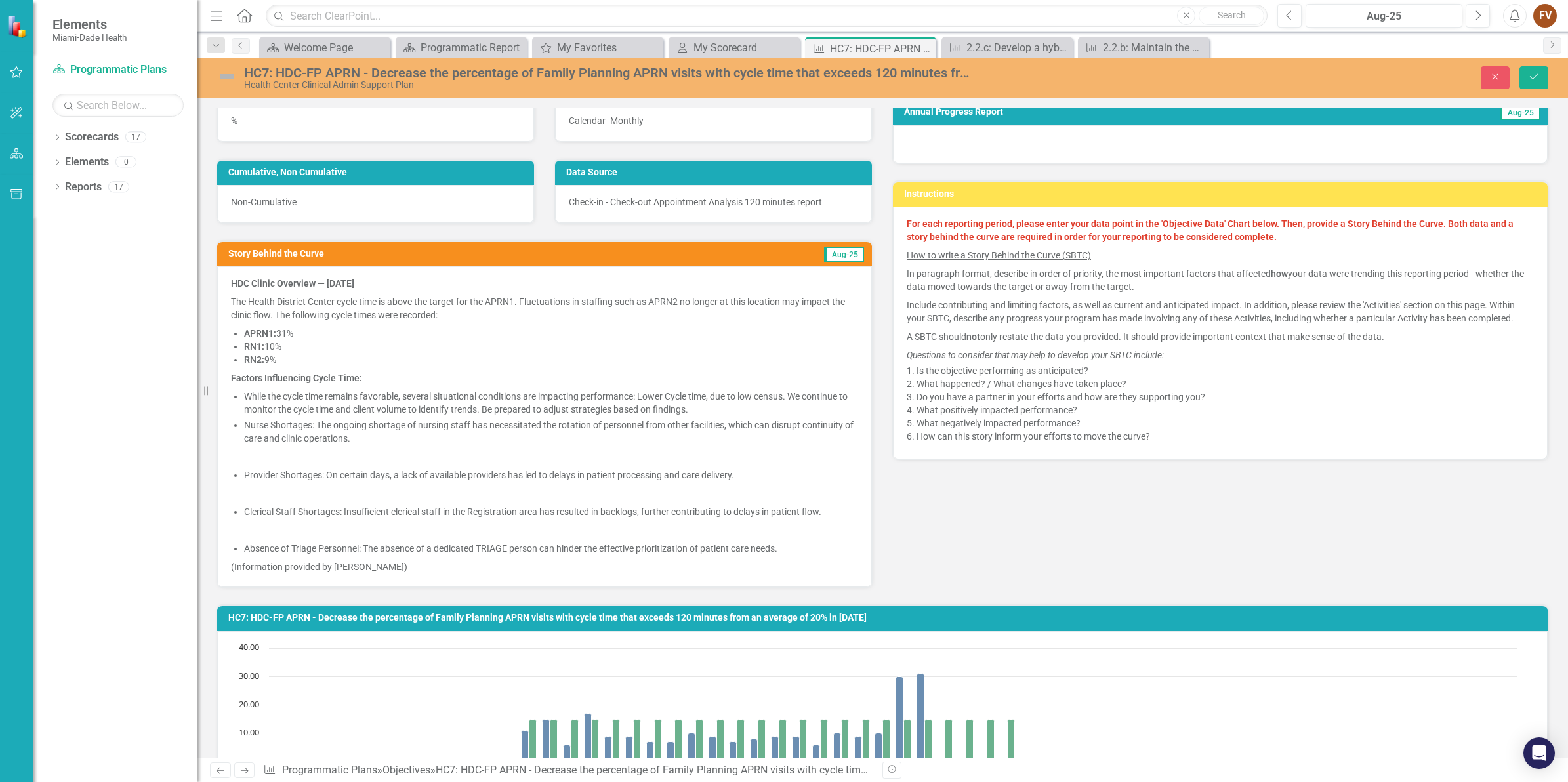
click at [321, 496] on p at bounding box center [544, 493] width 627 height 18
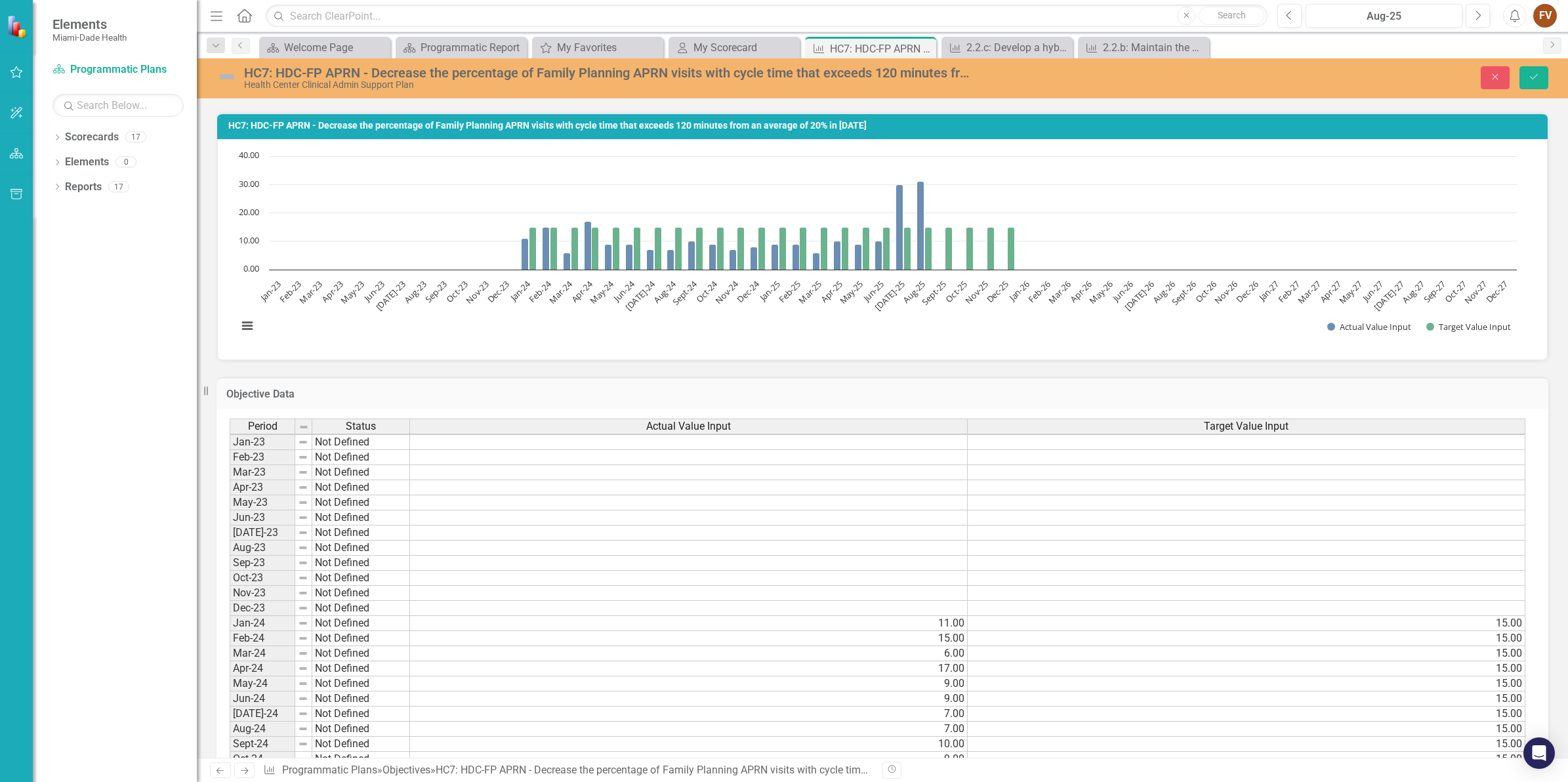
scroll to position [1066, 0]
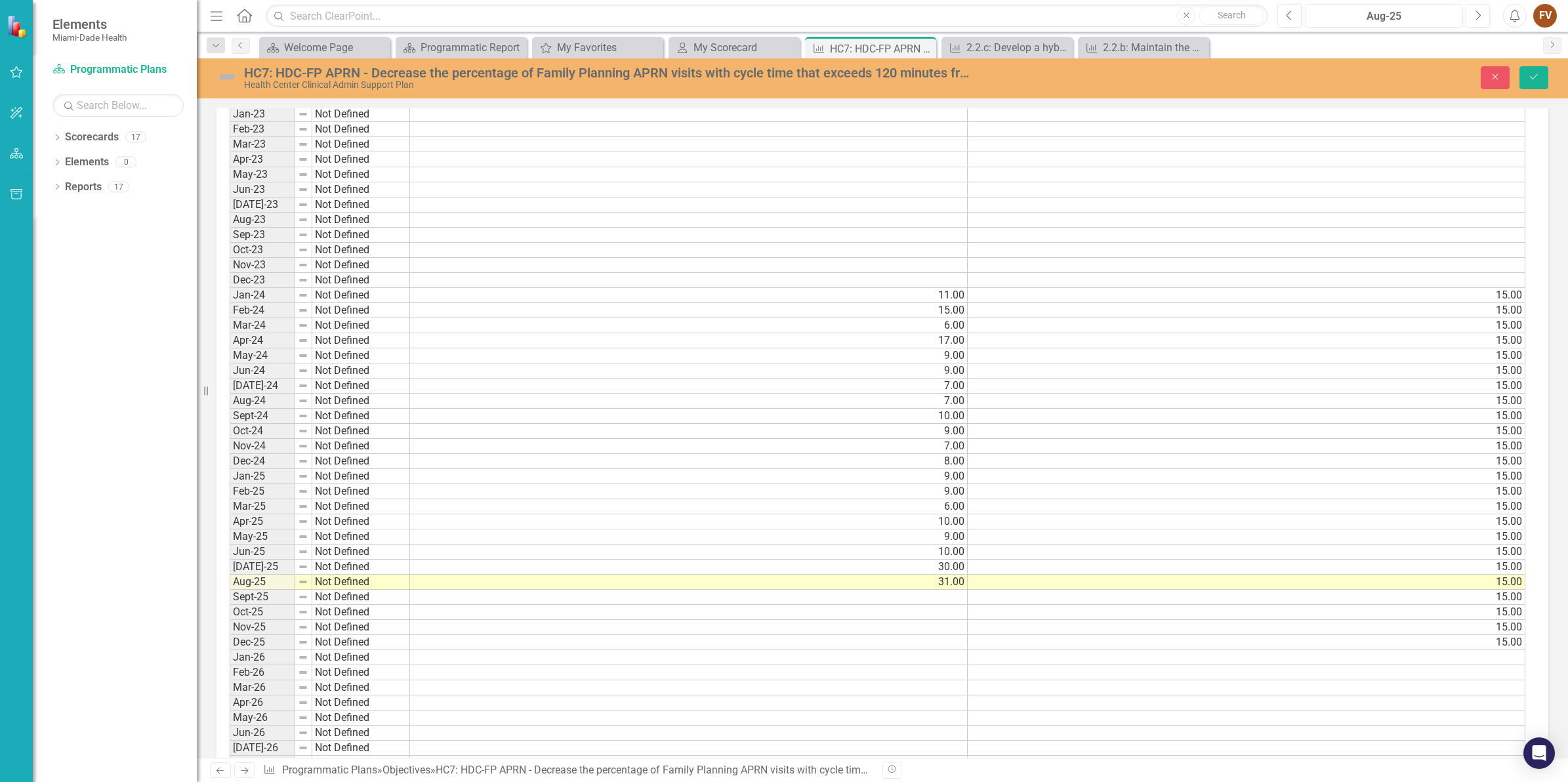
click at [339, 589] on td "Not Defined" at bounding box center [361, 582] width 98 height 15
click at [408, 592] on div at bounding box center [409, 595] width 5 height 5
click at [410, 595] on div at bounding box center [409, 595] width 5 height 5
click at [387, 589] on td "Not Defined" at bounding box center [361, 582] width 98 height 15
click at [364, 575] on td "Not Defined" at bounding box center [361, 567] width 98 height 15
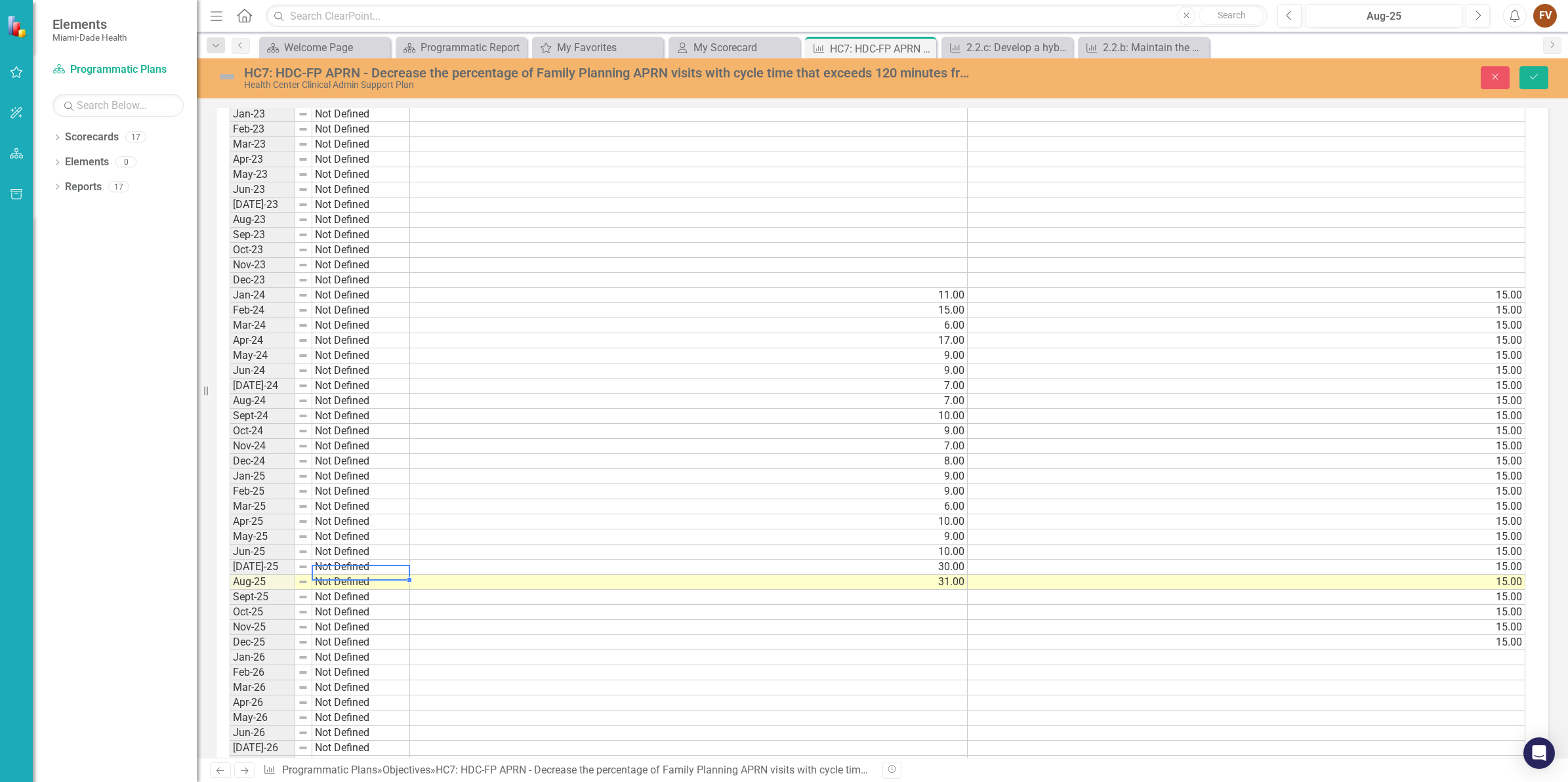
click at [366, 571] on td "Not Defined" at bounding box center [361, 567] width 98 height 15
click at [308, 584] on td at bounding box center [304, 582] width 17 height 15
click at [308, 585] on td at bounding box center [304, 582] width 17 height 15
click at [309, 592] on div at bounding box center [311, 595] width 5 height 5
click at [362, 589] on td "Not Defined" at bounding box center [361, 582] width 98 height 15
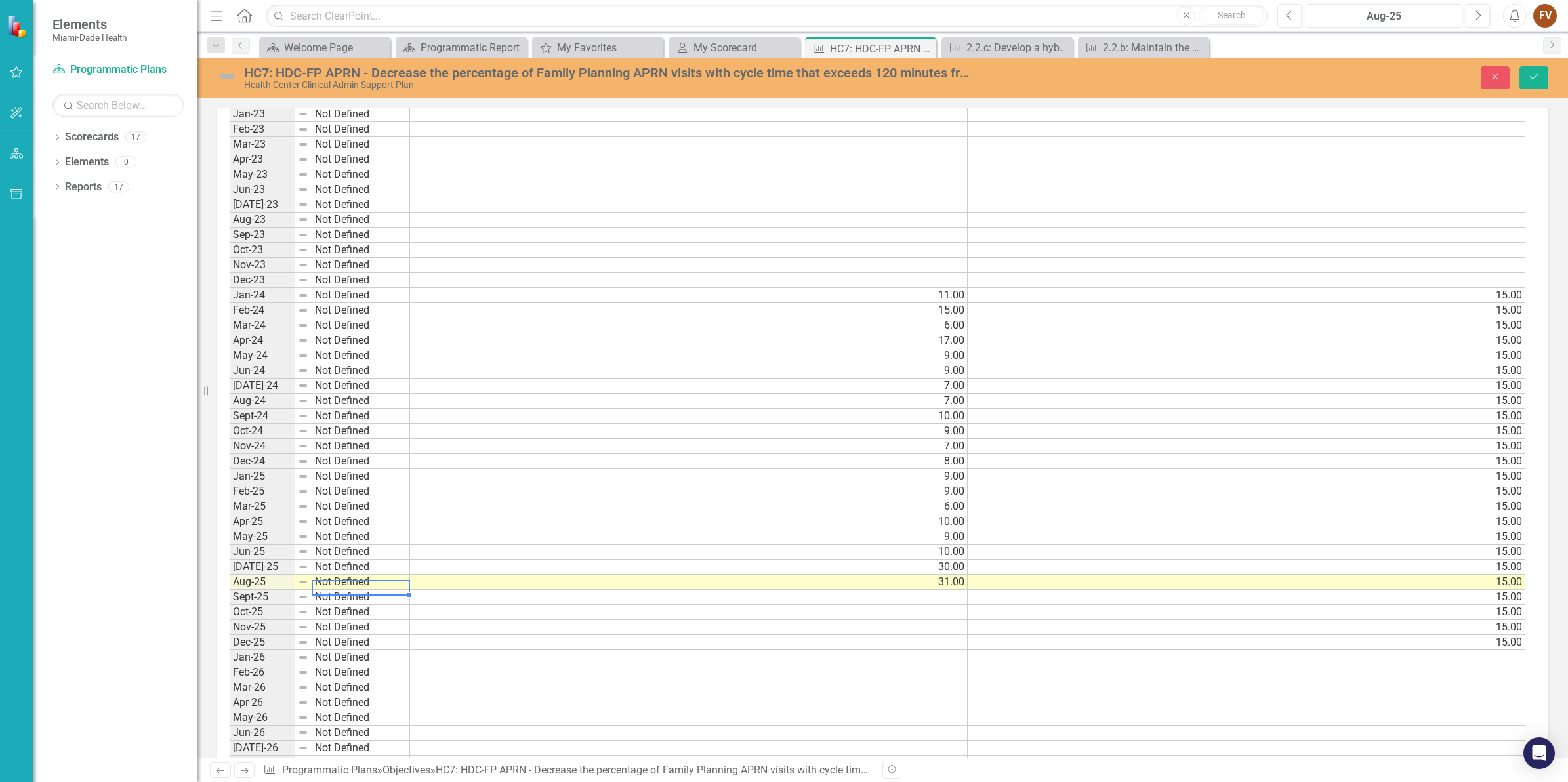
click at [363, 589] on td "Not Defined" at bounding box center [361, 582] width 98 height 15
click at [362, 601] on div "Period Status Actual Value Input Target Value Input Jan-23 Not Defined Feb-23 N…" at bounding box center [877, 551] width 1296 height 922
click at [357, 568] on td "Not Defined" at bounding box center [361, 567] width 98 height 15
click at [411, 578] on div at bounding box center [409, 579] width 5 height 5
click at [318, 584] on td "Not On Track" at bounding box center [361, 582] width 98 height 15
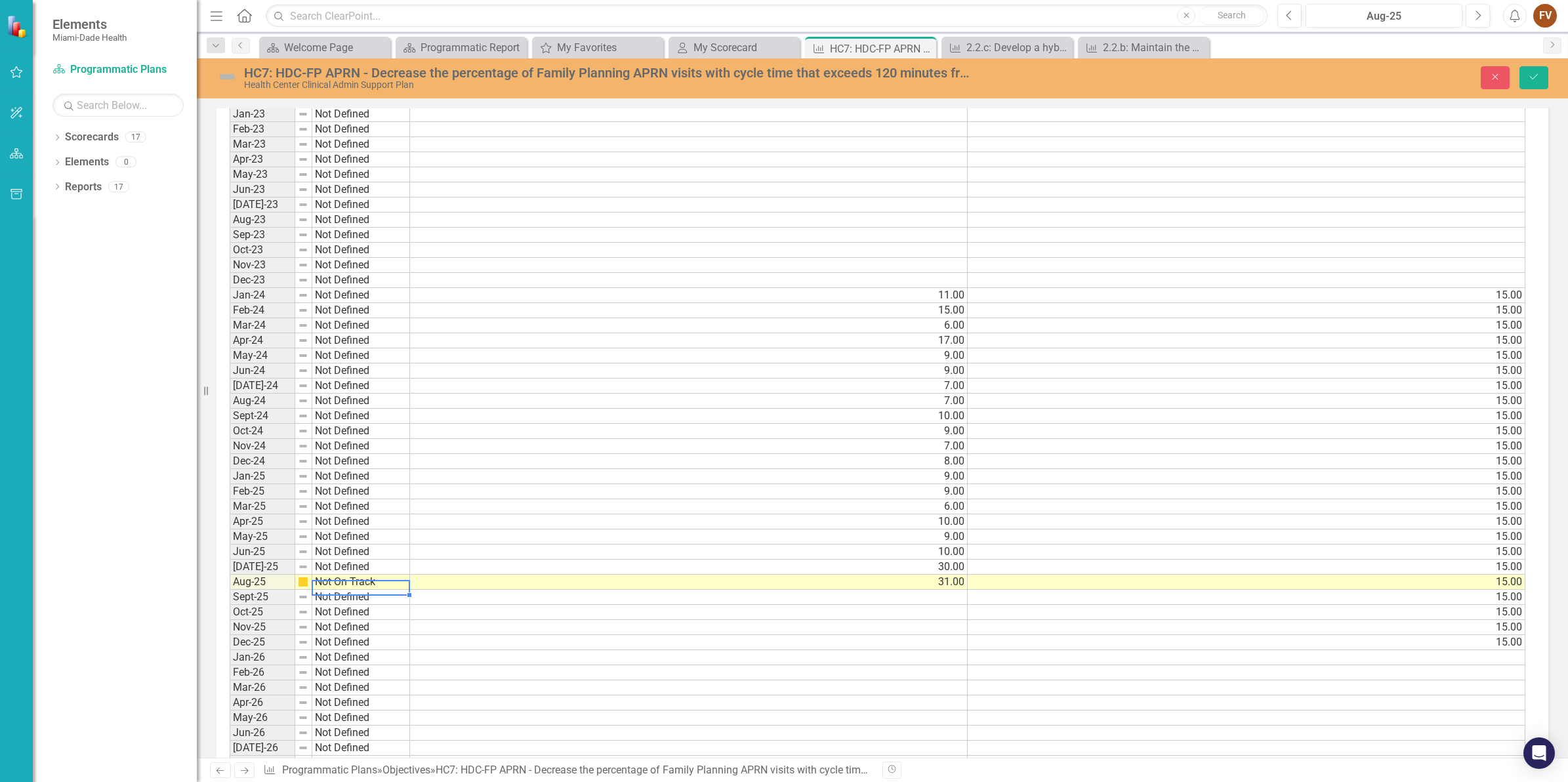
drag, startPoint x: 362, startPoint y: 588, endPoint x: 415, endPoint y: 597, distance: 53.8
click at [410, 597] on div "Period Status Jan-23 Not Defined Feb-23 Not Defined Mar-23 Not Defined Apr-23 N…" at bounding box center [321, 556] width 182 height 932
click at [401, 587] on td "Not On Track" at bounding box center [361, 582] width 98 height 15
click at [410, 592] on div "Period Status Jan-23 Not Defined Feb-23 Not Defined Mar-23 Not Defined Apr-23 N…" at bounding box center [321, 556] width 182 height 932
click at [410, 600] on div "Period Status Jan-23 Not Defined Feb-23 Not Defined Mar-23 Not Defined Apr-23 N…" at bounding box center [321, 556] width 182 height 932
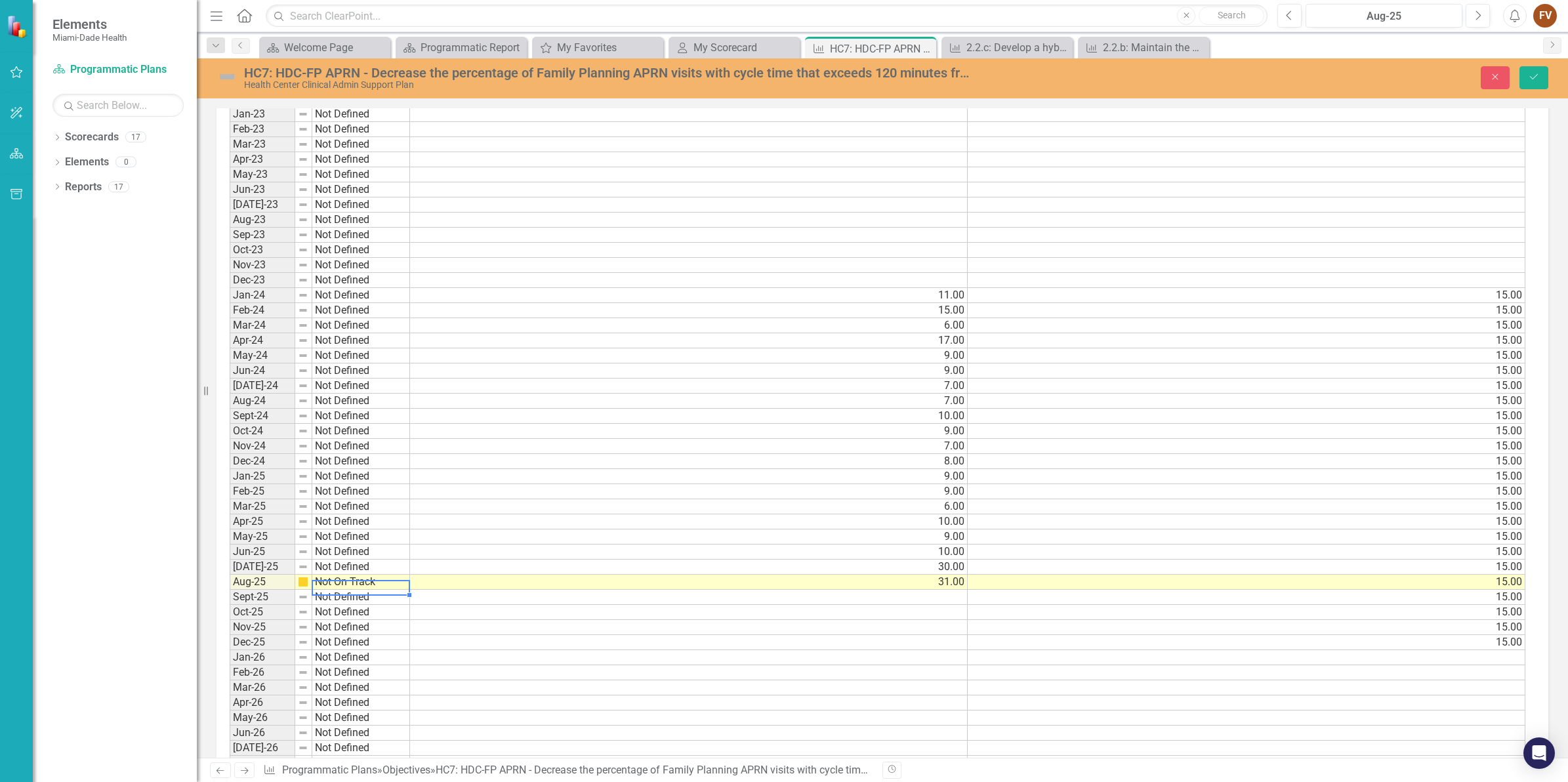
click at [410, 601] on div "Period Status Jan-23 Not Defined Feb-23 Not Defined Mar-23 Not Defined Apr-23 N…" at bounding box center [321, 556] width 182 height 932
click at [392, 589] on td "Not On Track" at bounding box center [361, 582] width 98 height 15
click at [394, 586] on td "On Track" at bounding box center [361, 582] width 98 height 15
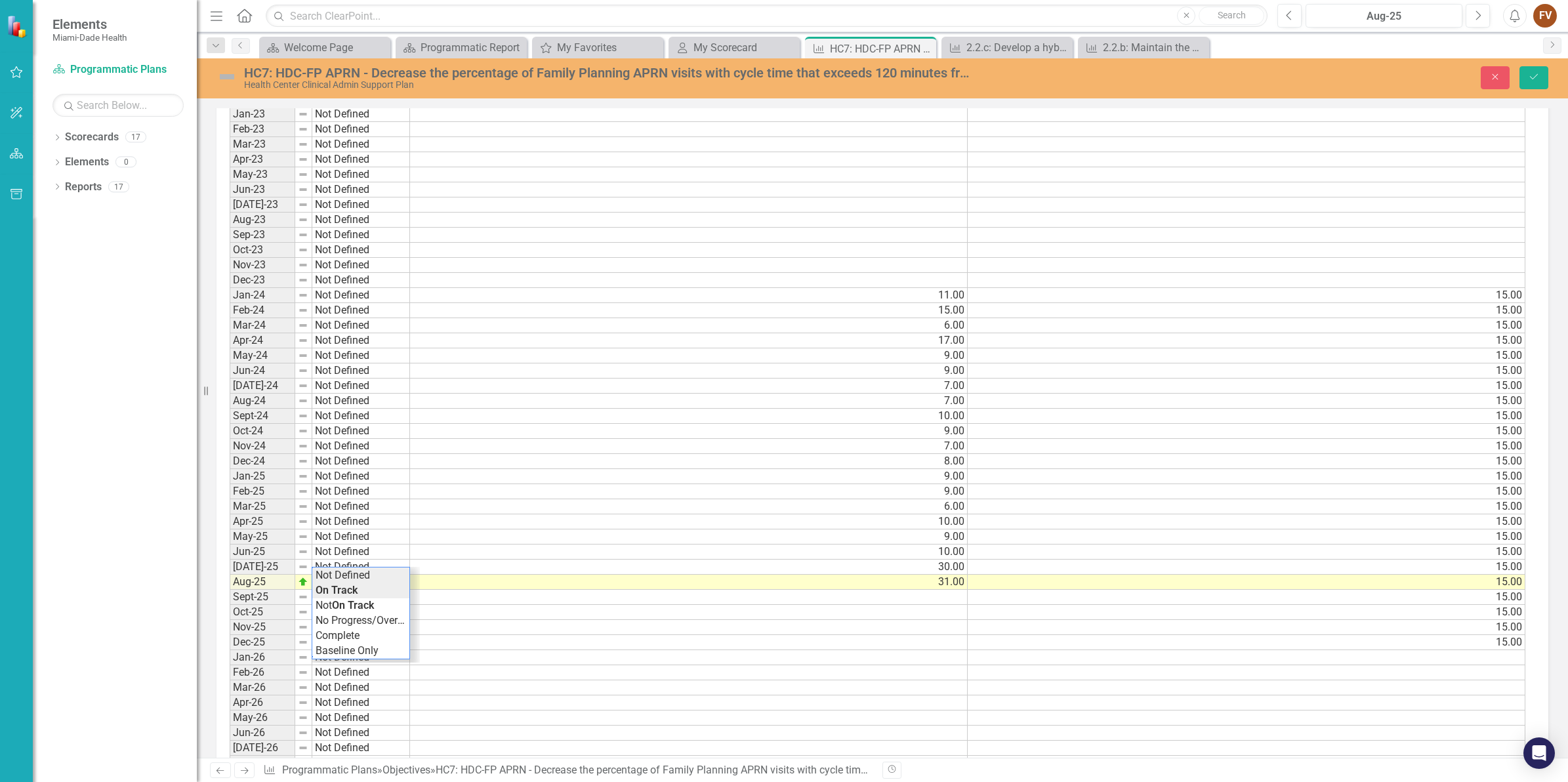
click at [387, 576] on div "Period Status Actual Value Input Target Value Input Jan-23 Not Defined Feb-23 N…" at bounding box center [877, 551] width 1296 height 922
click at [1553, 83] on div "Close Save" at bounding box center [1282, 77] width 552 height 23
click at [1536, 76] on icon "submit" at bounding box center [1533, 76] width 8 height 5
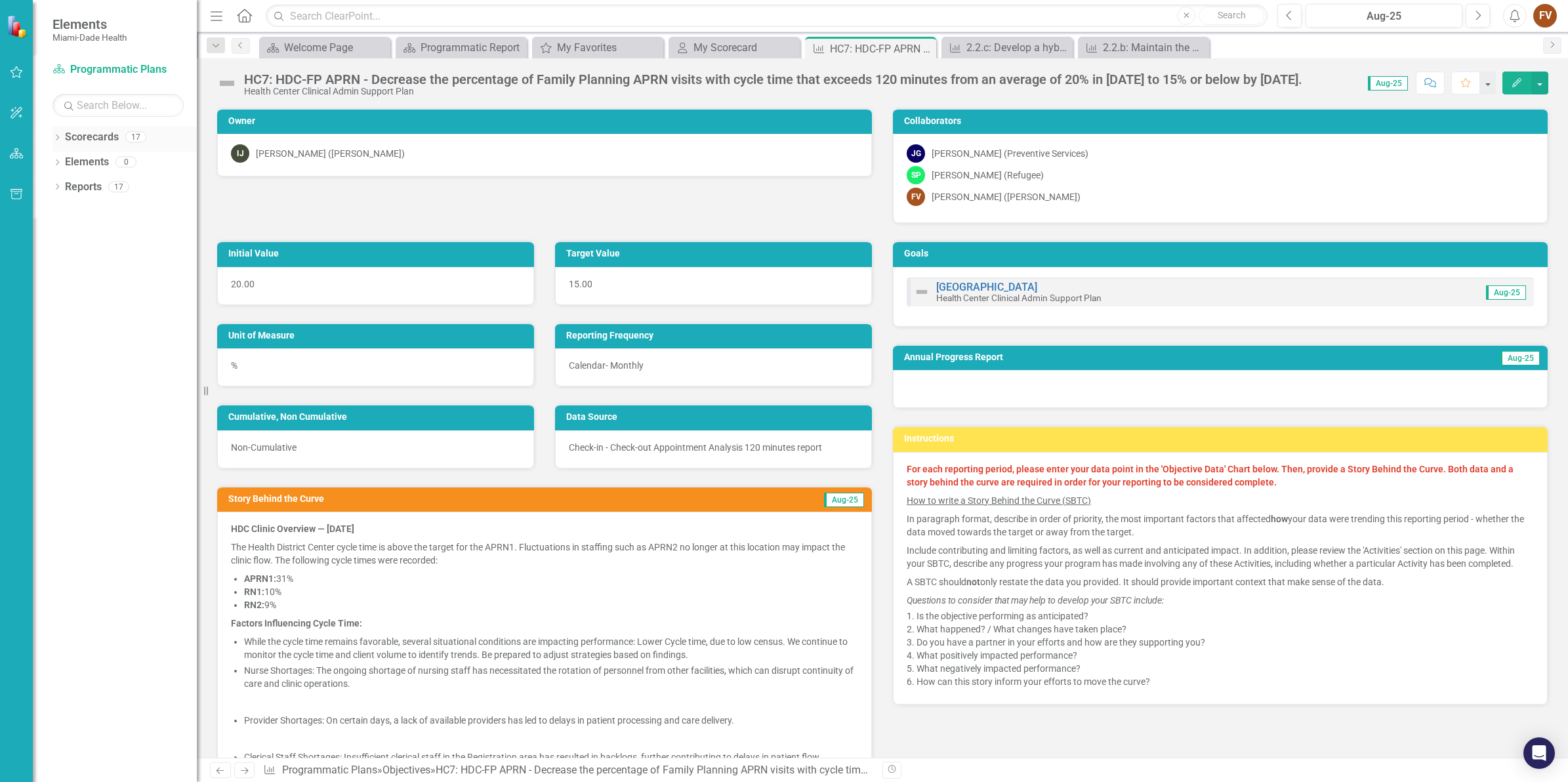
click at [53, 140] on icon "Dropdown" at bounding box center [57, 139] width 9 height 7
click at [62, 162] on icon "Dropdown" at bounding box center [63, 161] width 10 height 8
click at [113, 212] on link "Programmatic Plans" at bounding box center [141, 212] width 112 height 15
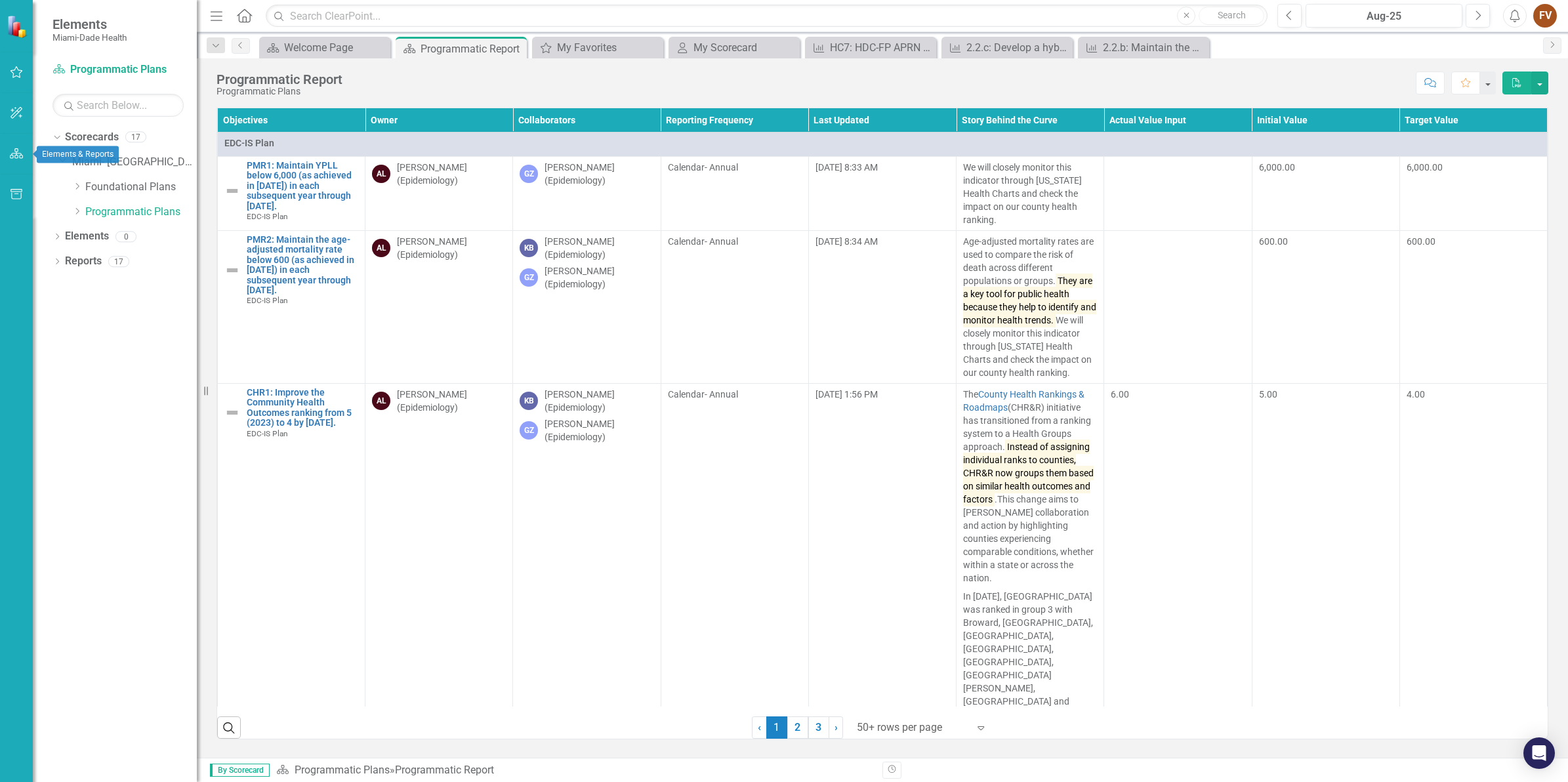
click at [7, 162] on button "button" at bounding box center [17, 154] width 29 height 27
click at [23, 72] on button "button" at bounding box center [17, 72] width 29 height 27
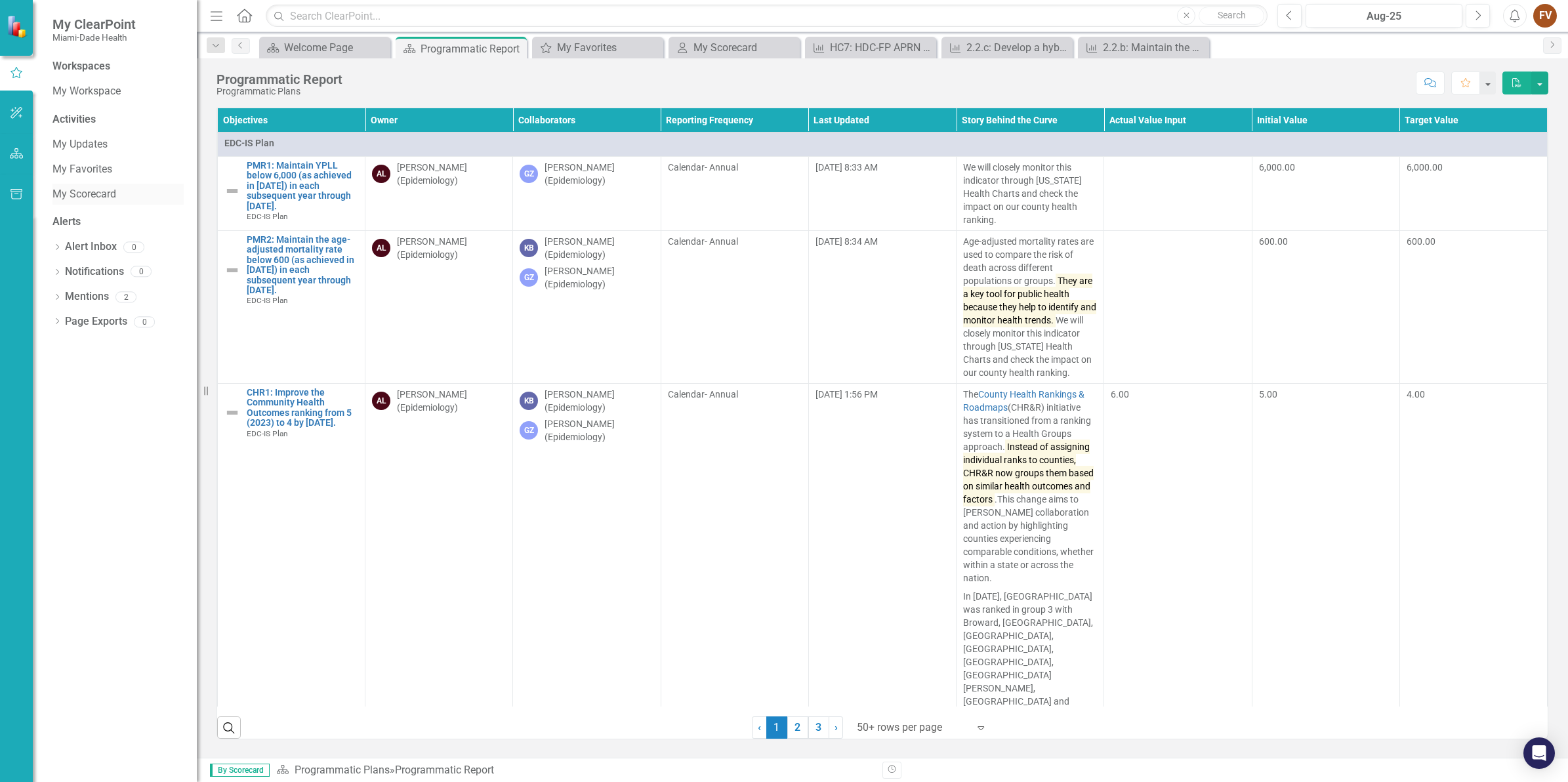
click at [99, 187] on link "My Scorecard" at bounding box center [118, 194] width 132 height 15
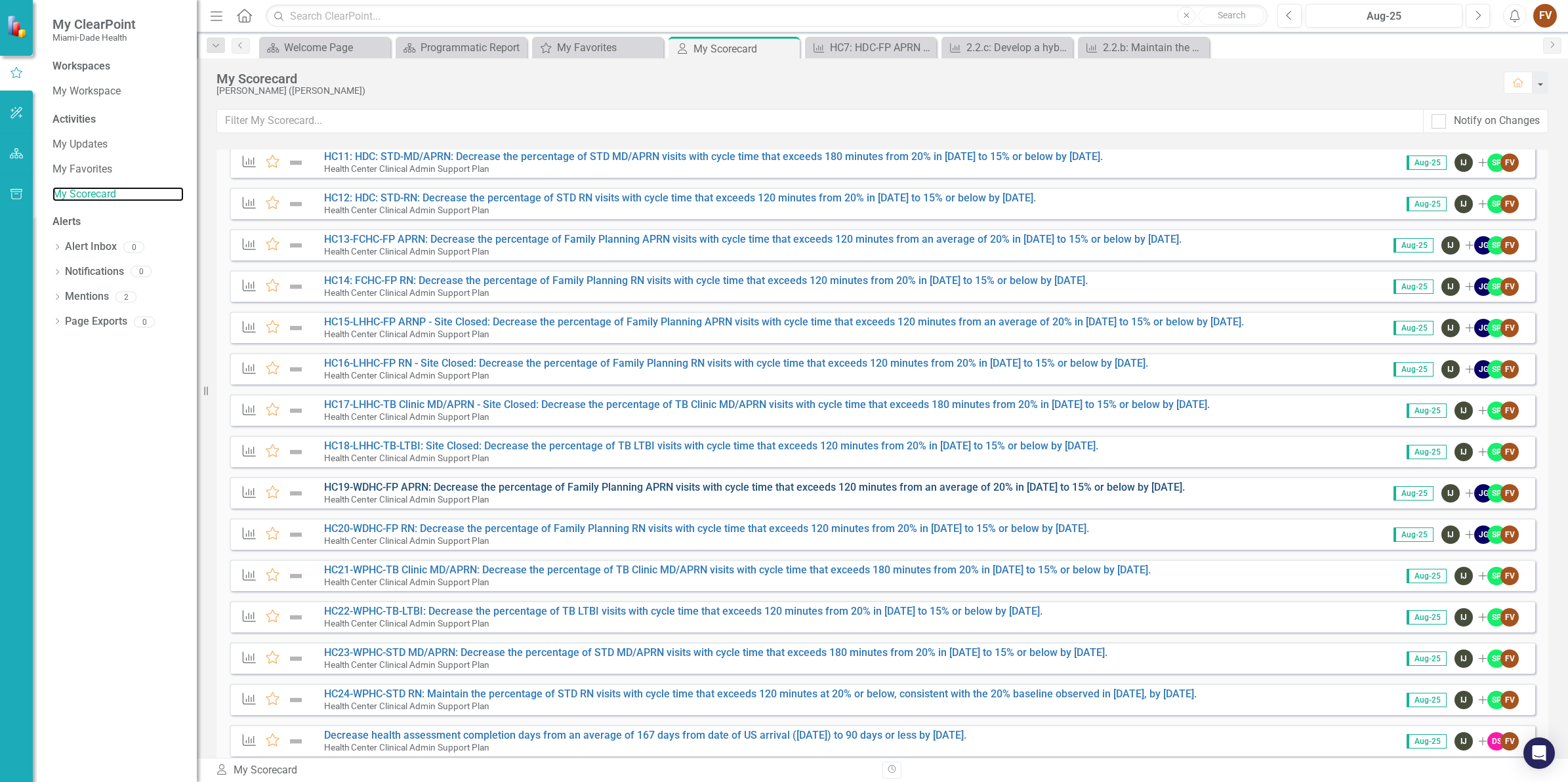
scroll to position [781, 0]
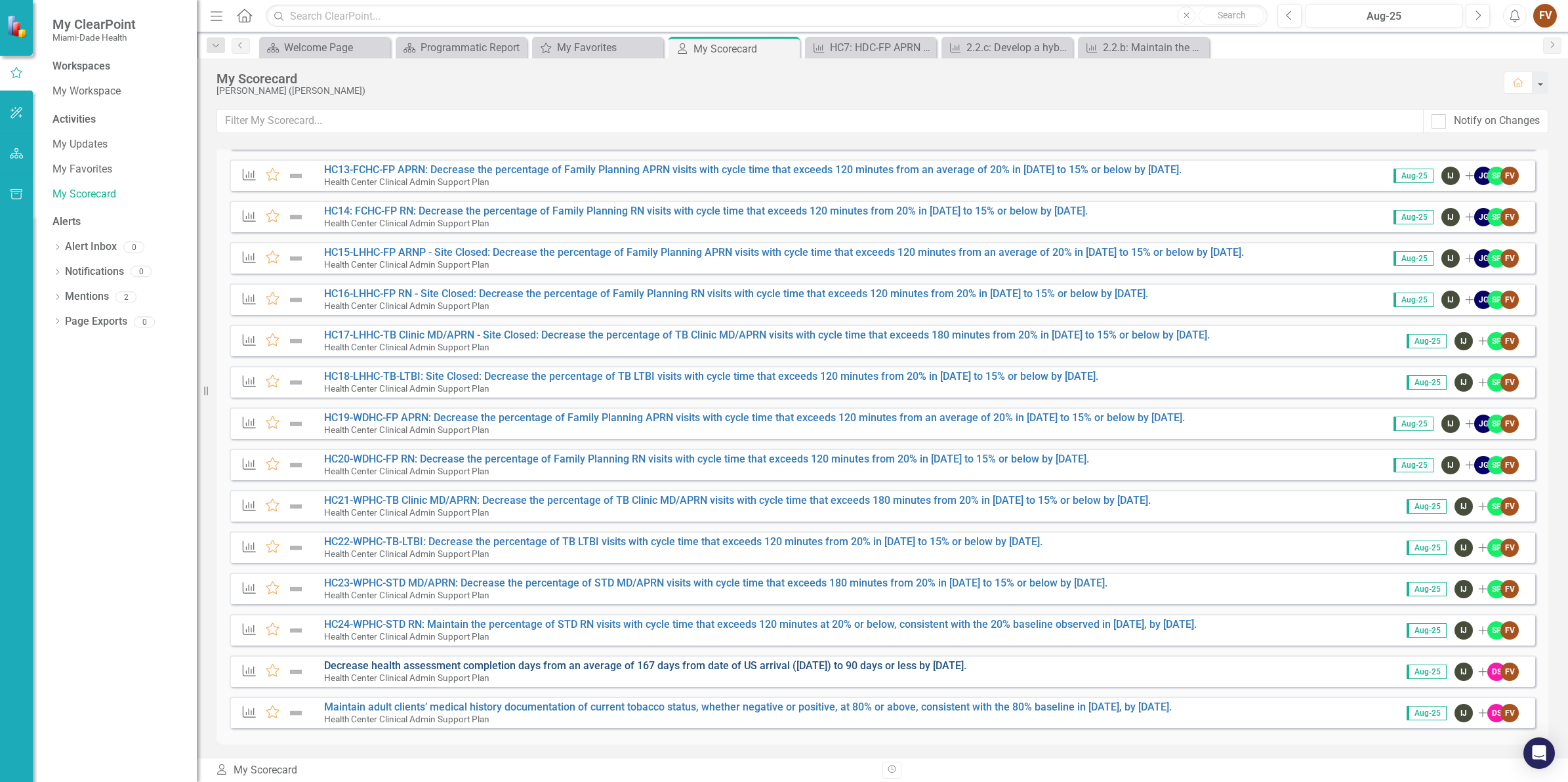
click at [481, 660] on link "Decrease health assessment completion days from an average of 167 days from dat…" at bounding box center [645, 665] width 642 height 12
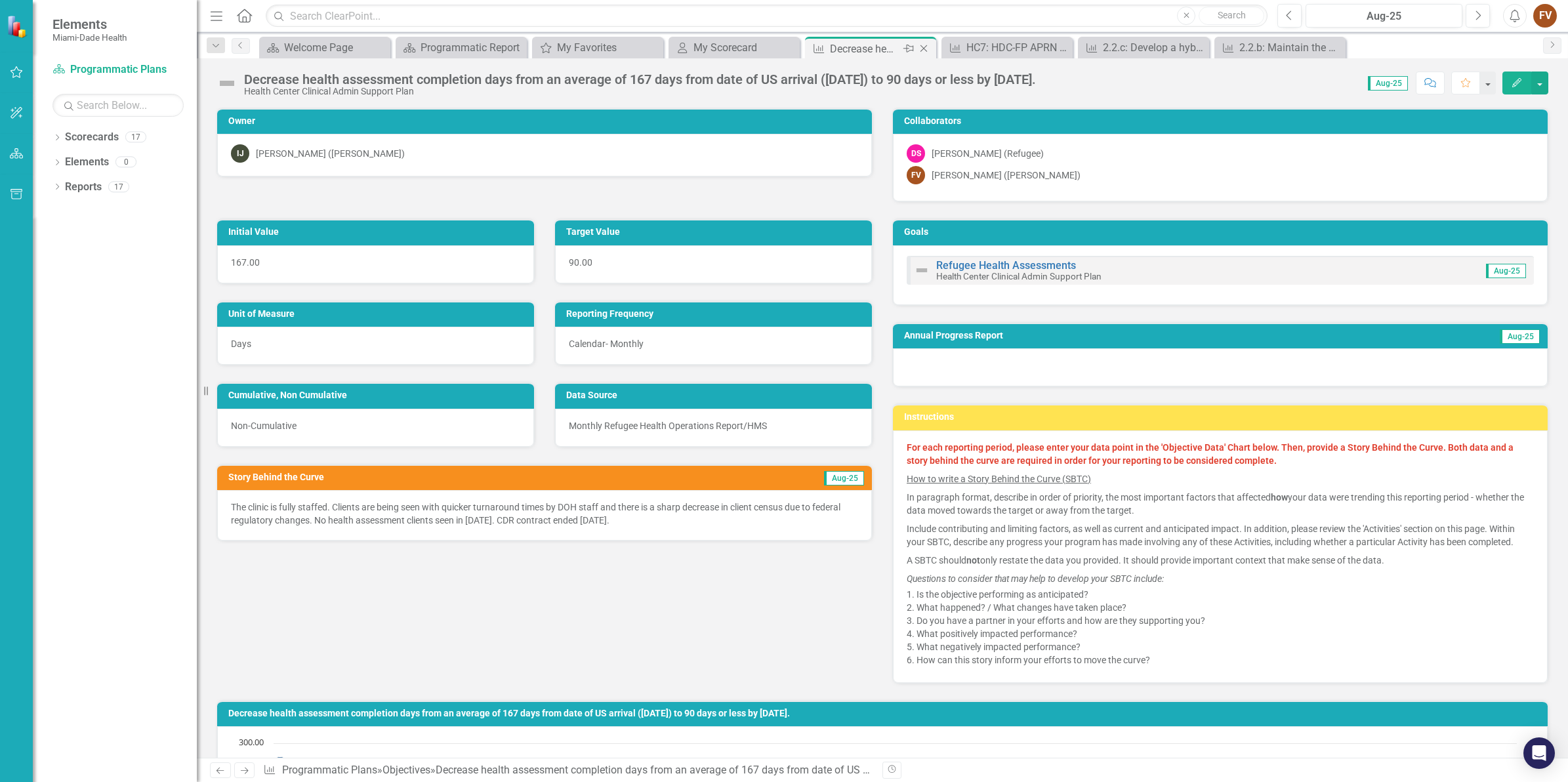
click at [924, 48] on icon "Close" at bounding box center [924, 49] width 13 height 10
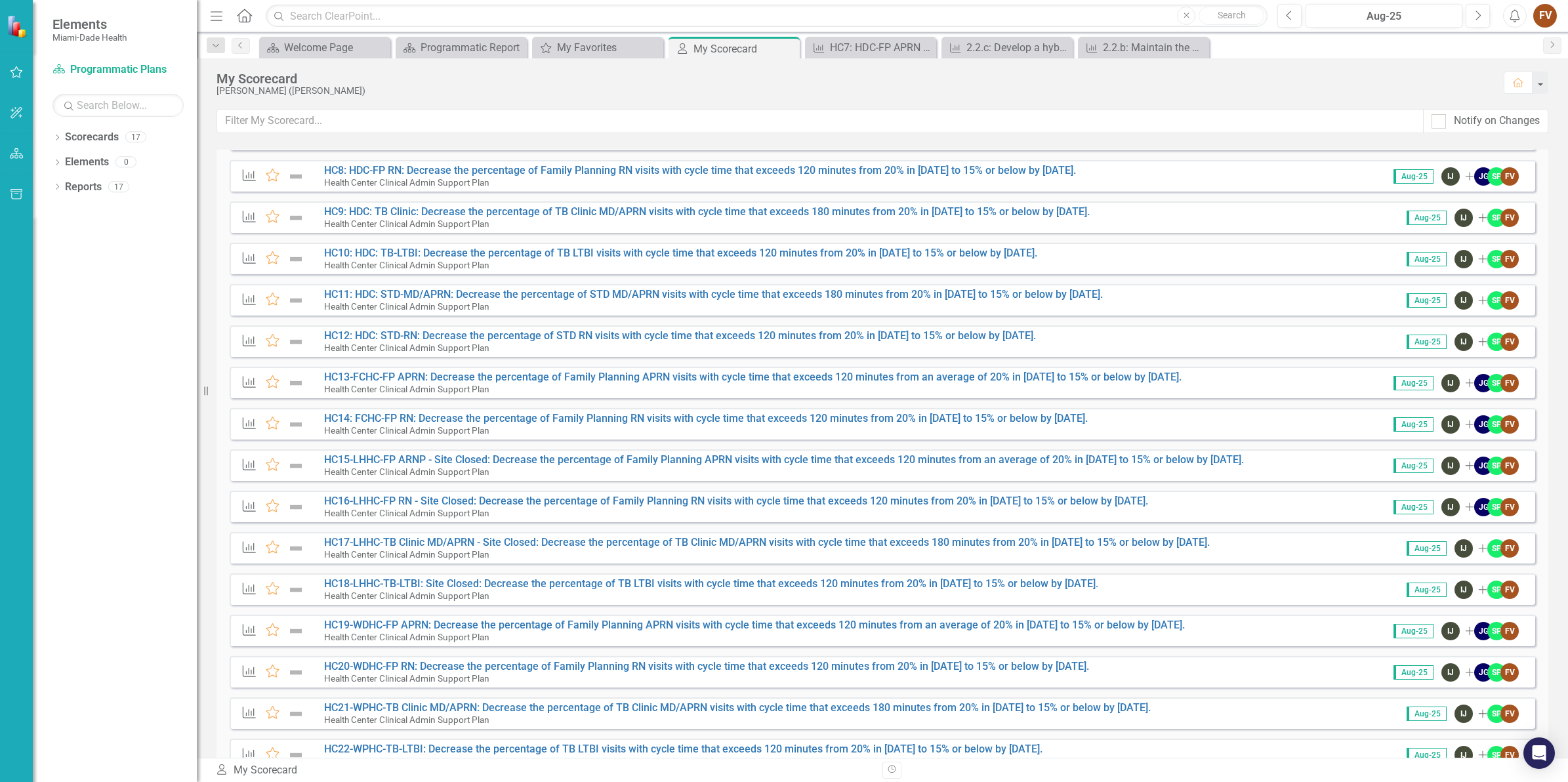
scroll to position [781, 0]
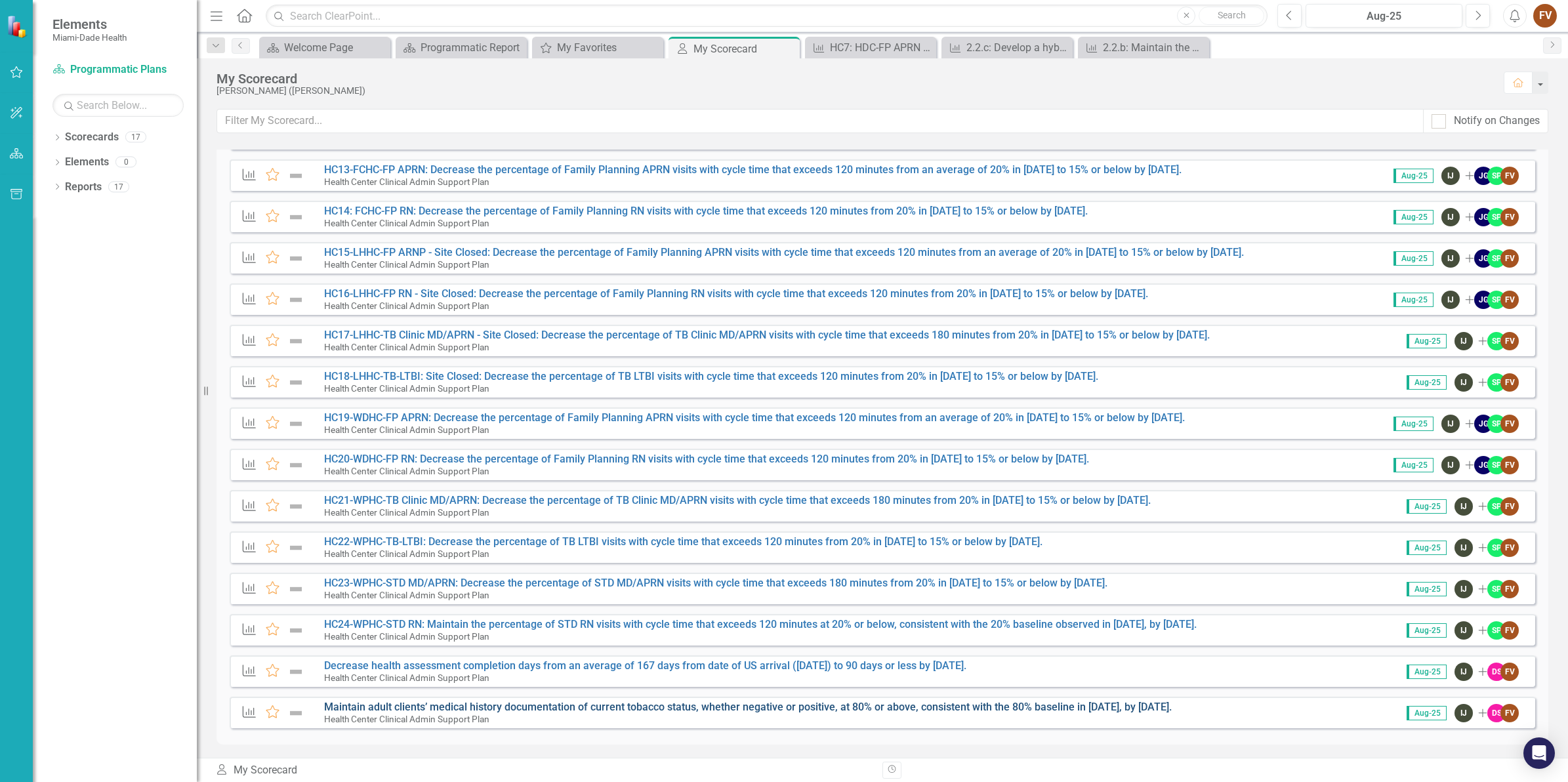
click at [505, 709] on link "Maintain adult clients’ medical history documentation of current tobacco status…" at bounding box center [748, 706] width 848 height 12
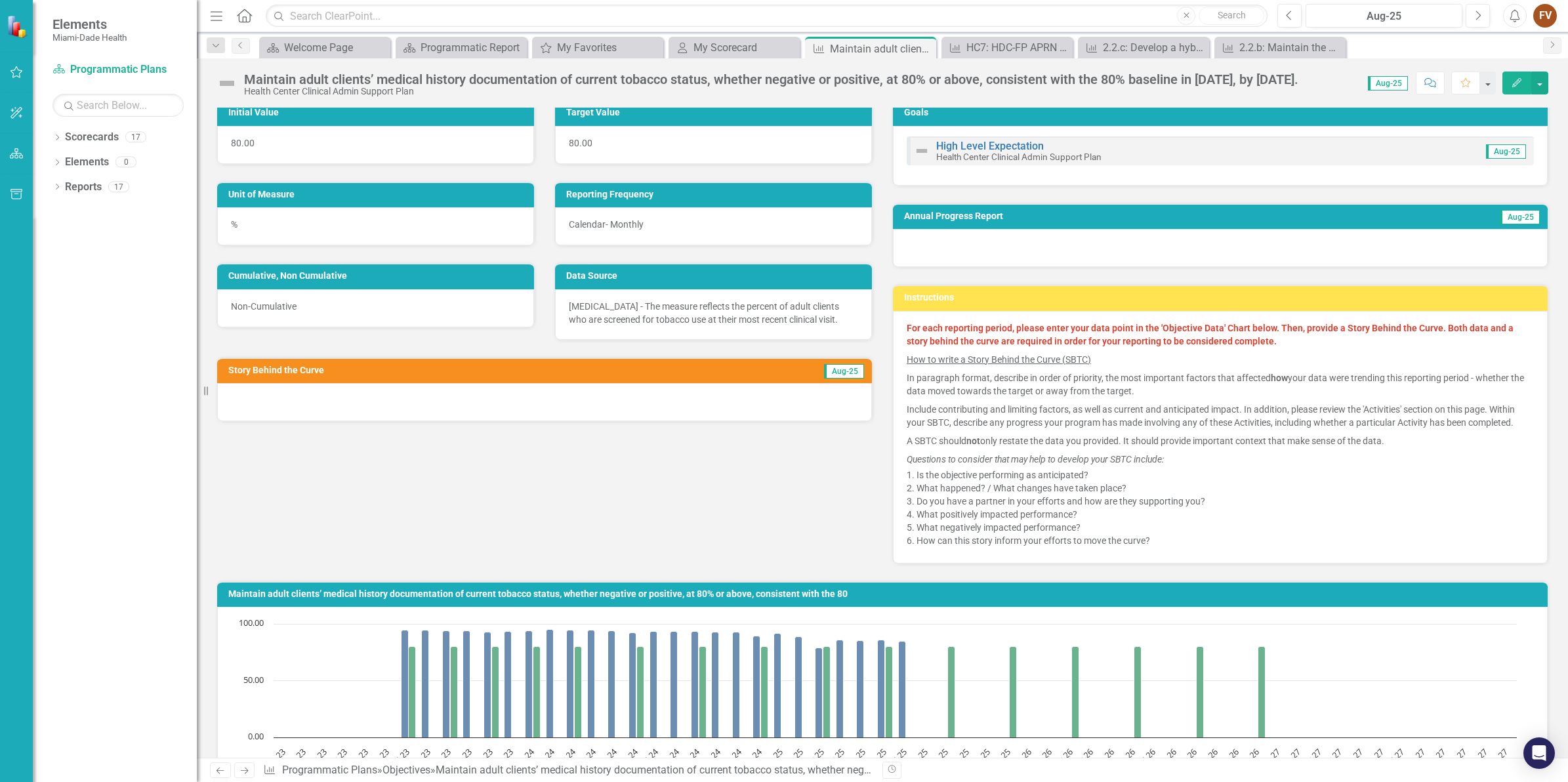
scroll to position [82, 0]
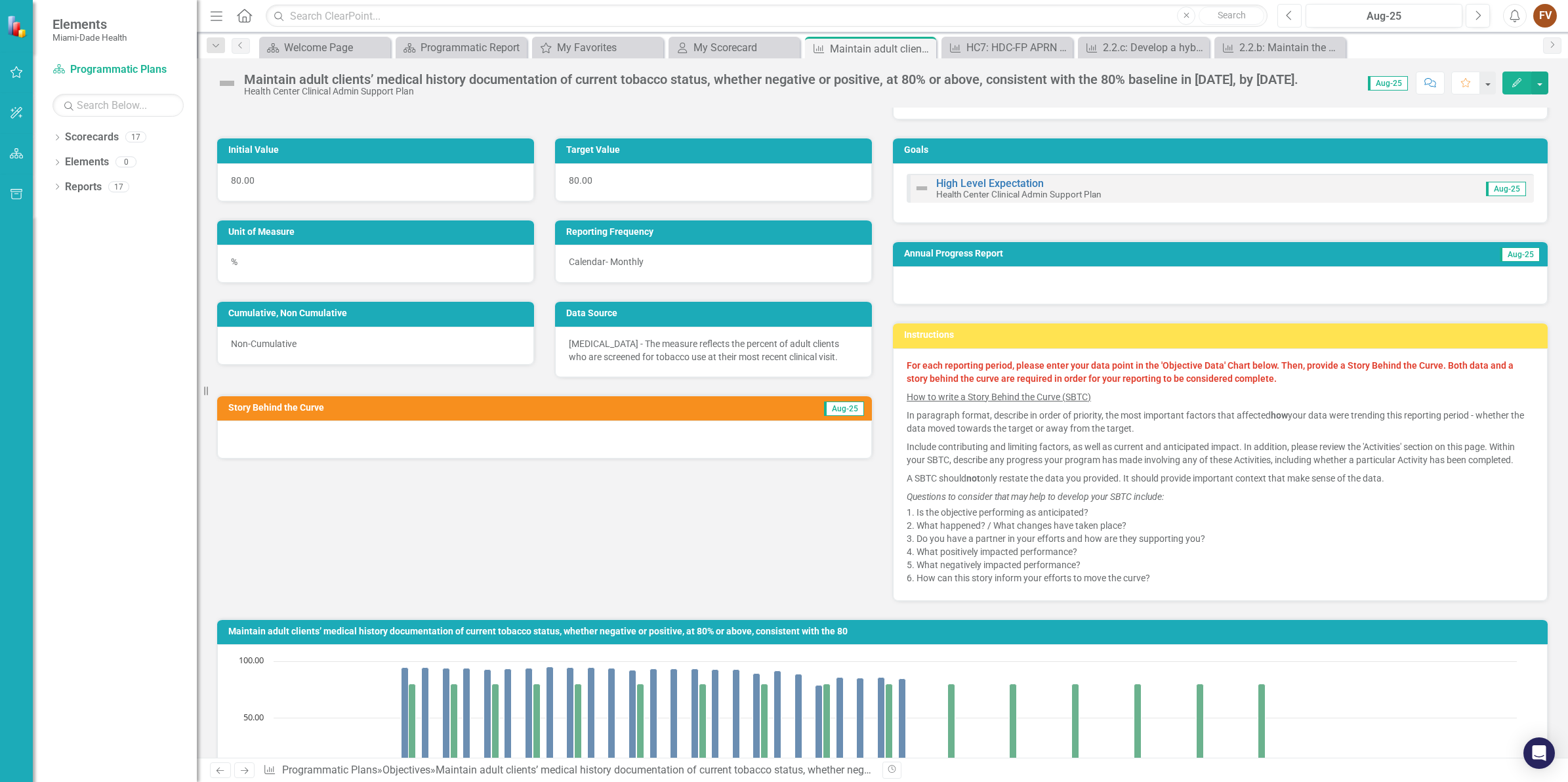
click at [1288, 15] on icon "Previous" at bounding box center [1289, 15] width 7 height 12
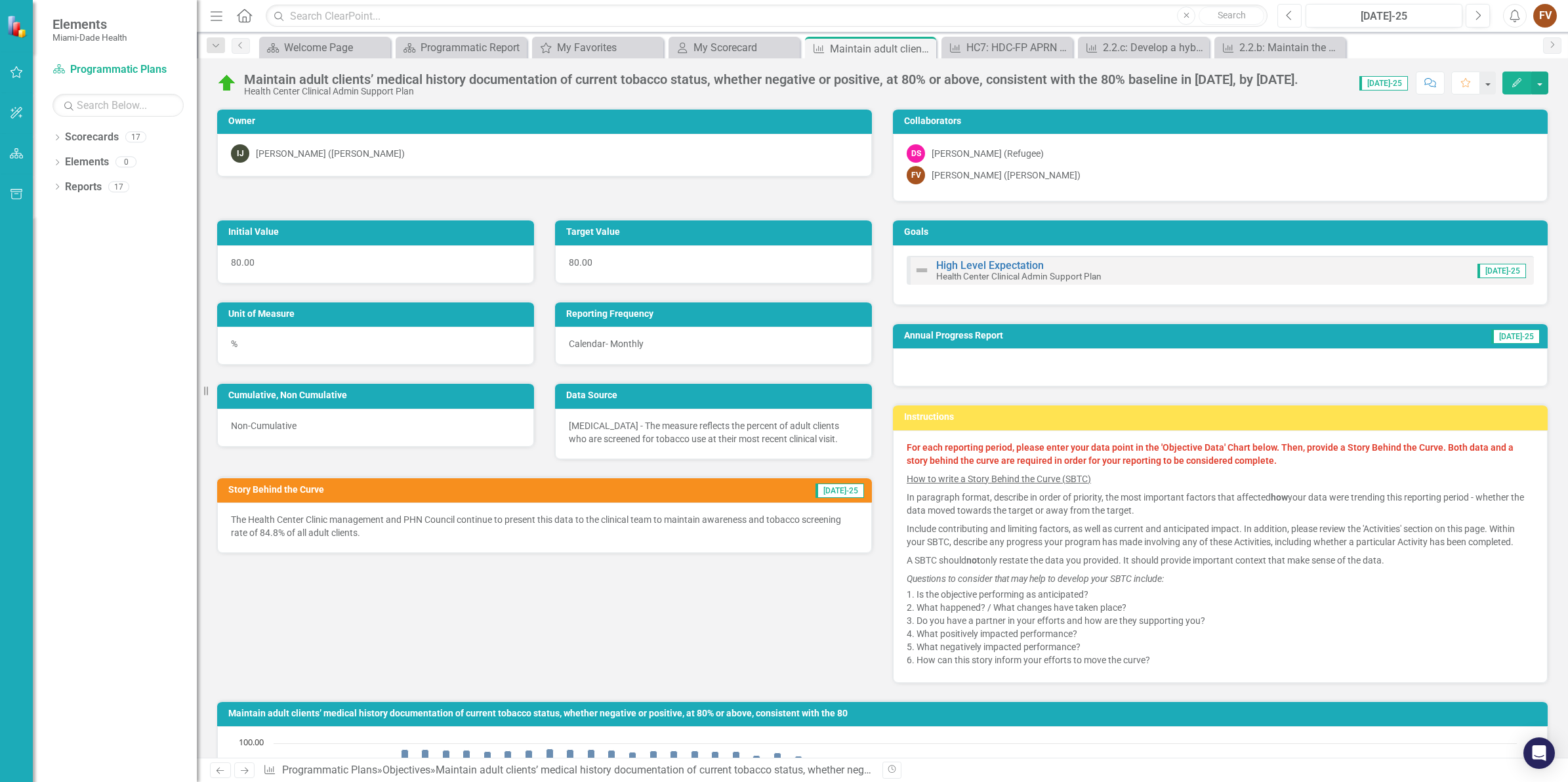
click at [1297, 17] on button "Previous" at bounding box center [1289, 15] width 24 height 24
click at [1475, 16] on icon "Next" at bounding box center [1478, 15] width 7 height 12
click at [927, 47] on icon "Close" at bounding box center [924, 49] width 13 height 10
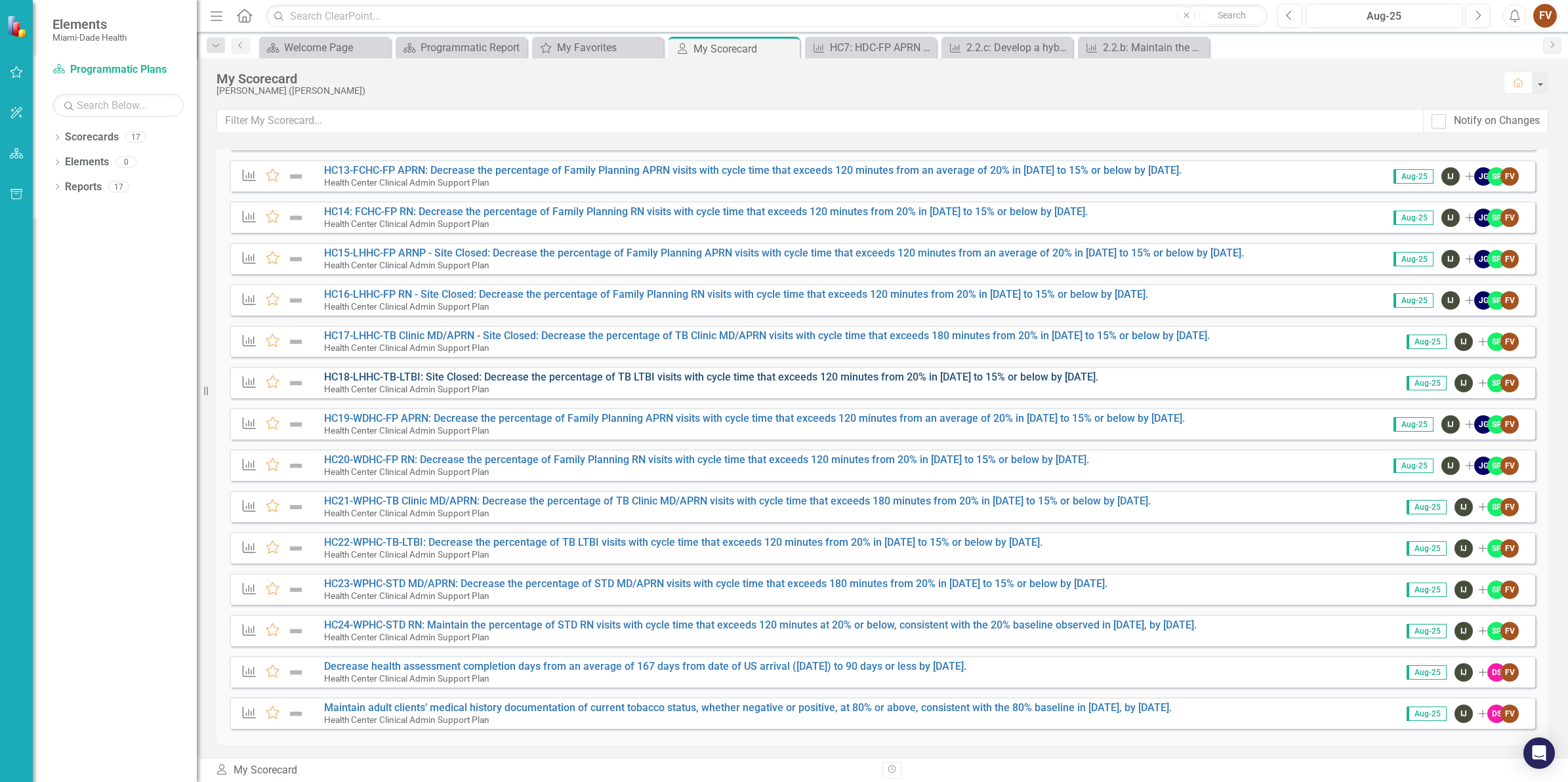
scroll to position [781, 0]
click at [604, 539] on link "HC22-WPHC-TB-LTBI: Decrease the percentage of TB LTBI visits with cycle time th…" at bounding box center [683, 541] width 718 height 12
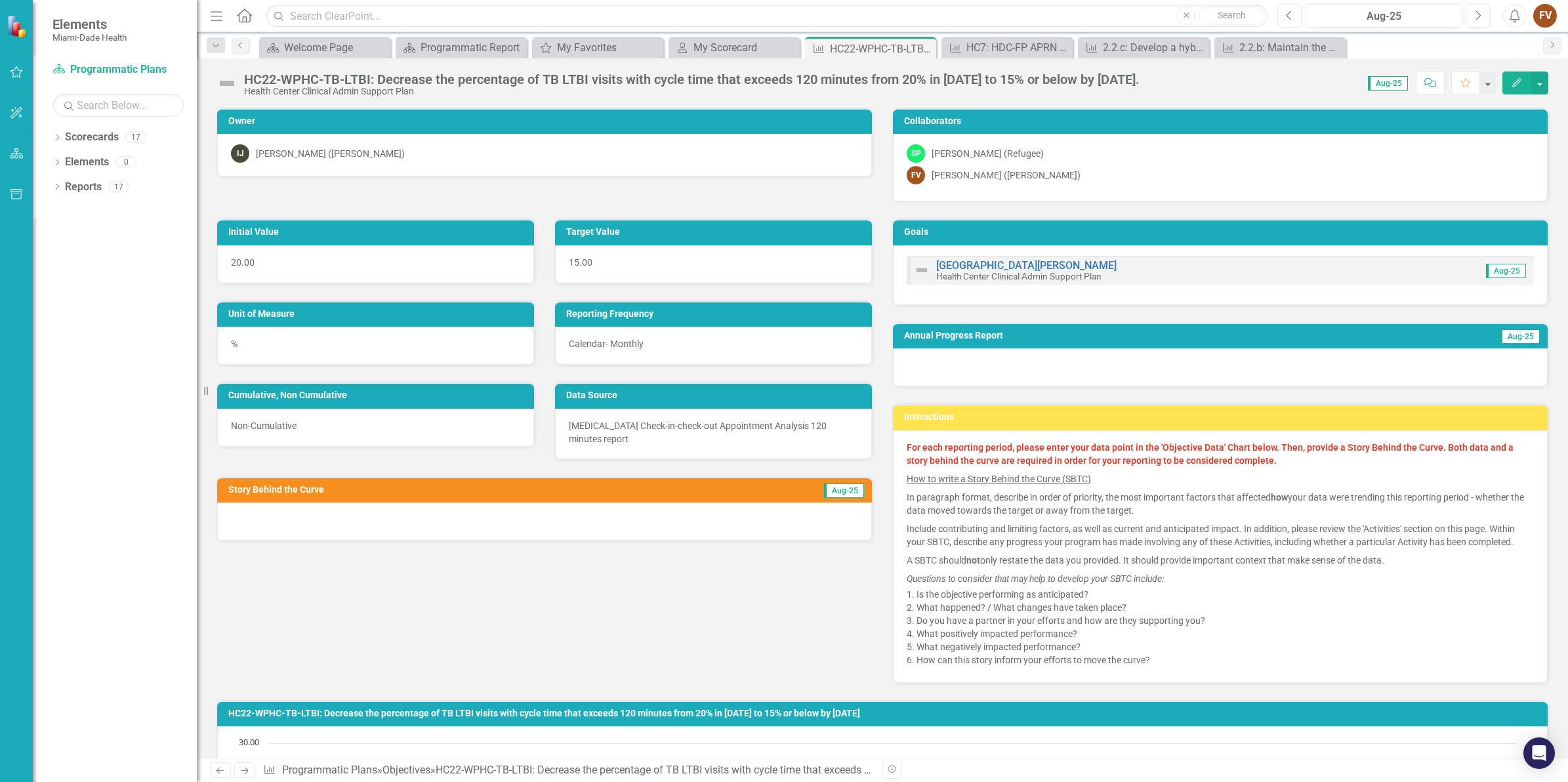
click at [1292, 21] on button "Previous" at bounding box center [1289, 15] width 24 height 24
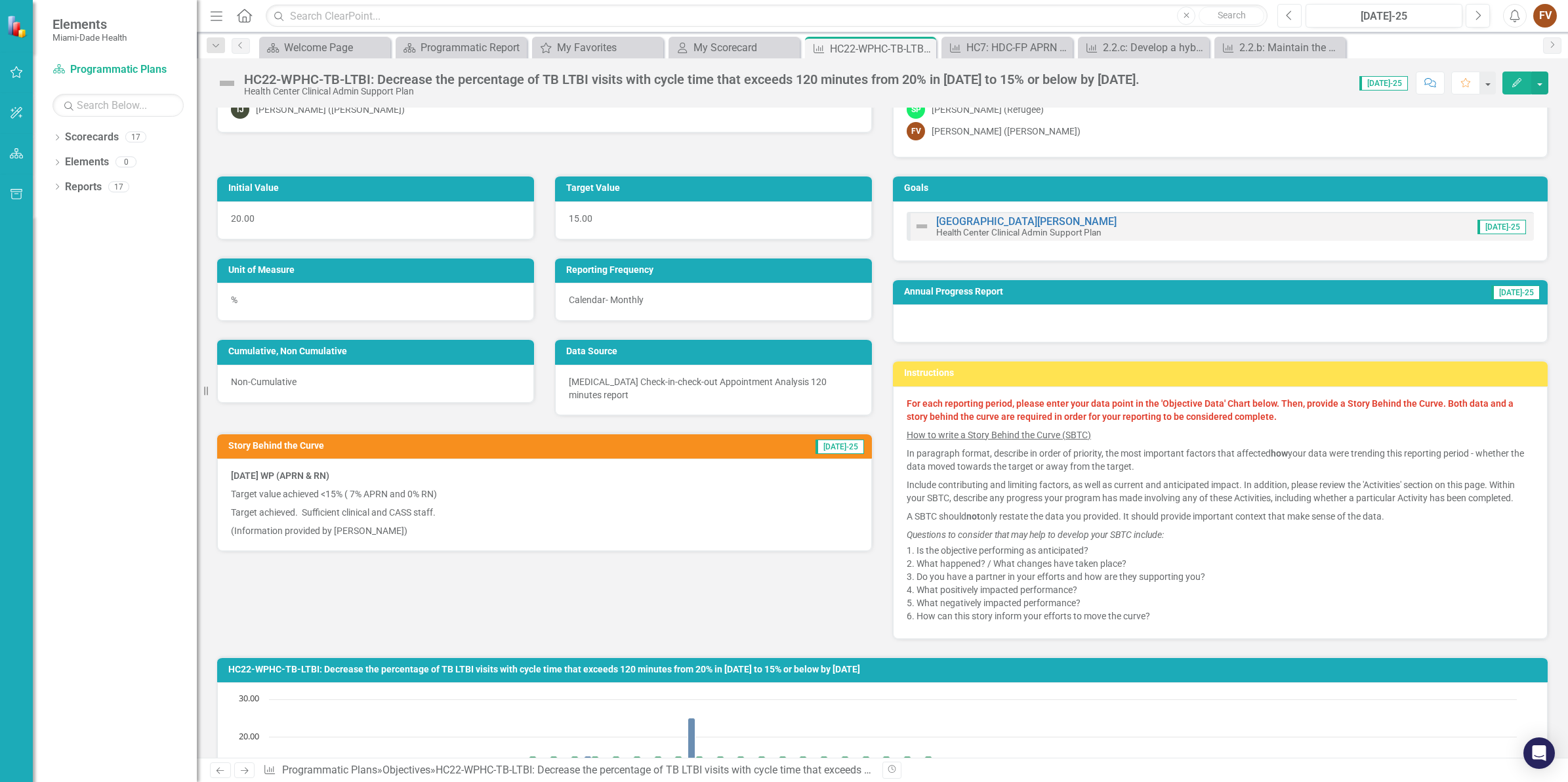
scroll to position [82, 0]
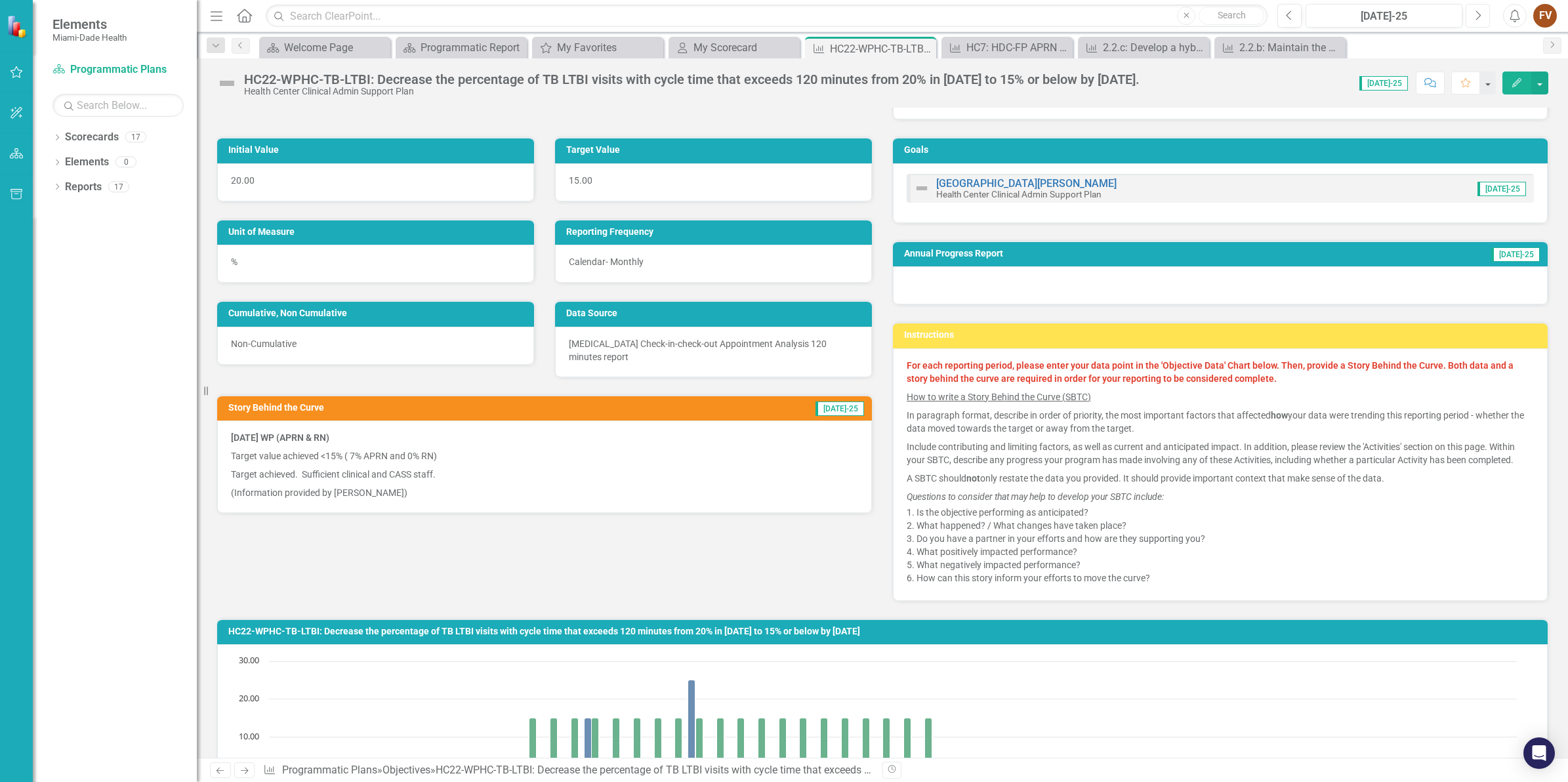
click at [1488, 17] on button "Next" at bounding box center [1478, 15] width 24 height 24
